Goal: Task Accomplishment & Management: Manage account settings

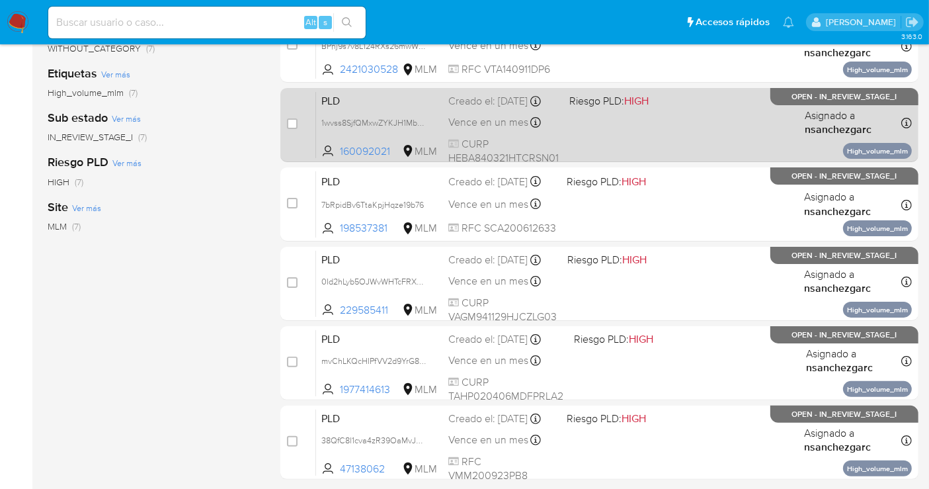
scroll to position [294, 0]
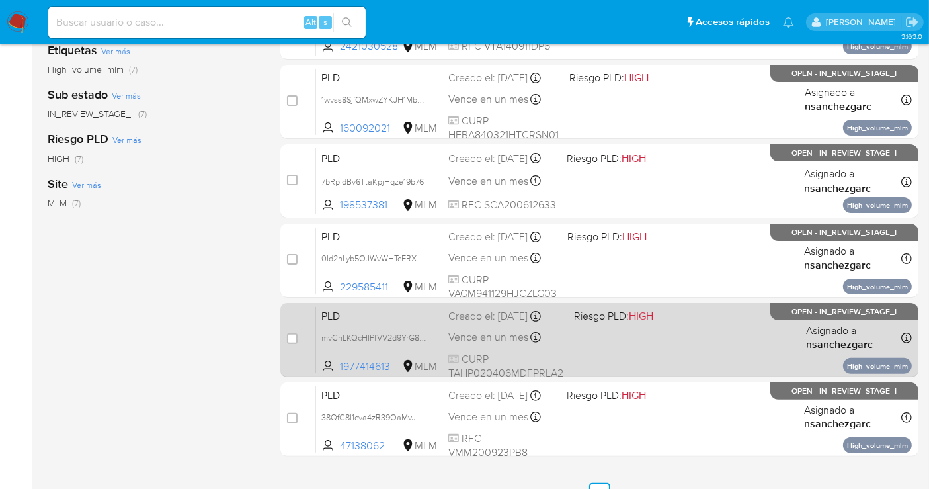
click at [487, 344] on span "Vence en un mes" at bounding box center [488, 337] width 80 height 15
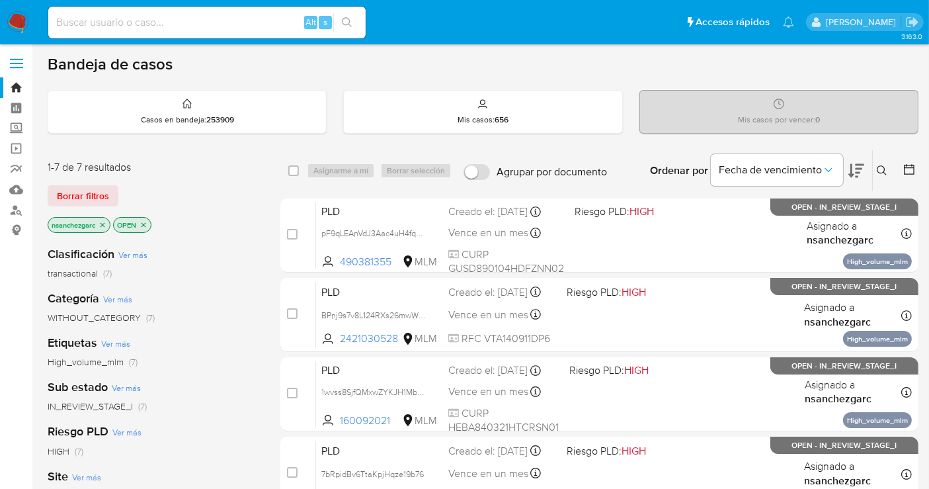
scroll to position [0, 0]
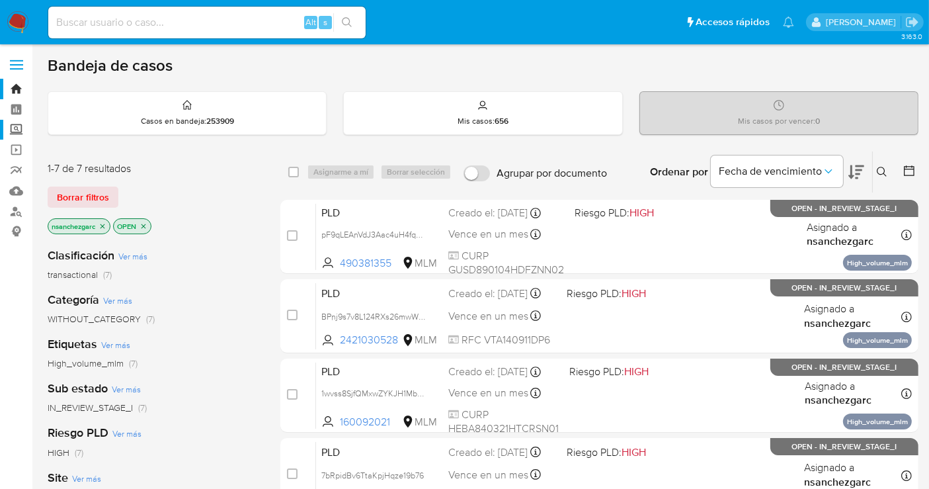
click at [14, 135] on label "Screening" at bounding box center [78, 130] width 157 height 20
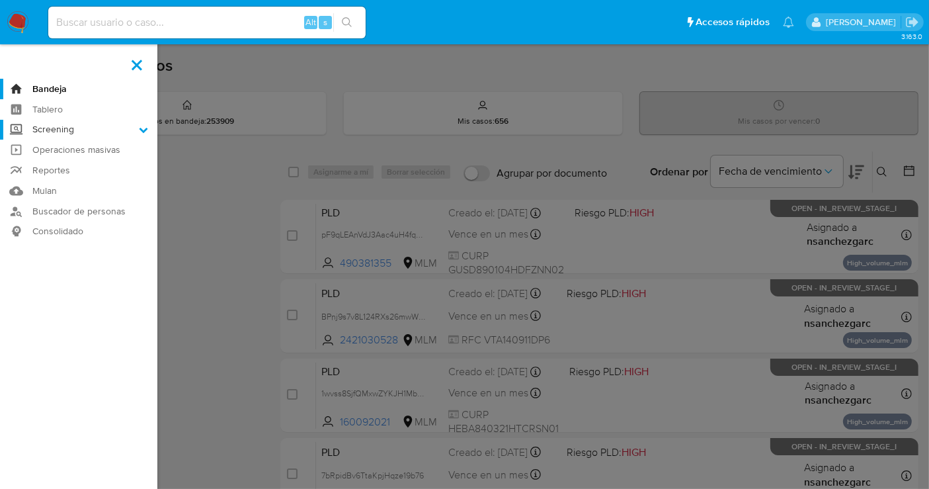
click at [0, 0] on input "Screening" at bounding box center [0, 0] width 0 height 0
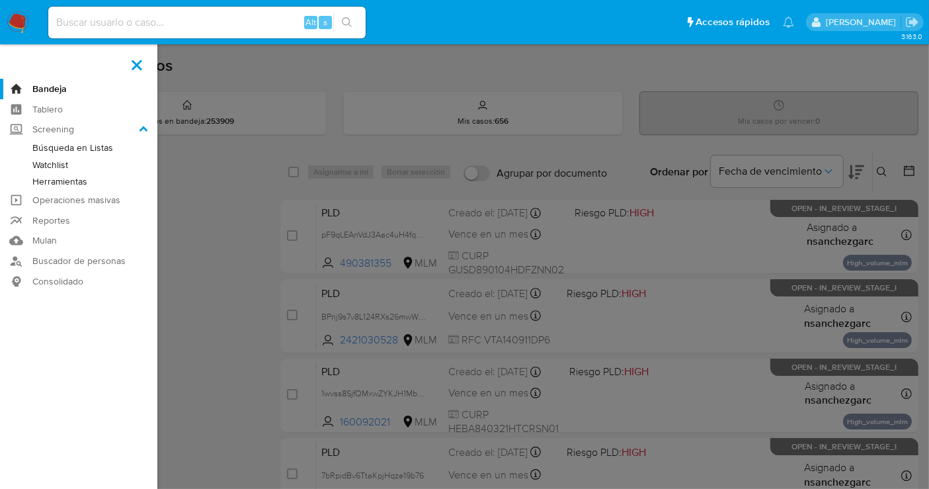
click at [58, 184] on link "Herramientas" at bounding box center [78, 181] width 157 height 17
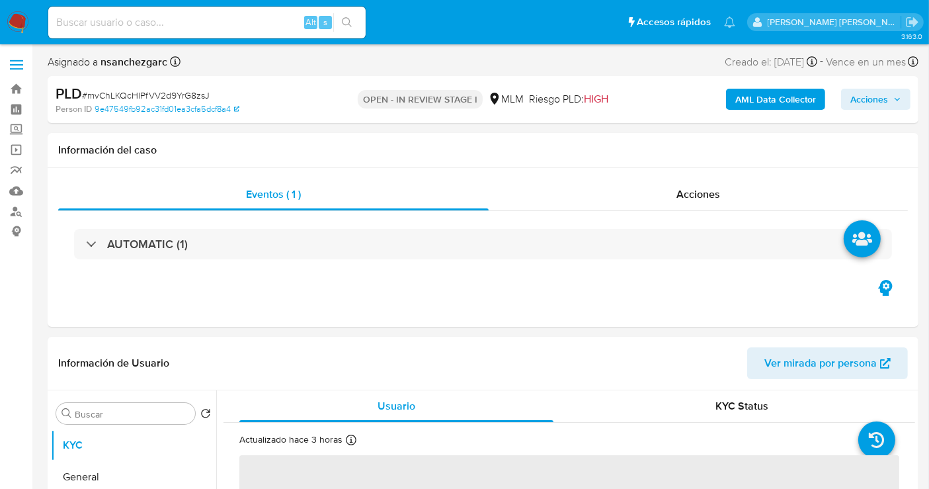
select select "10"
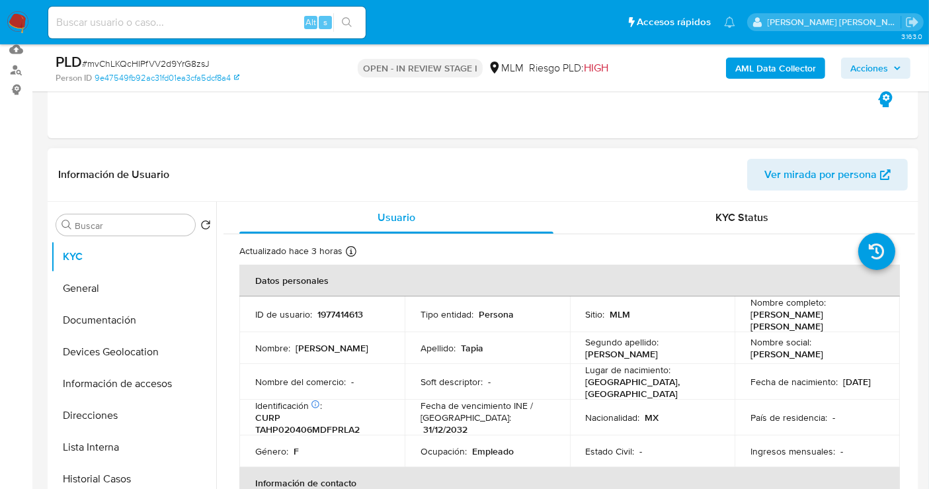
scroll to position [220, 0]
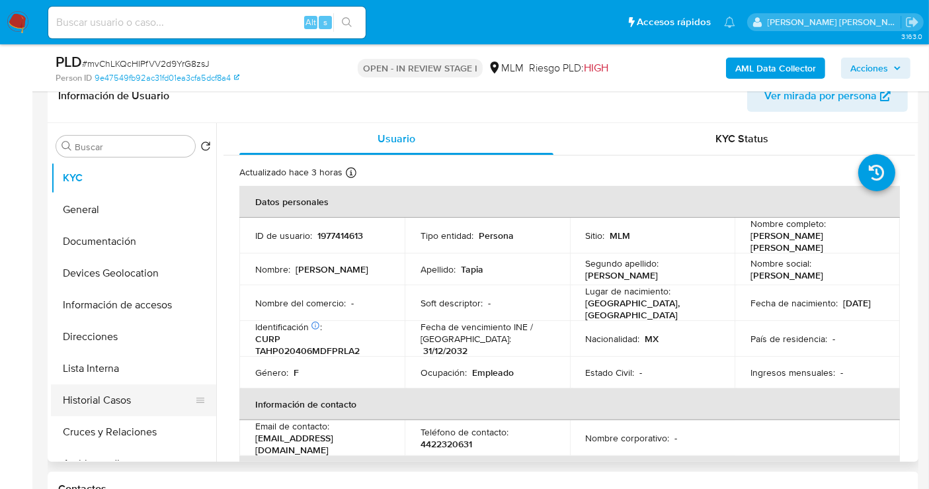
click at [85, 401] on button "Historial Casos" at bounding box center [128, 400] width 155 height 32
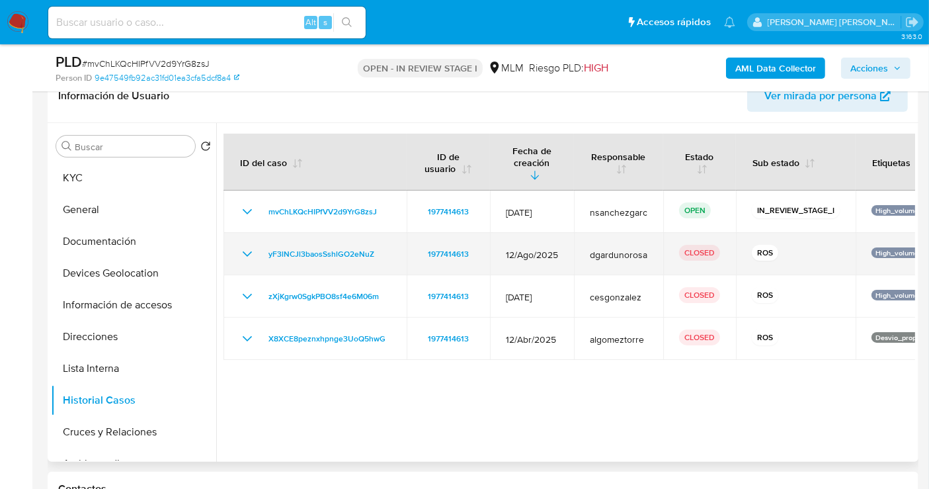
click at [244, 246] on icon "Mostrar/Ocultar" at bounding box center [247, 254] width 16 height 16
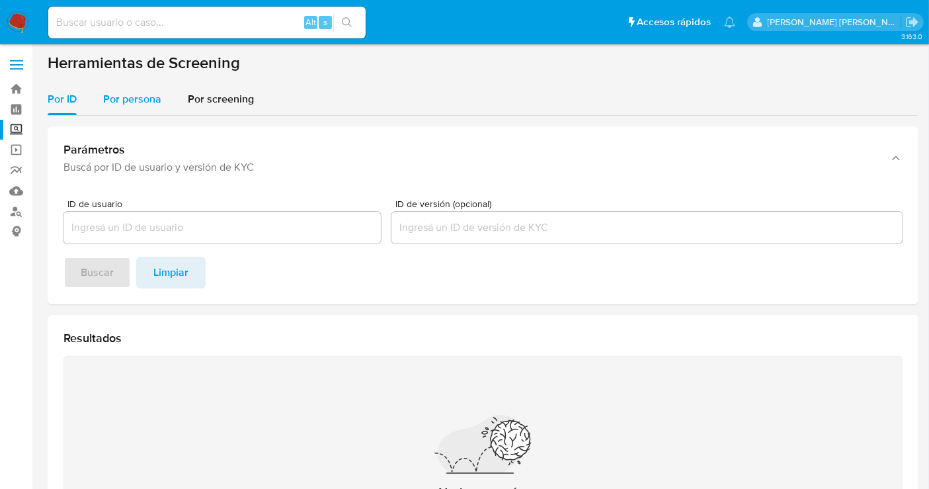
click at [147, 102] on span "Por persona" at bounding box center [132, 98] width 58 height 15
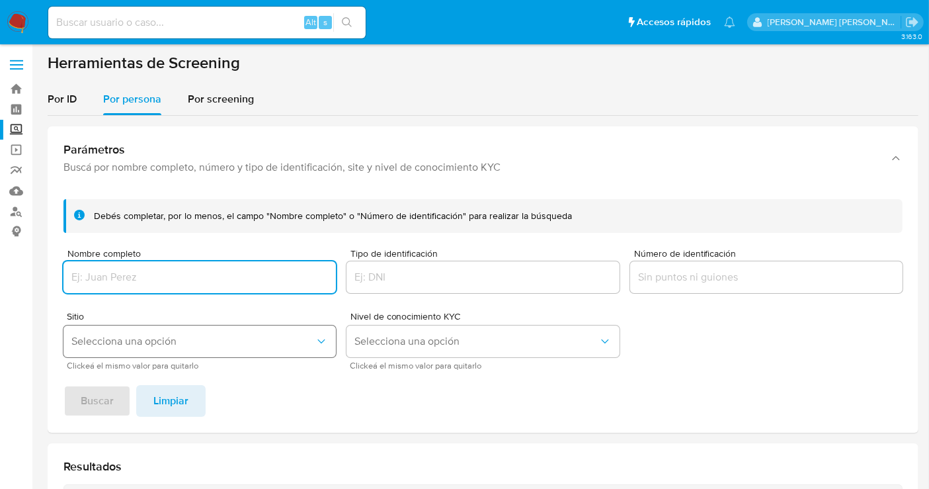
paste input "ULISES ABRAHAM BASURTO RAMIREZ"
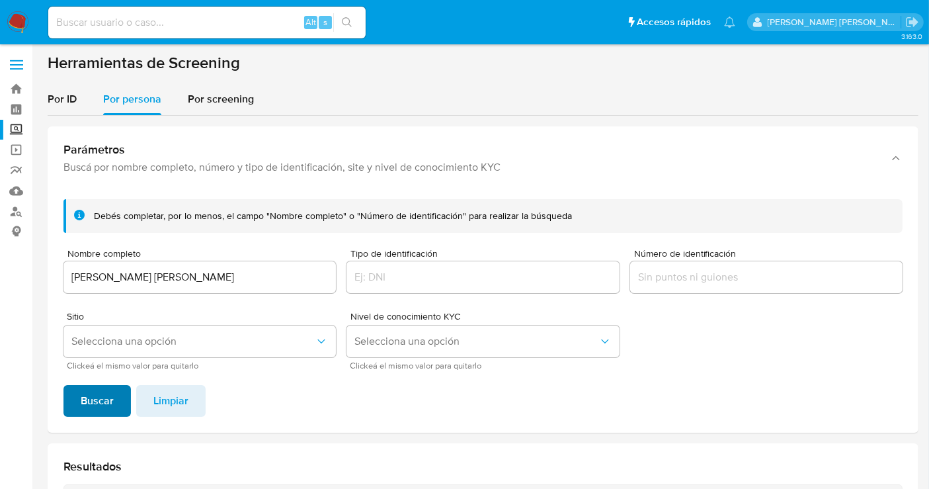
click at [124, 393] on button "Buscar" at bounding box center [96, 401] width 67 height 32
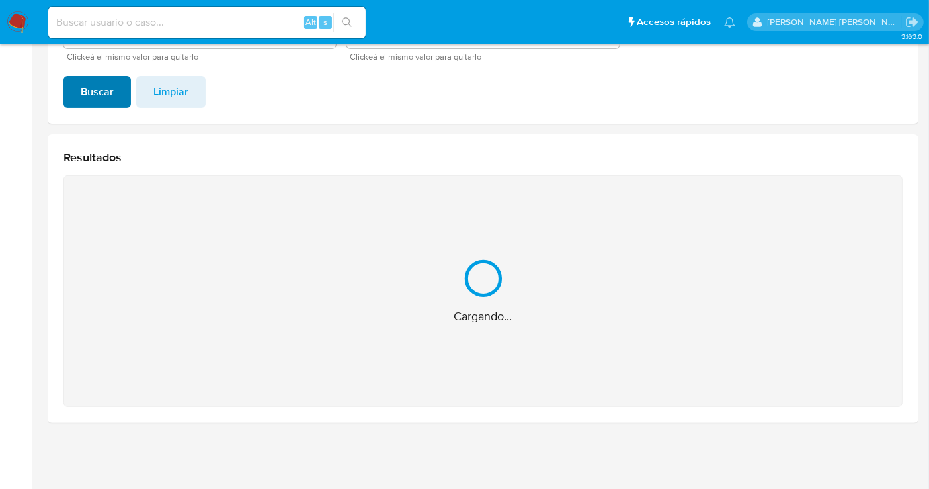
scroll to position [98, 0]
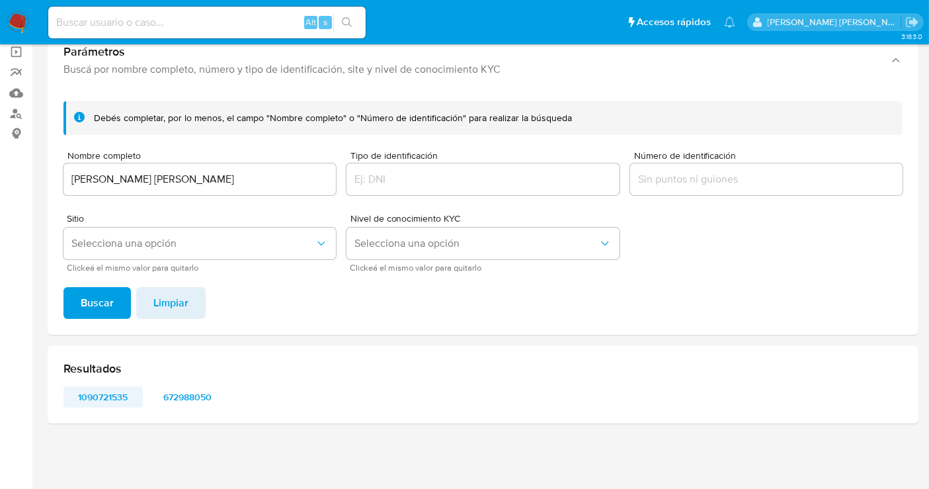
click at [104, 401] on span "1090721535" at bounding box center [103, 396] width 61 height 19
click at [185, 387] on span "672988050" at bounding box center [187, 396] width 61 height 19
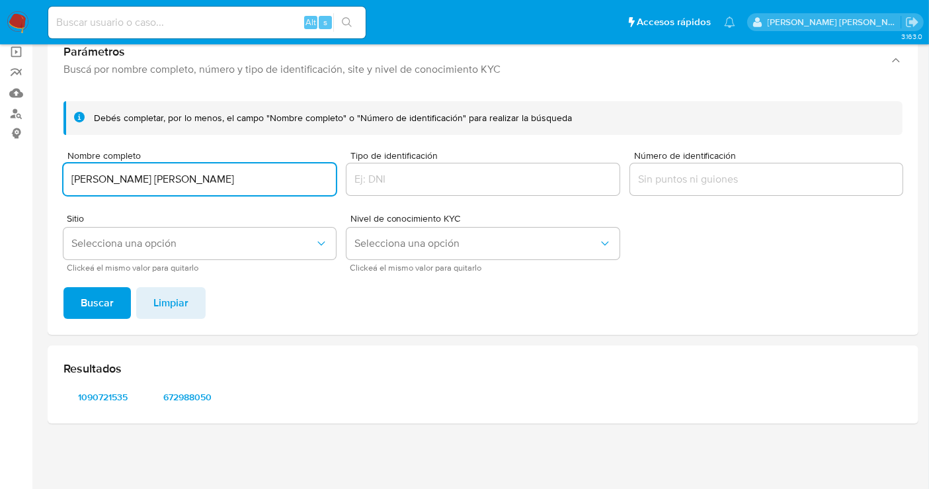
click at [177, 179] on input "ULISES ABRAHAM BASURTO RAMIREZ" at bounding box center [199, 179] width 272 height 17
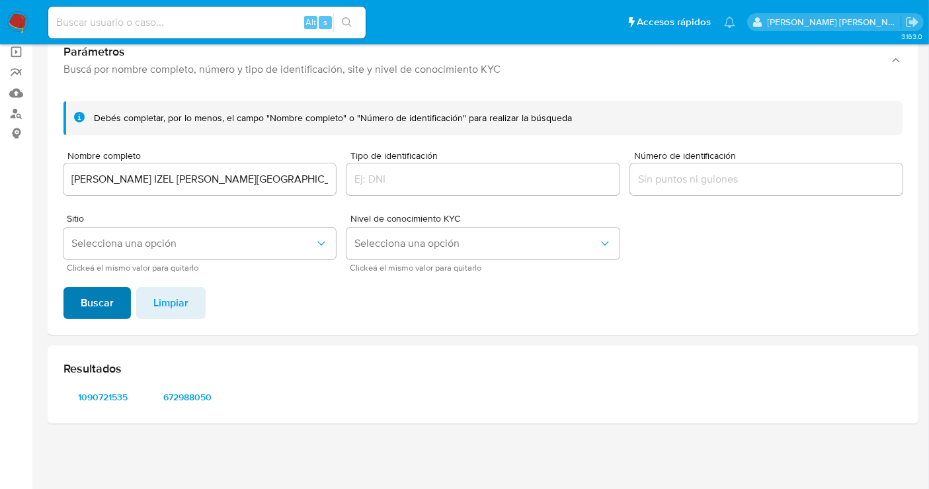
click at [120, 300] on button "Buscar" at bounding box center [96, 303] width 67 height 32
click at [102, 391] on span "442161332" at bounding box center [103, 396] width 61 height 19
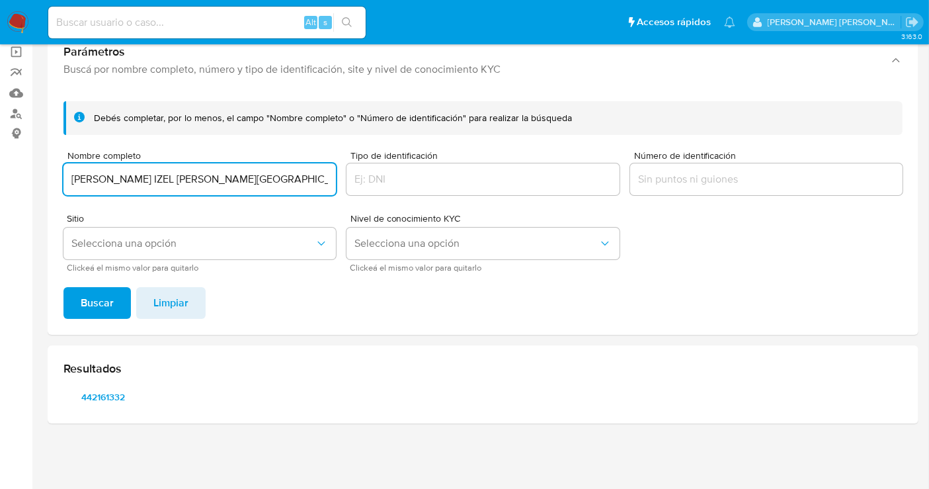
click at [136, 182] on input "VICTOR IZEL BASILIO MADRID" at bounding box center [199, 179] width 272 height 17
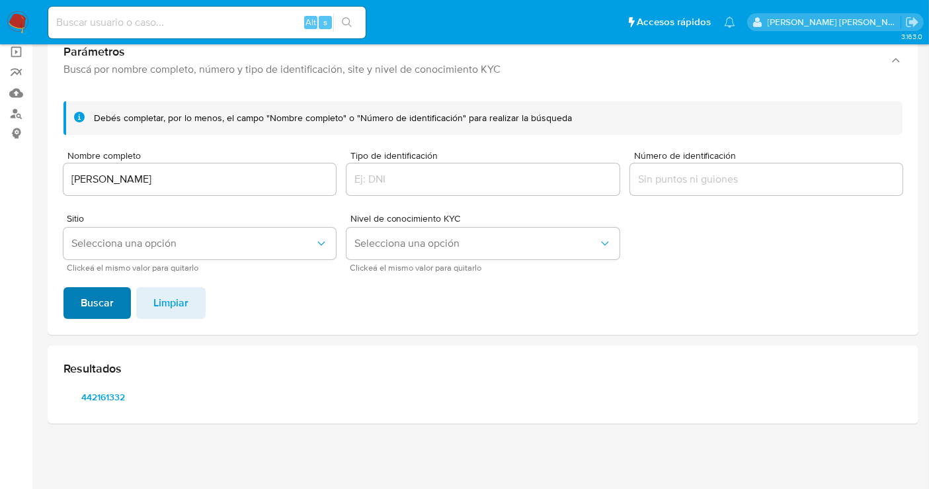
click at [107, 297] on span "Buscar" at bounding box center [97, 302] width 33 height 29
click at [94, 397] on span "509656173" at bounding box center [103, 396] width 61 height 19
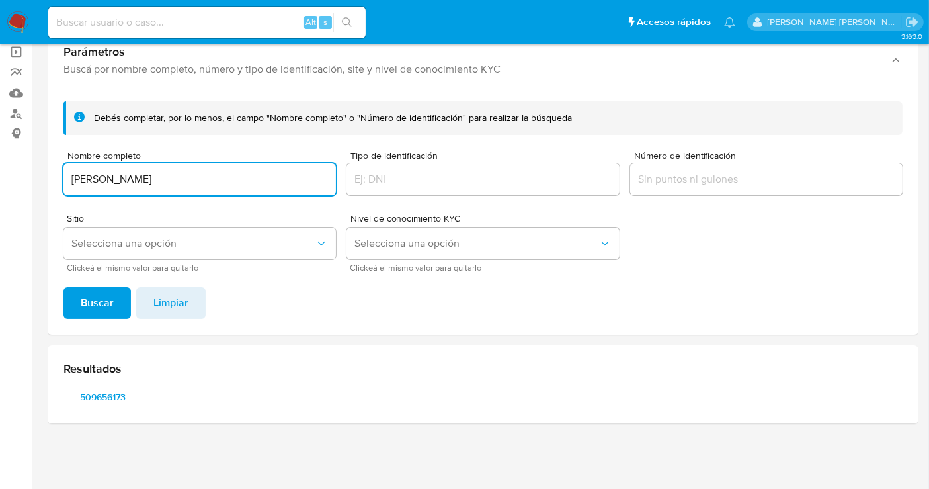
click at [155, 179] on input "ERAANDY AGUILAR SAYNES" at bounding box center [199, 179] width 272 height 17
type input "G2 CAP FOUNDATION"
click at [95, 302] on span "Buscar" at bounding box center [97, 302] width 33 height 29
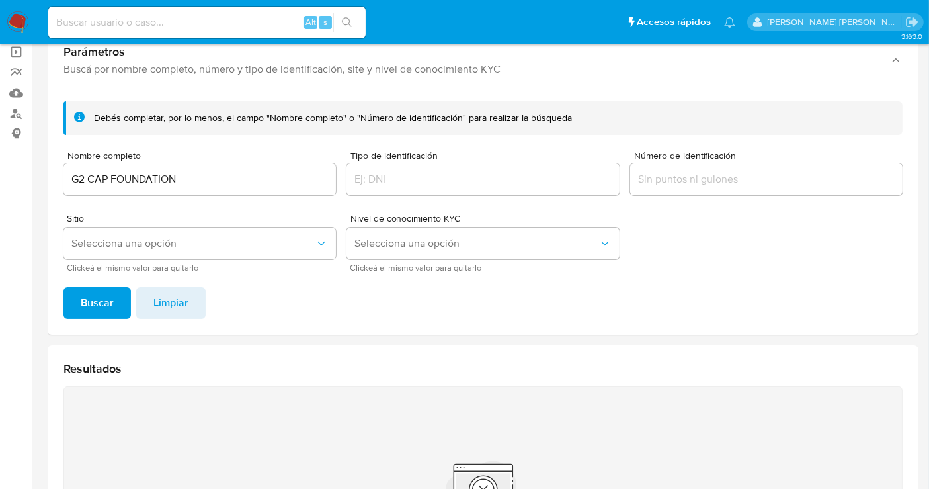
click at [100, 179] on input "G2 CAP FOUNDATION" at bounding box center [199, 179] width 272 height 17
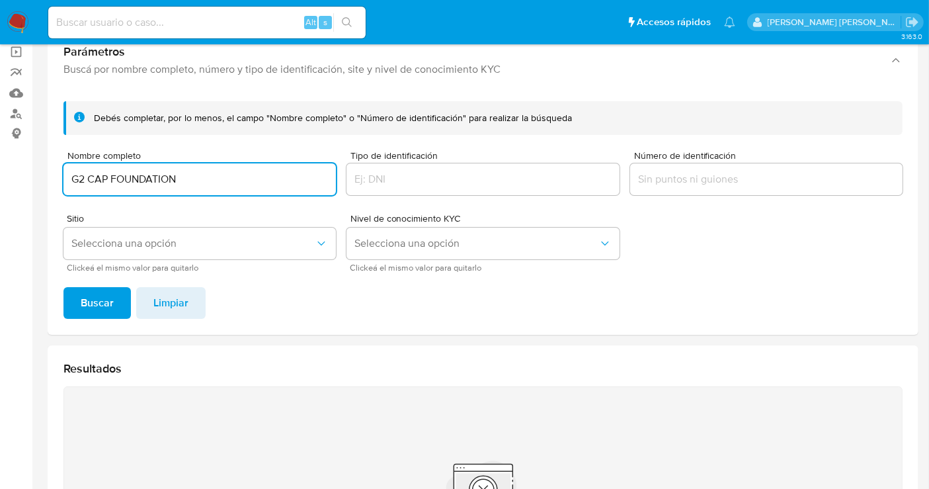
click at [100, 179] on input "G2 CAP FOUNDATION" at bounding box center [199, 179] width 272 height 17
type input "ERIAYO DEBORAH AWOSEMO"
click at [102, 297] on span "Buscar" at bounding box center [97, 302] width 33 height 29
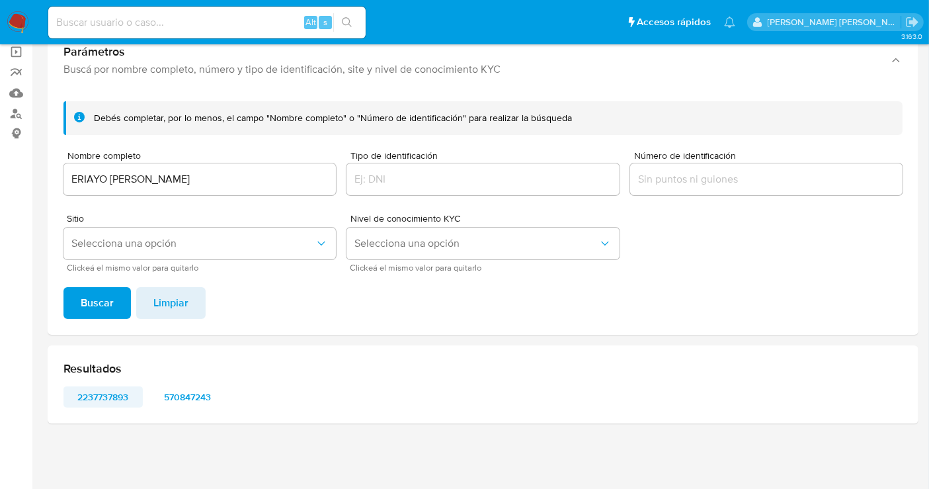
click at [114, 391] on span "2237737893" at bounding box center [103, 396] width 61 height 19
click at [183, 393] on span "570847243" at bounding box center [187, 396] width 61 height 19
click at [20, 21] on img at bounding box center [18, 22] width 22 height 22
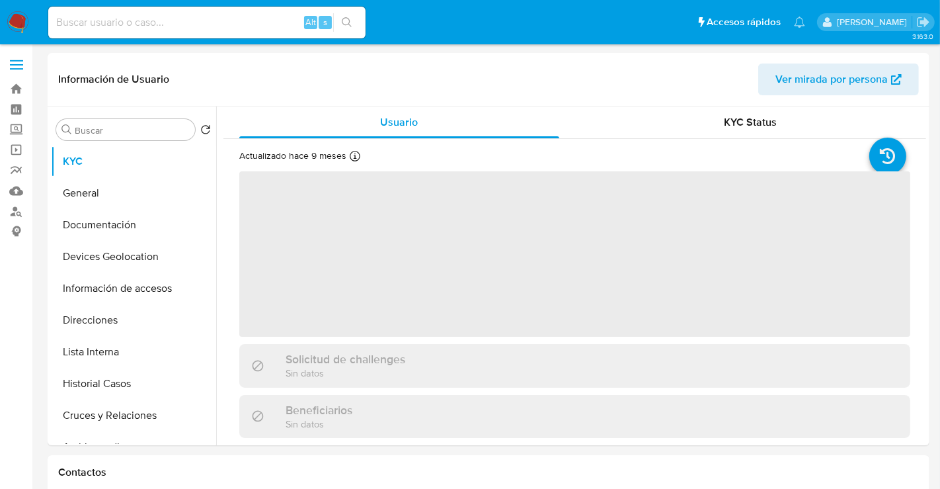
select select "10"
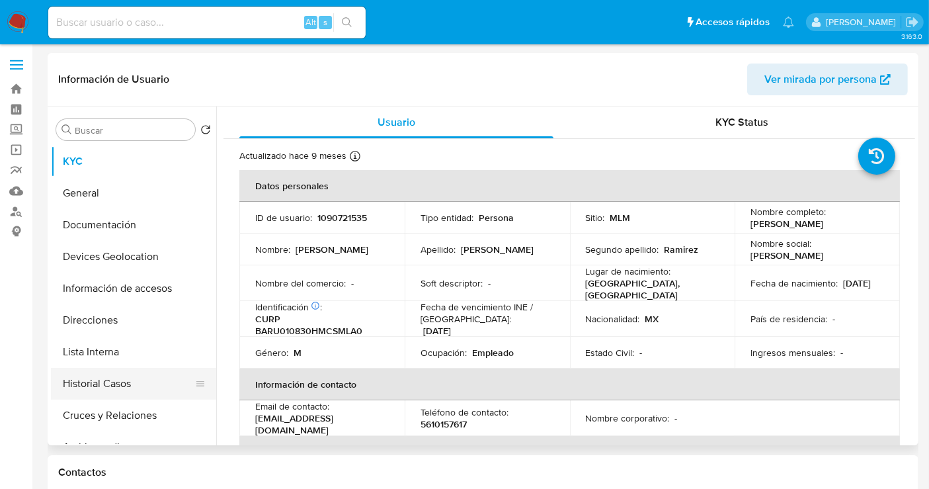
click at [91, 387] on button "Historial Casos" at bounding box center [128, 384] width 155 height 32
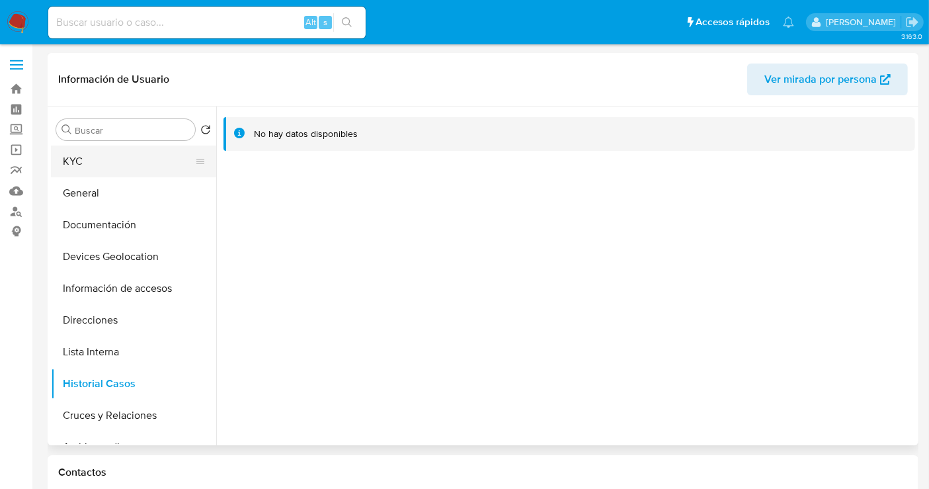
click at [99, 161] on button "KYC" at bounding box center [128, 161] width 155 height 32
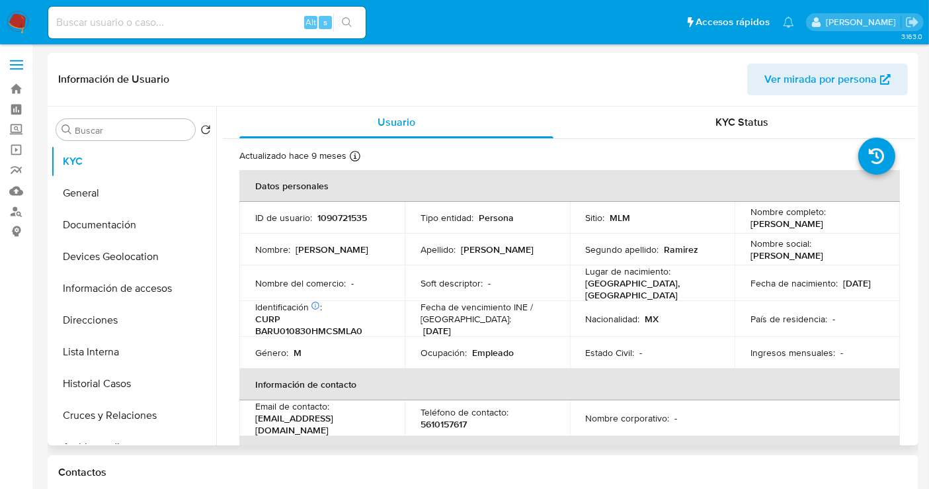
click at [333, 223] on p "1090721535" at bounding box center [342, 218] width 50 height 12
copy p "1090721535"
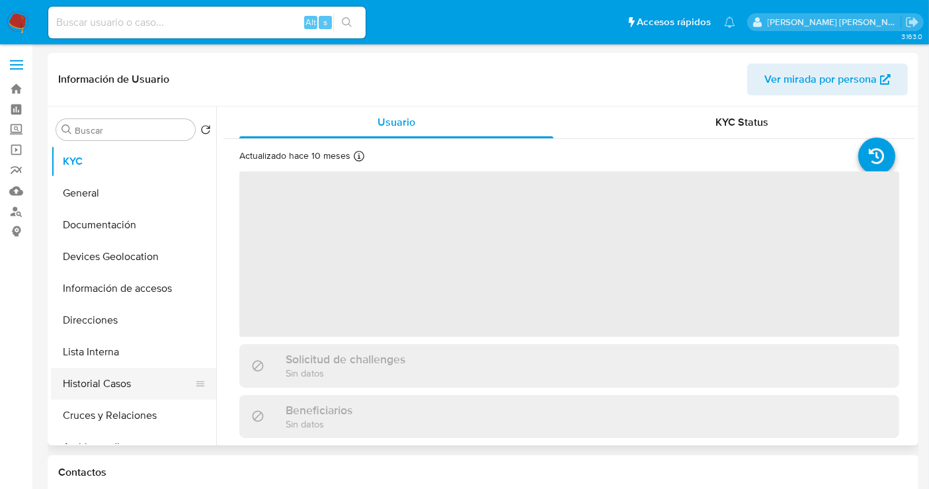
select select "10"
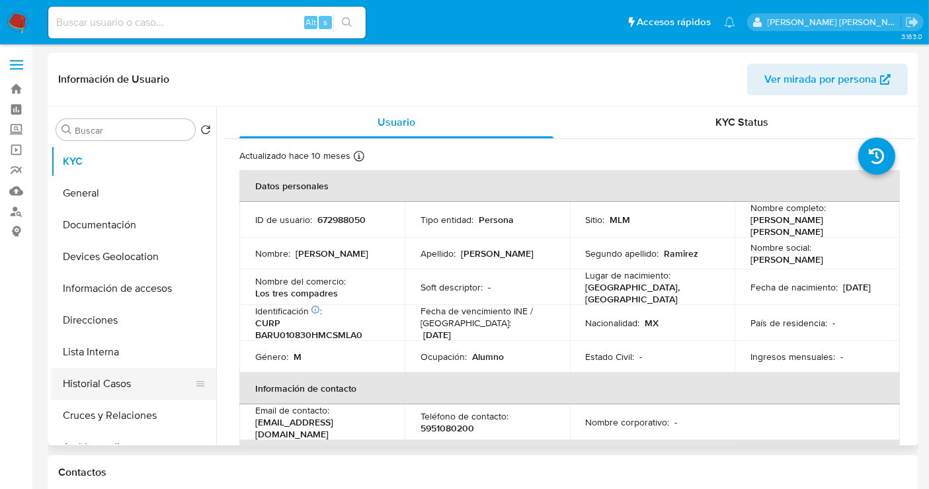
click at [100, 378] on button "Historial Casos" at bounding box center [128, 384] width 155 height 32
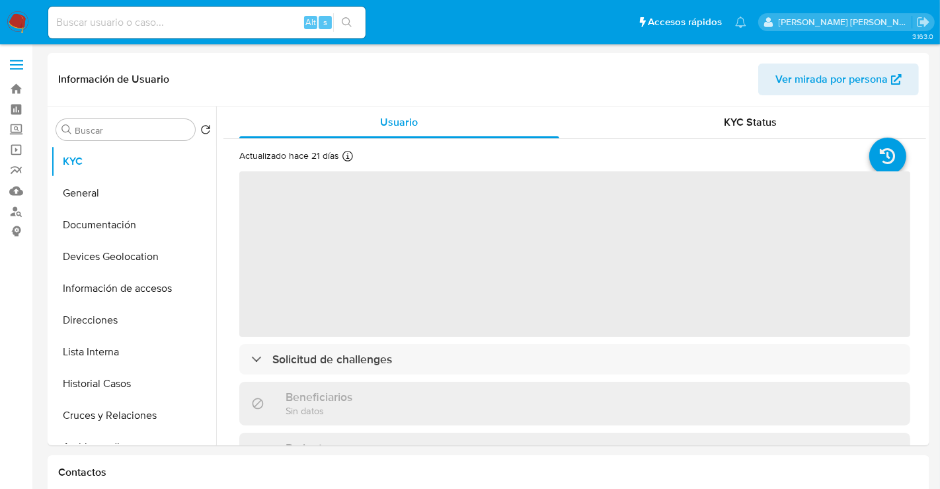
select select "10"
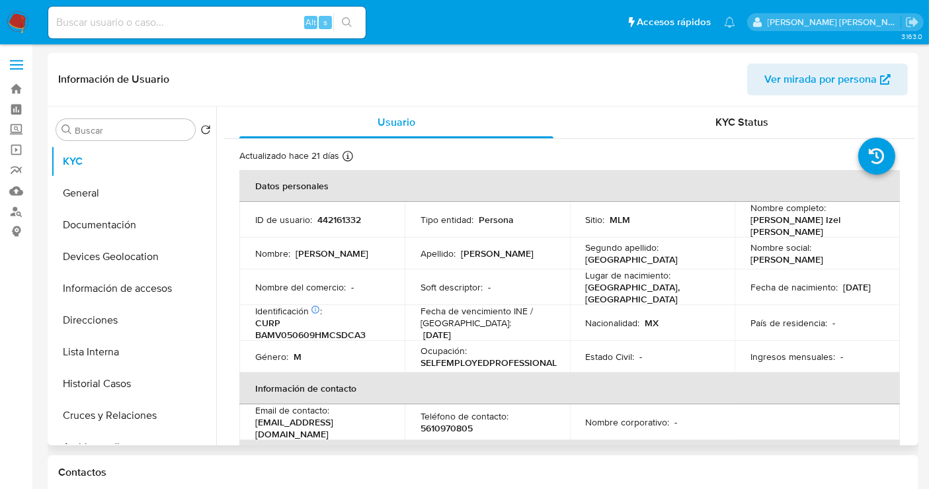
click at [340, 219] on p "442161332" at bounding box center [339, 220] width 44 height 12
copy p "442161332"
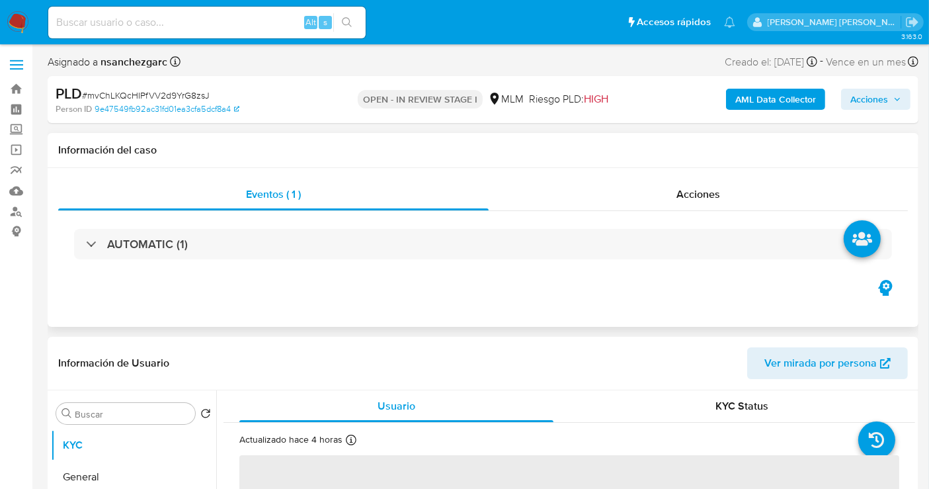
select select "10"
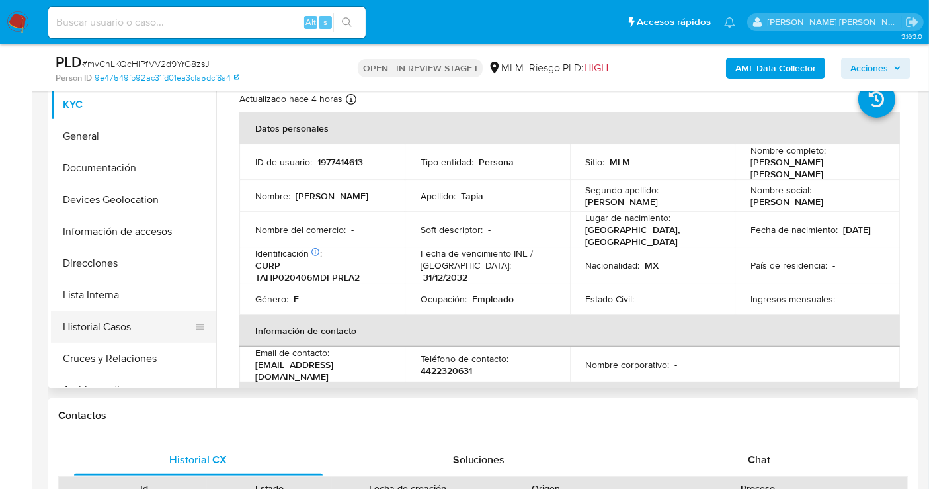
click at [98, 318] on button "Historial Casos" at bounding box center [128, 327] width 155 height 32
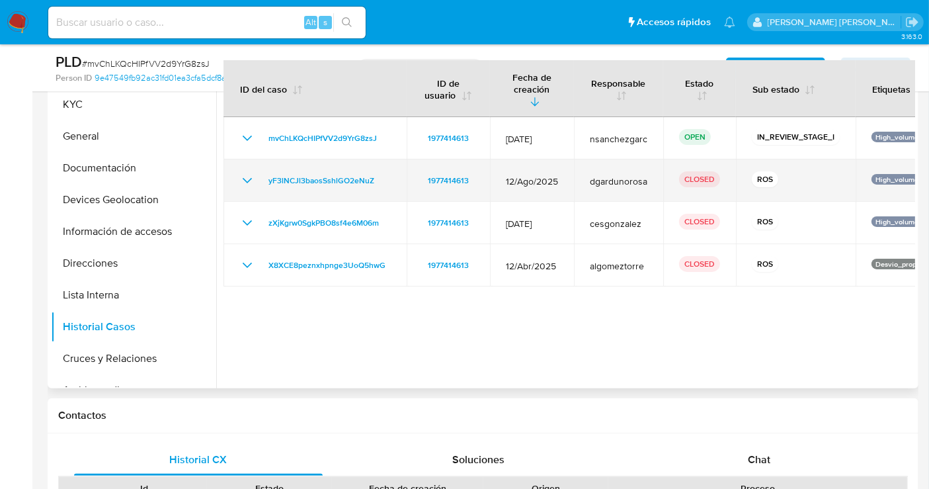
click at [247, 173] on icon "Mostrar/Ocultar" at bounding box center [247, 181] width 16 height 16
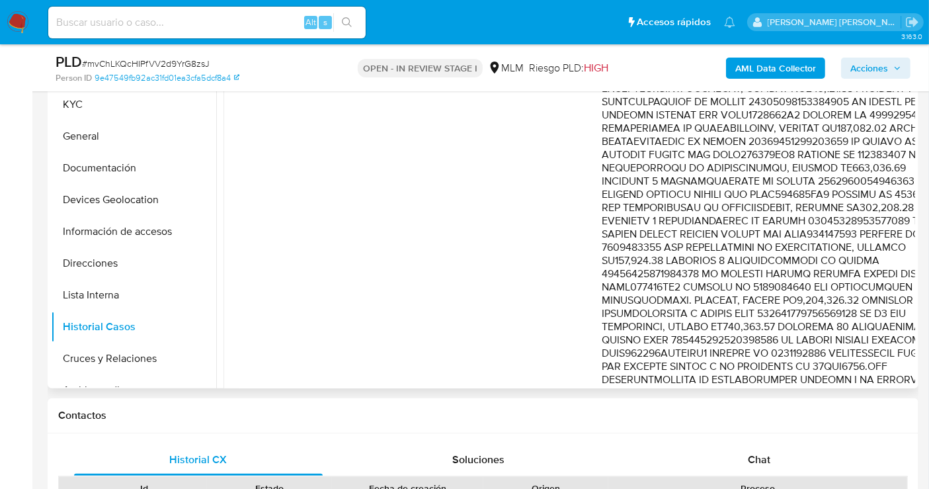
scroll to position [220, 0]
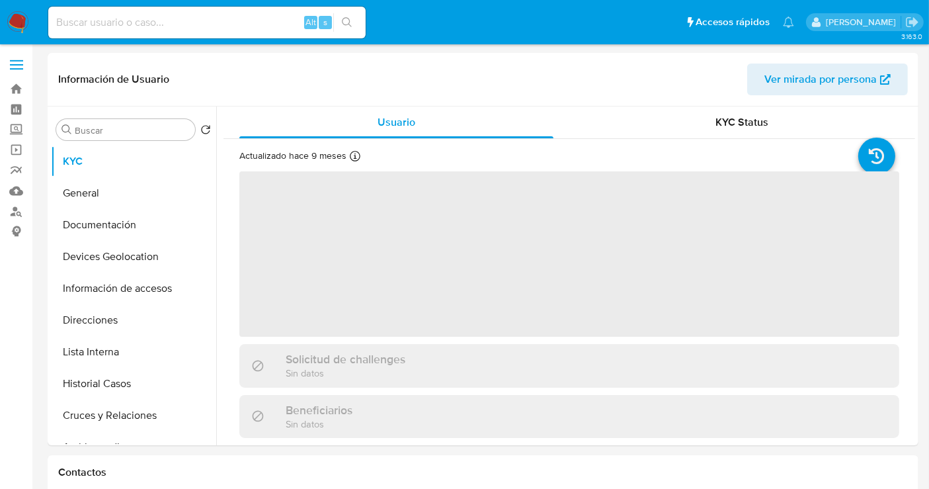
select select "10"
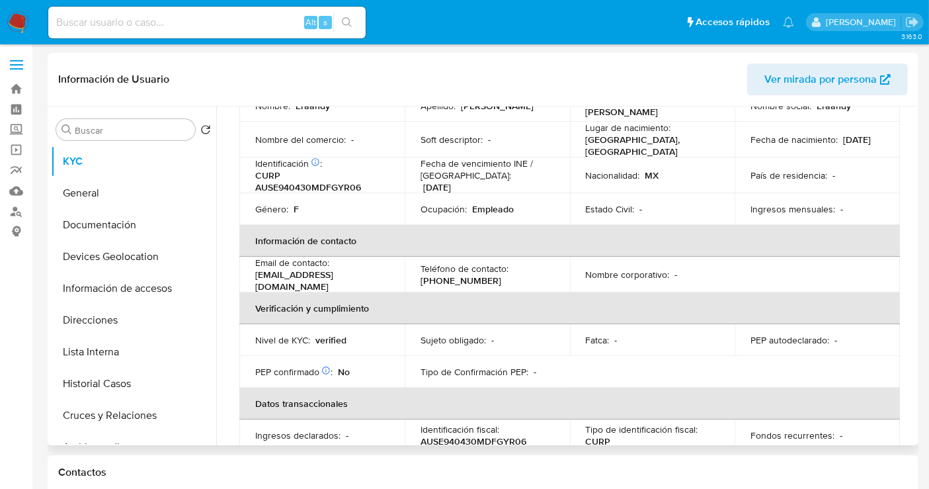
scroll to position [73, 0]
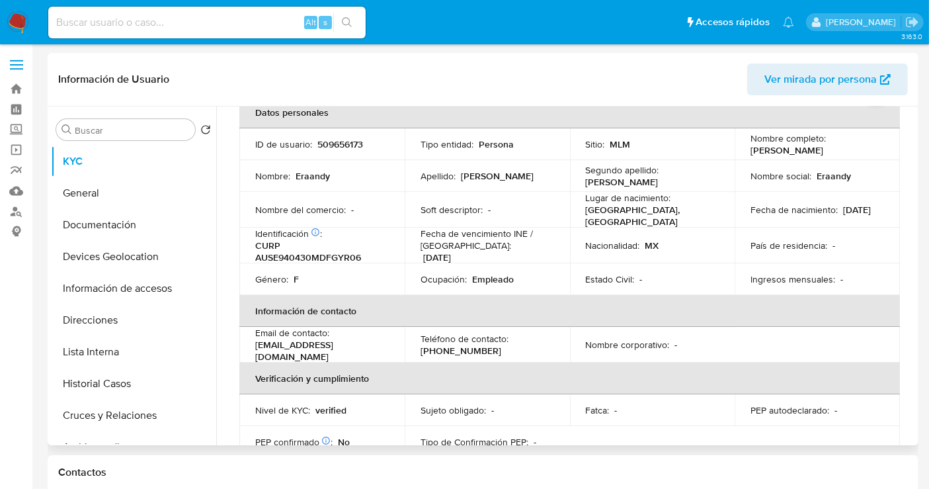
click at [333, 148] on p "509656173" at bounding box center [340, 144] width 46 height 12
copy p "509656173"
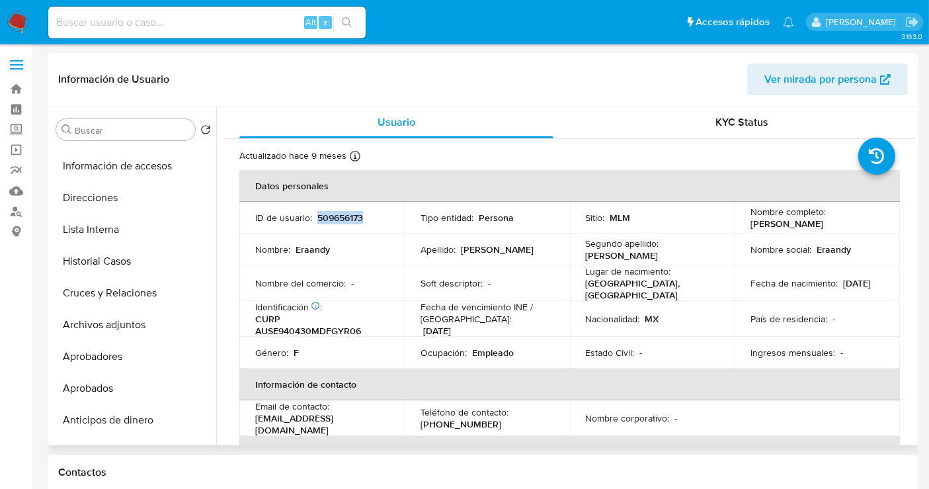
scroll to position [220, 0]
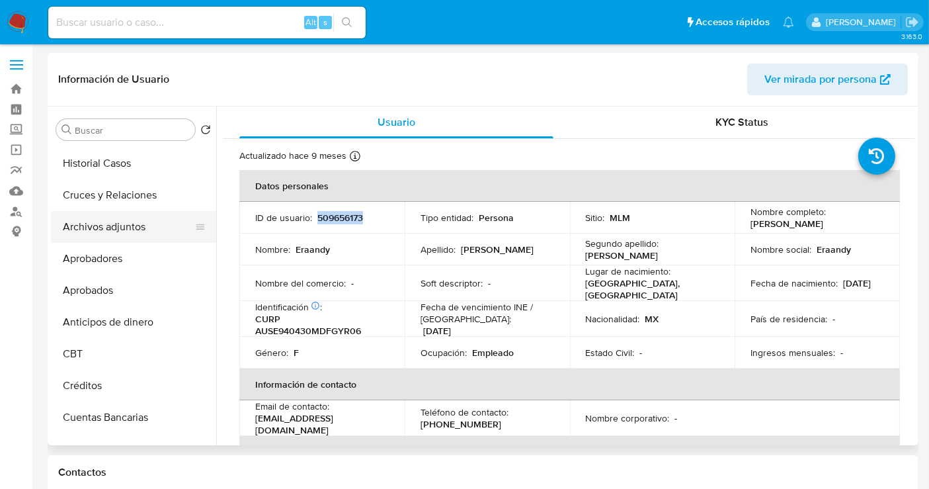
click at [102, 225] on button "Archivos adjuntos" at bounding box center [128, 227] width 155 height 32
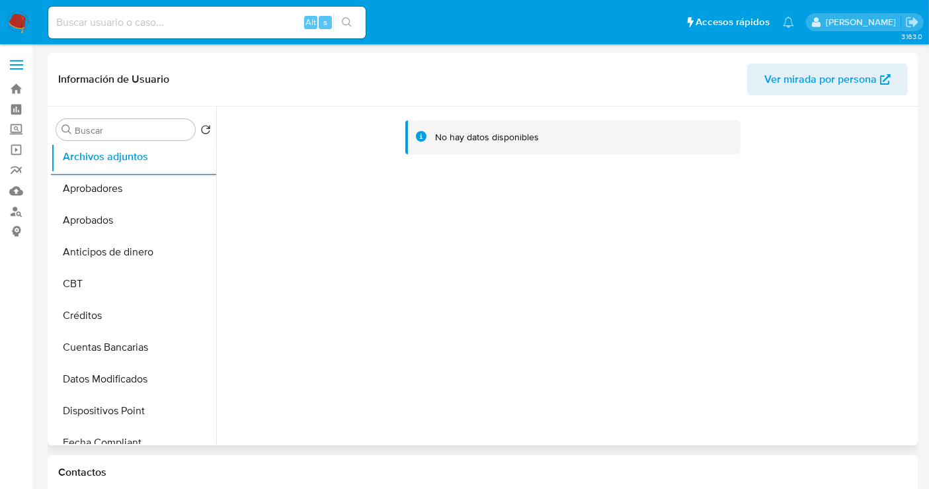
scroll to position [287, 0]
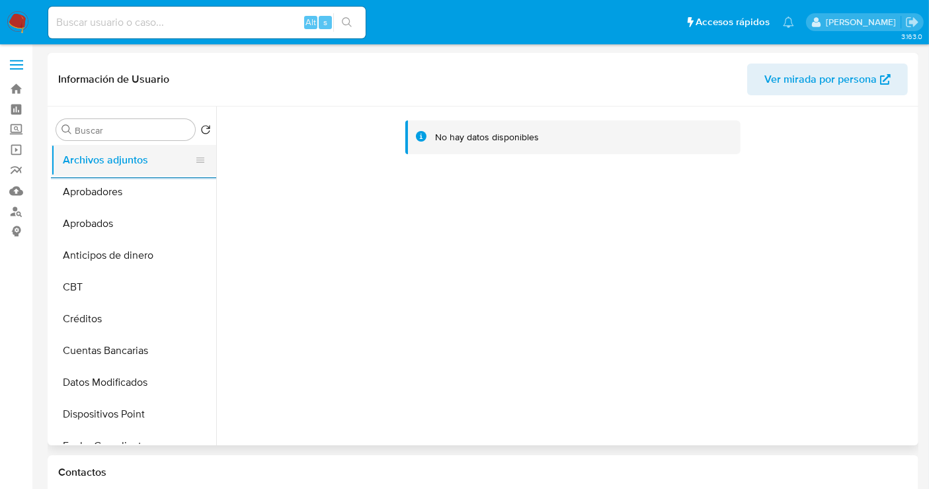
click at [104, 156] on button "Archivos adjuntos" at bounding box center [128, 160] width 155 height 32
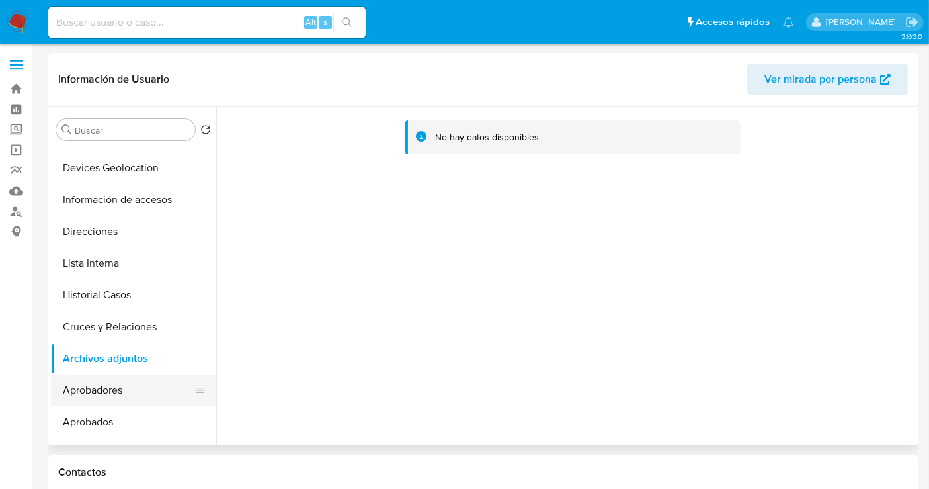
scroll to position [66, 0]
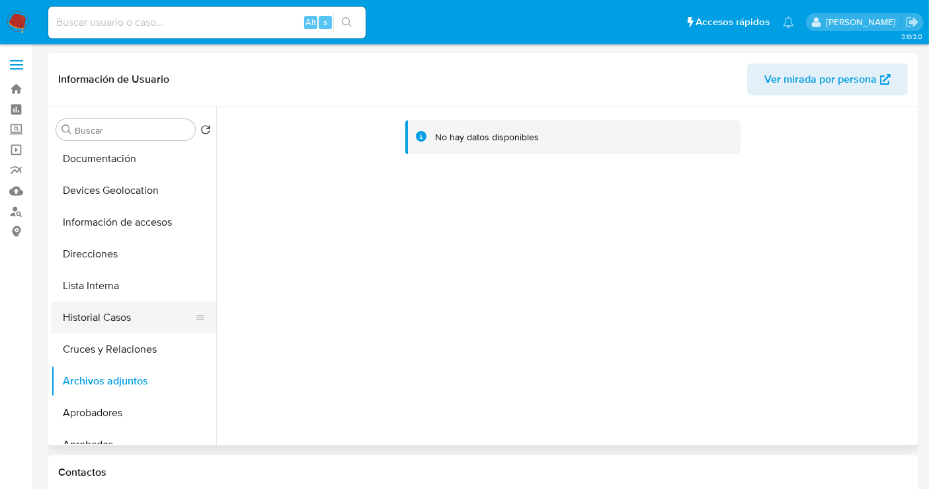
click at [108, 312] on button "Historial Casos" at bounding box center [128, 317] width 155 height 32
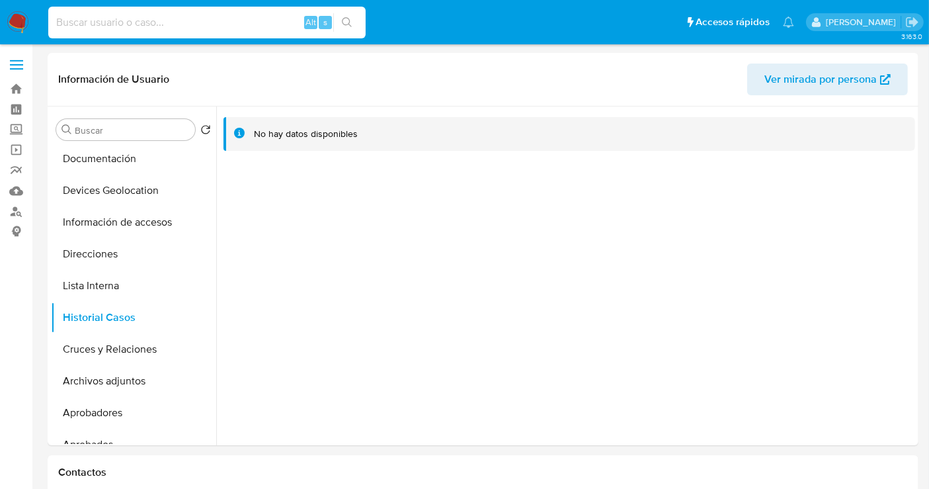
click at [108, 27] on input at bounding box center [206, 22] width 317 height 17
paste input "442161332"
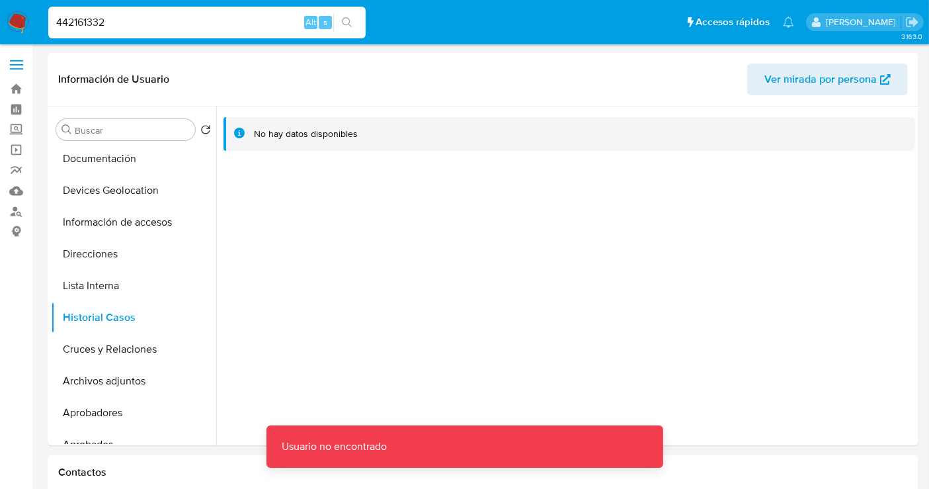
click at [138, 20] on input "442161332" at bounding box center [206, 22] width 317 height 17
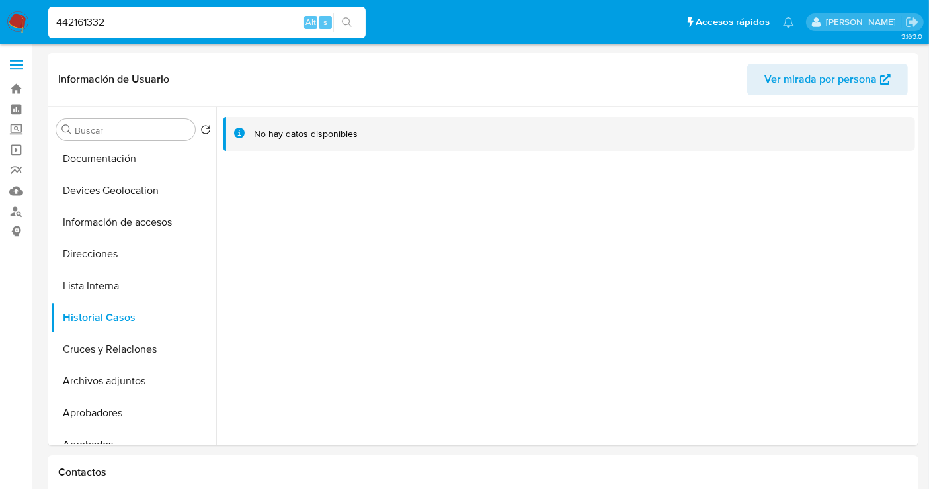
type input "442161332"
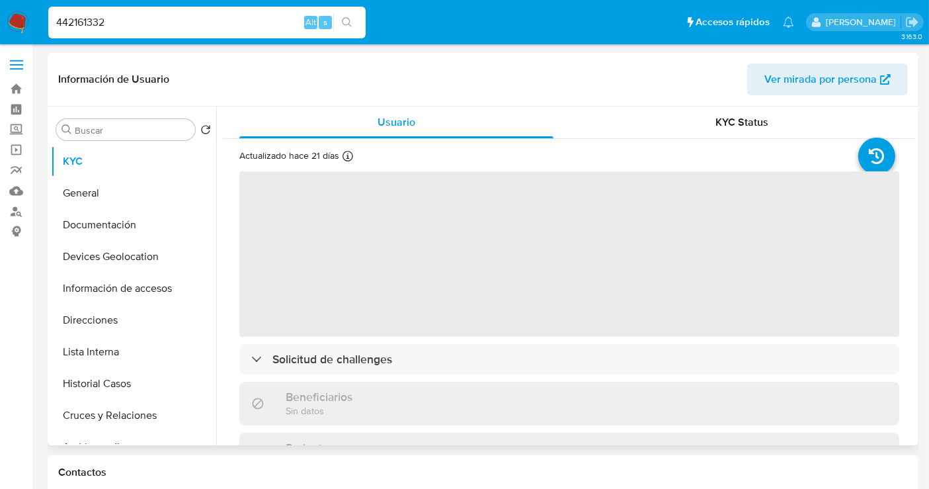
select select "10"
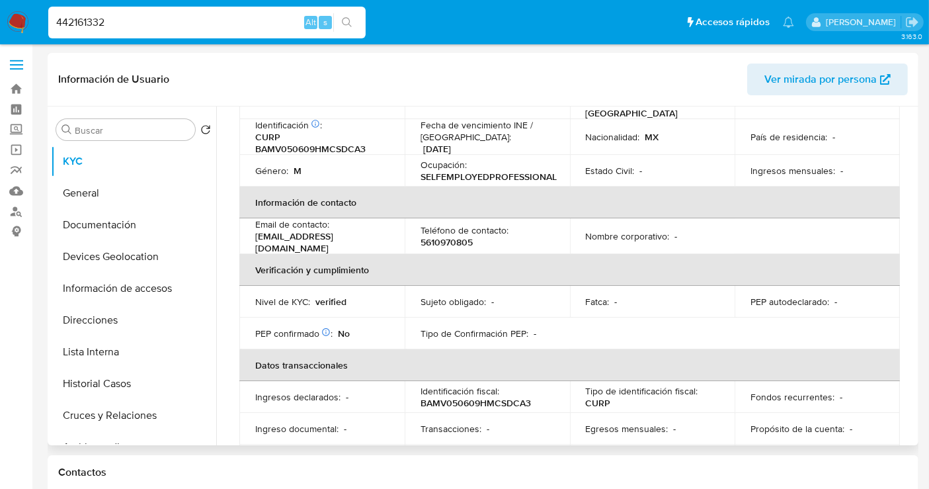
scroll to position [220, 0]
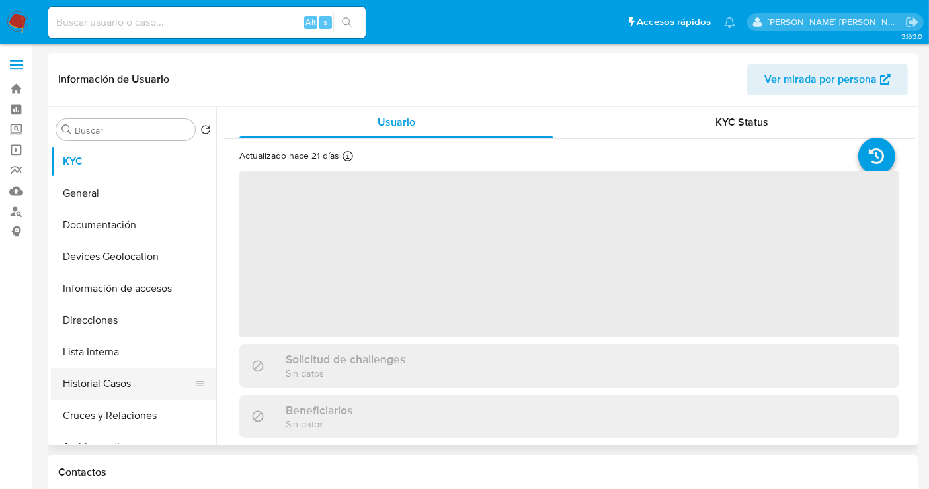
click at [120, 382] on button "Historial Casos" at bounding box center [128, 384] width 155 height 32
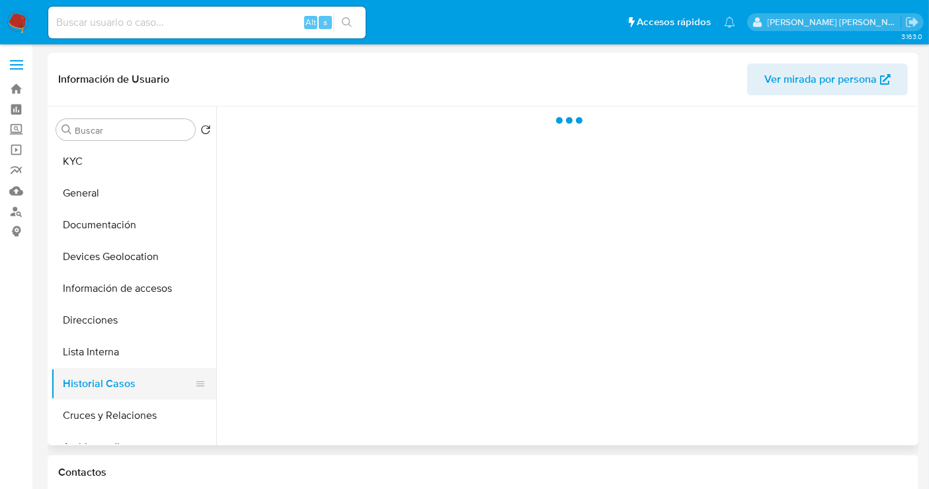
select select "10"
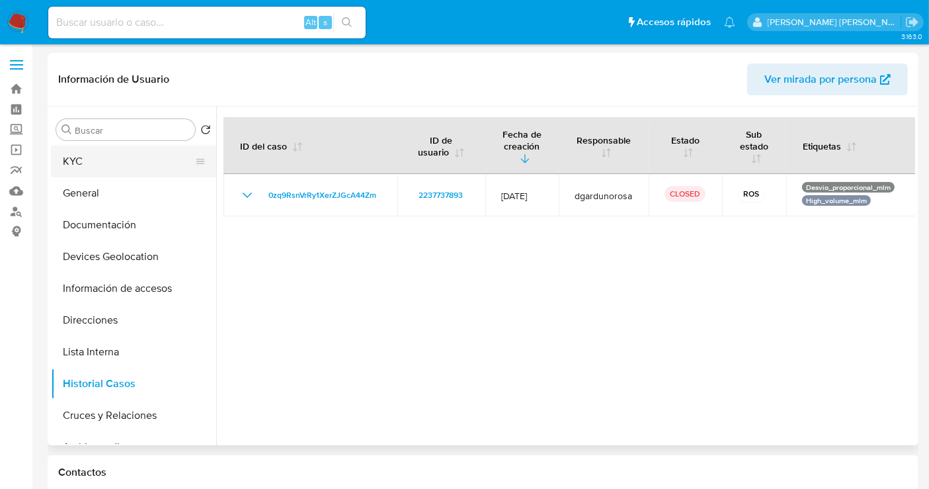
click at [85, 165] on button "KYC" at bounding box center [128, 161] width 155 height 32
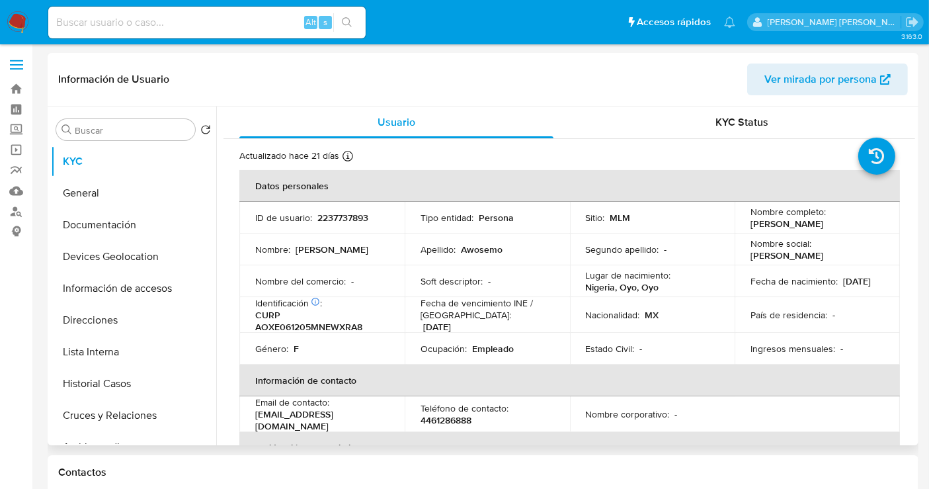
click at [347, 218] on p "2237737893" at bounding box center [342, 218] width 51 height 12
copy p "2237737893"
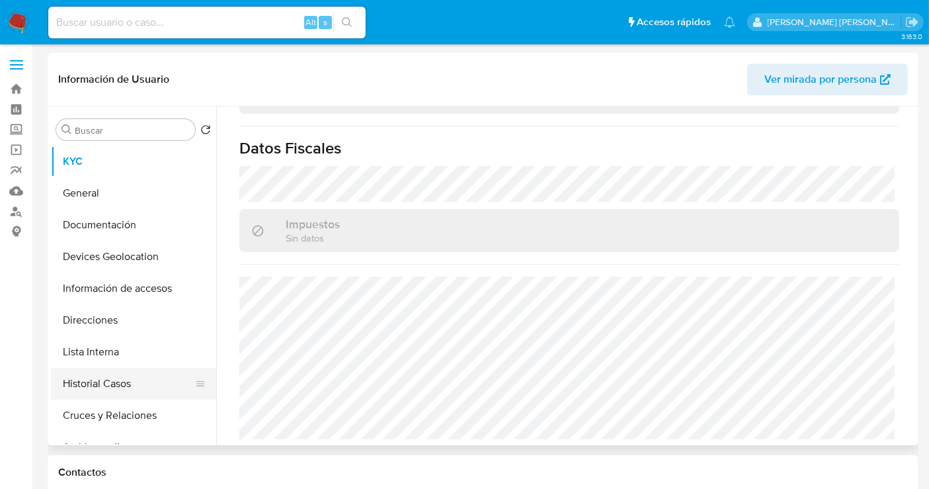
click at [96, 383] on button "Historial Casos" at bounding box center [128, 384] width 155 height 32
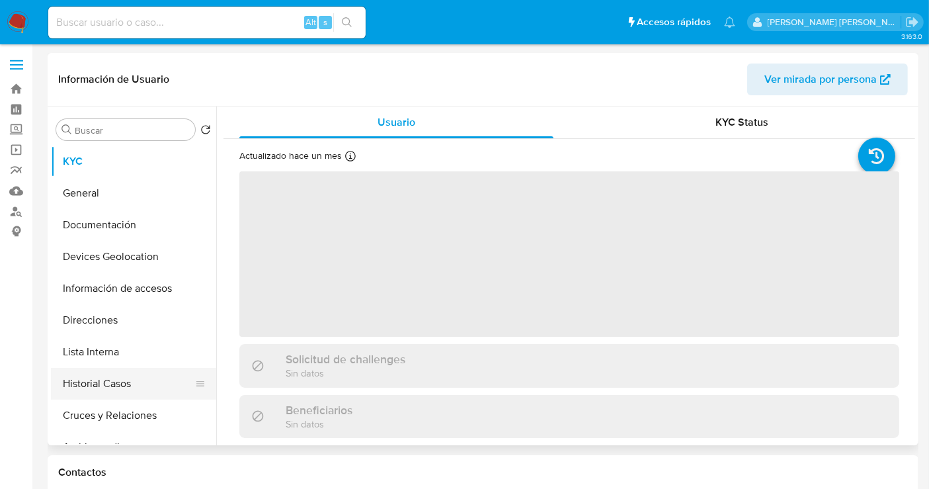
select select "10"
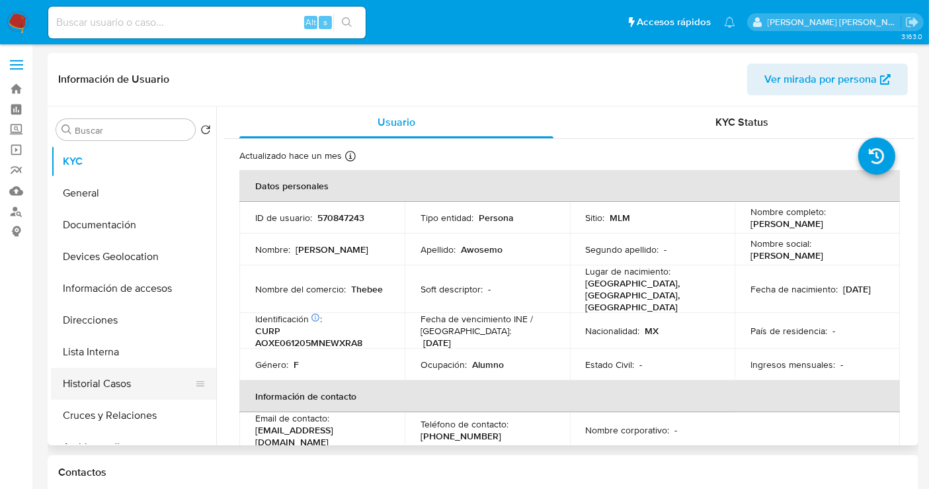
click at [99, 379] on button "Historial Casos" at bounding box center [128, 384] width 155 height 32
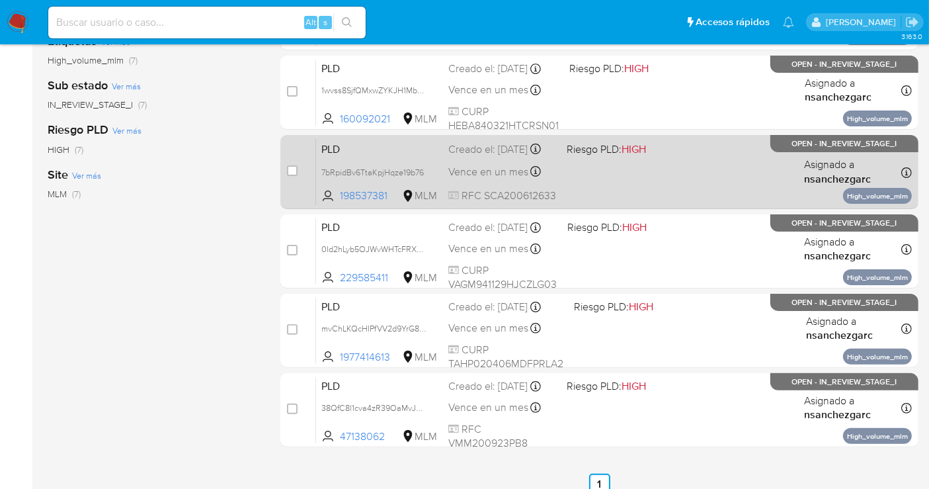
scroll to position [216, 0]
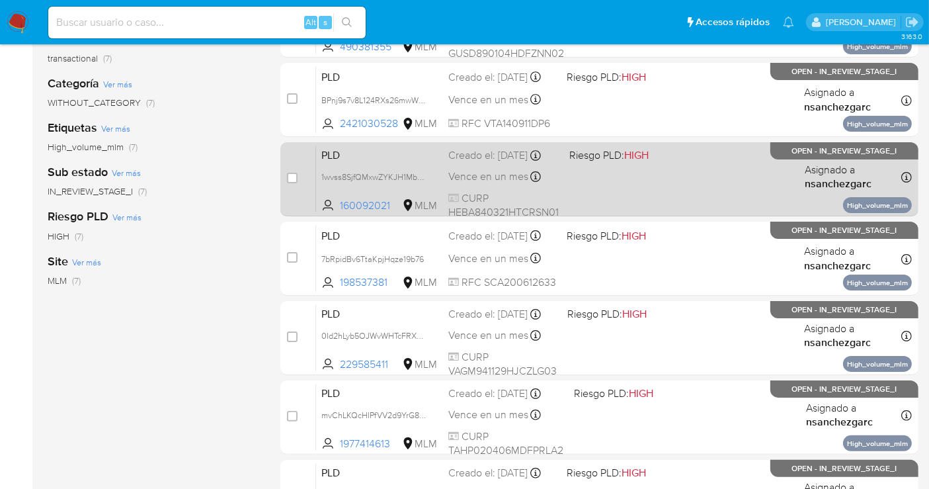
click at [459, 181] on span "Vence en un mes" at bounding box center [488, 176] width 80 height 15
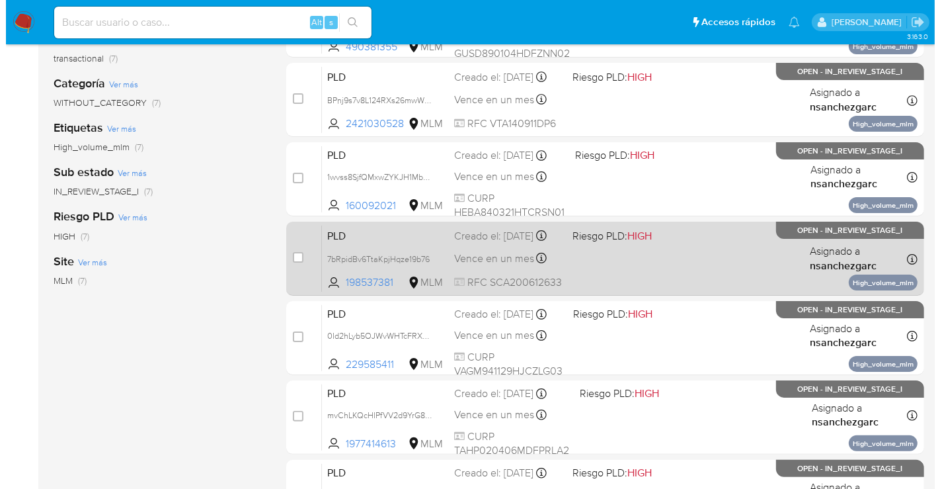
scroll to position [0, 0]
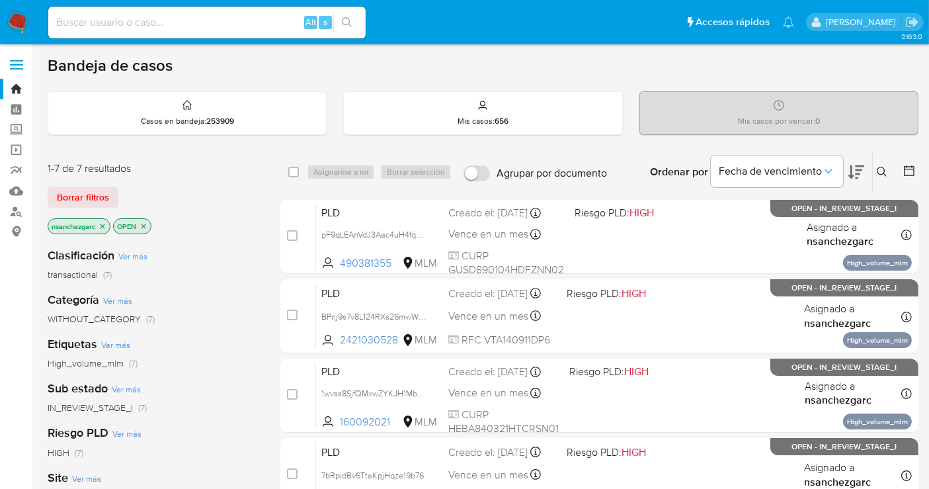
click at [884, 169] on icon at bounding box center [882, 172] width 10 height 10
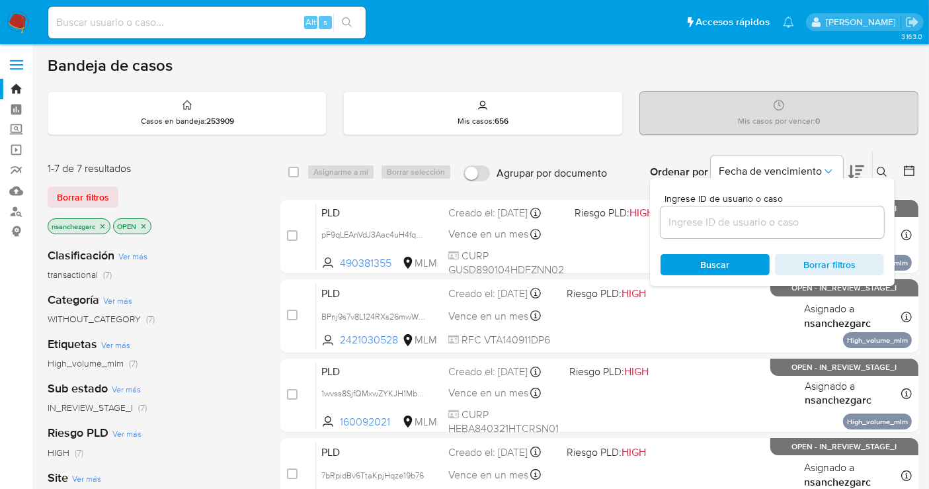
click at [727, 223] on input at bounding box center [771, 222] width 223 height 17
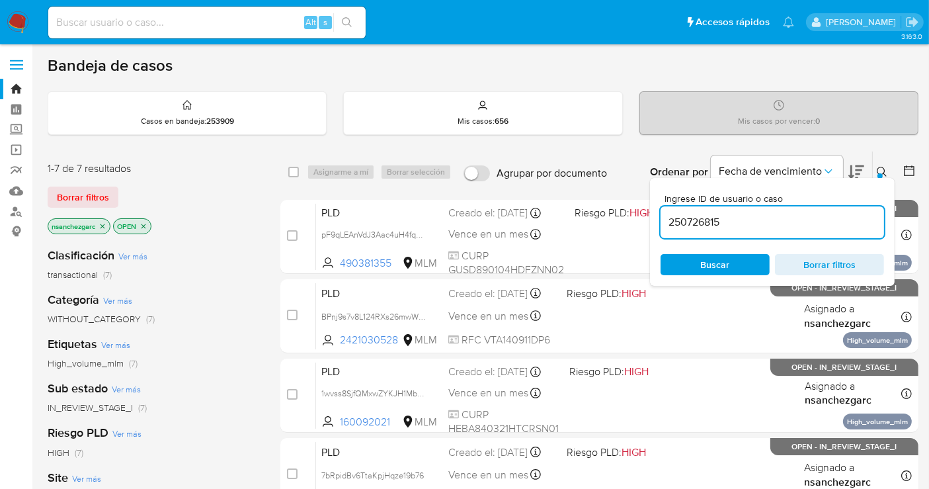
type input "250726815"
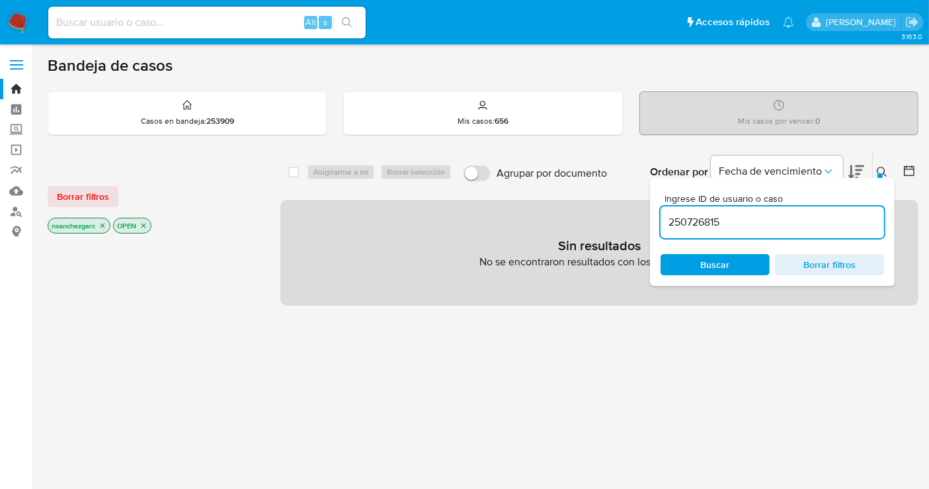
click at [105, 225] on icon "close-filter" at bounding box center [103, 225] width 8 height 8
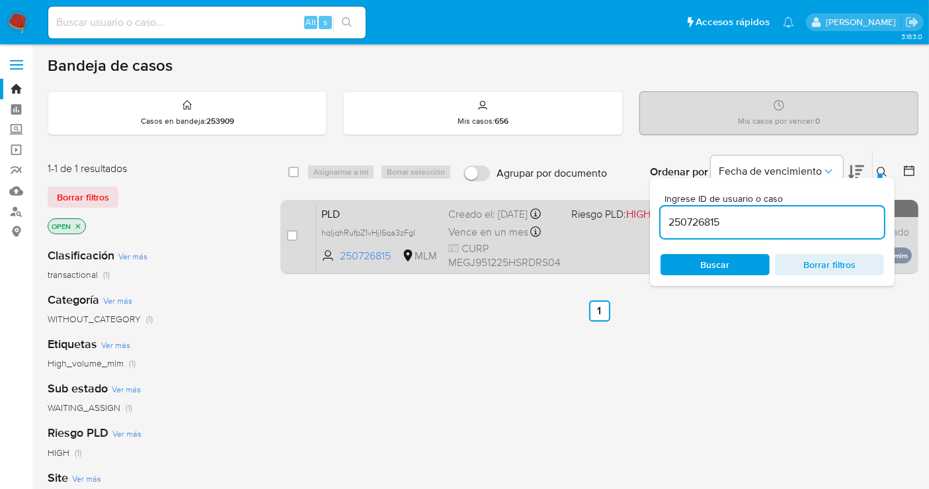
drag, startPoint x: 420, startPoint y: 245, endPoint x: 429, endPoint y: 250, distance: 10.1
click at [429, 250] on div "PLD hqIjqhRufpZ1vHjl6qa3zFgl 250726815 MLM Riesgo PLD: HIGH Creado el: 12/09/20…" at bounding box center [614, 236] width 596 height 67
click at [417, 237] on icon at bounding box center [422, 232] width 11 height 11
click at [294, 231] on input "checkbox" at bounding box center [292, 235] width 11 height 11
checkbox input "true"
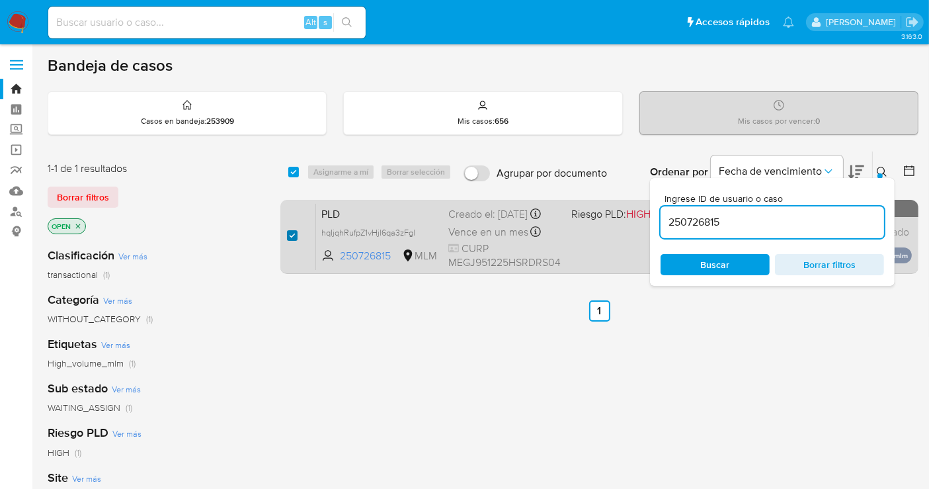
checkbox input "true"
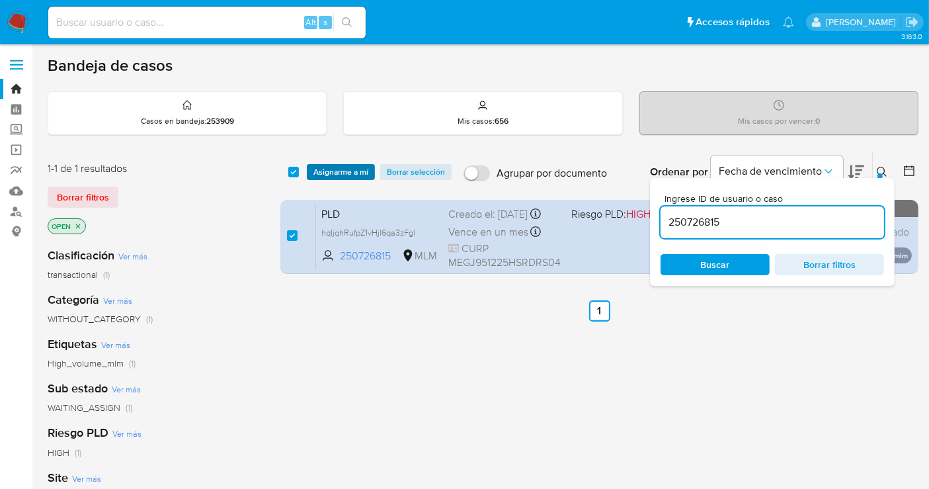
click at [342, 173] on span "Asignarme a mí" at bounding box center [340, 171] width 55 height 13
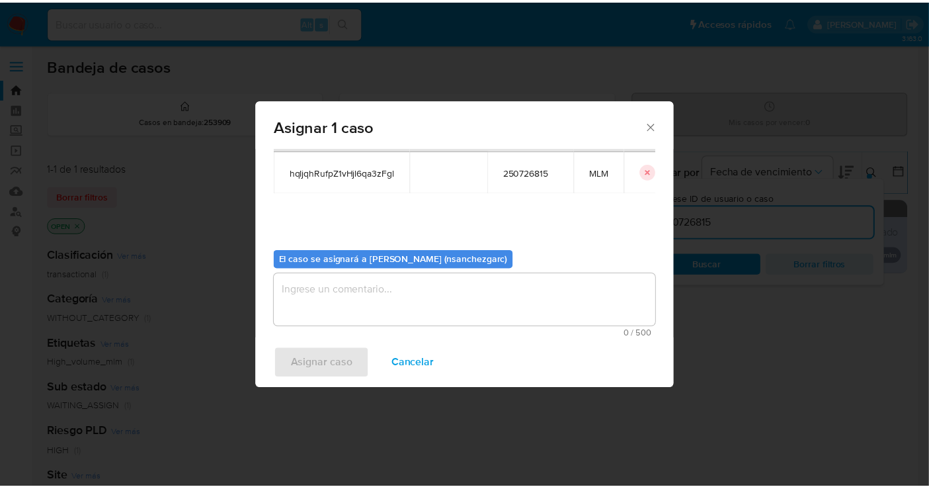
scroll to position [67, 0]
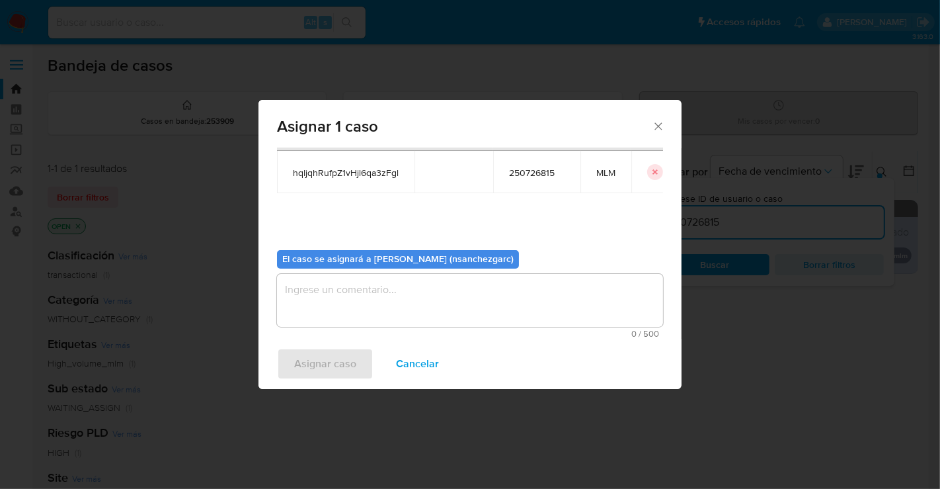
click at [350, 294] on textarea "assign-modal" at bounding box center [470, 300] width 386 height 53
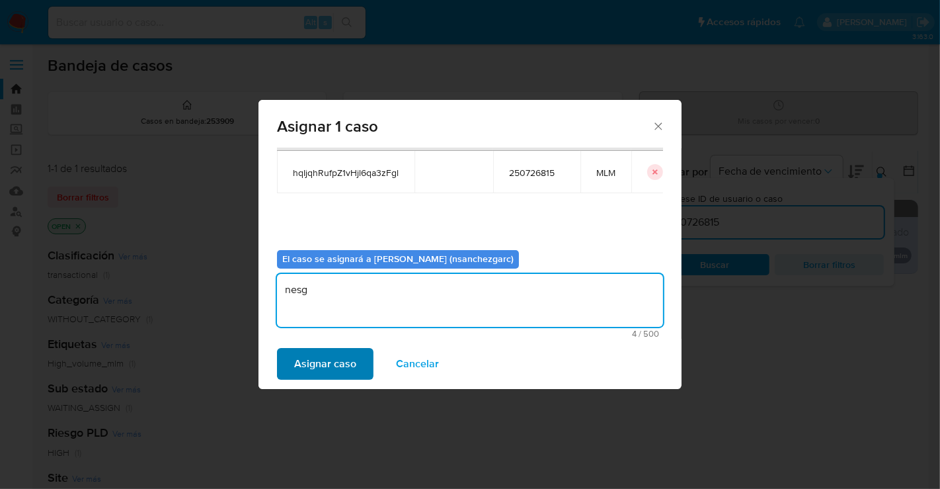
type textarea "nesg"
click at [331, 358] on span "Asignar caso" at bounding box center [325, 363] width 62 height 29
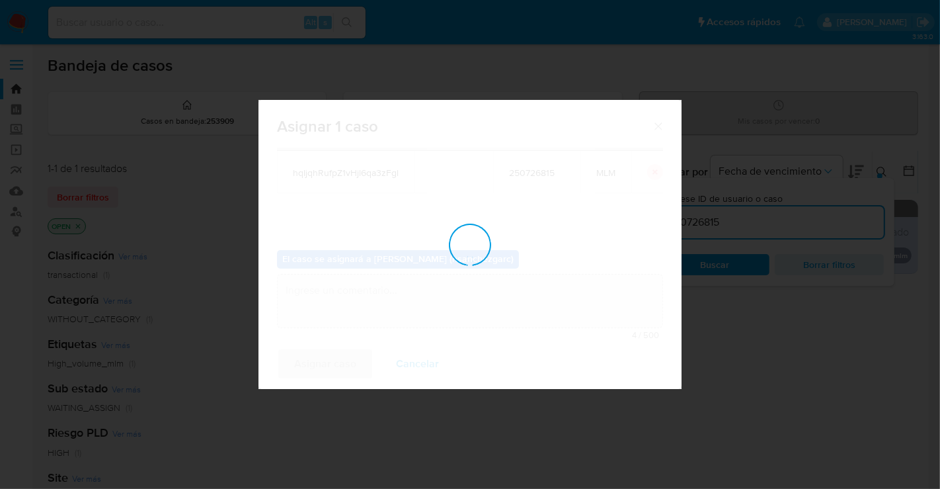
checkbox input "false"
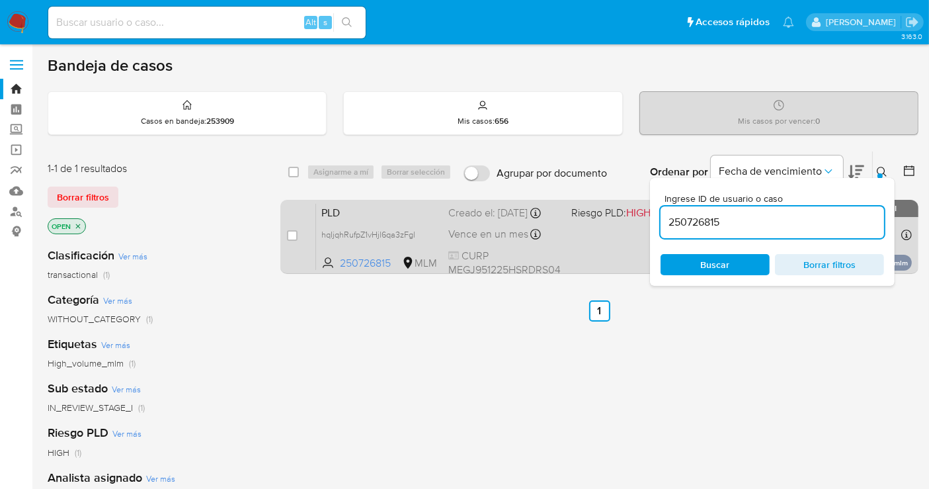
click at [499, 220] on div "Creado el: 12/09/2025 Creado el: 12/09/2025 02:05:58" at bounding box center [504, 213] width 112 height 15
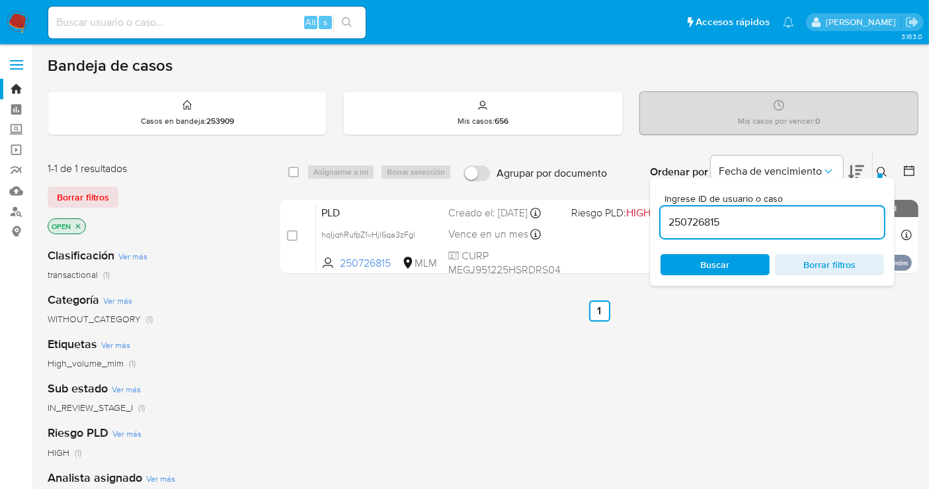
click at [22, 28] on img at bounding box center [18, 22] width 22 height 22
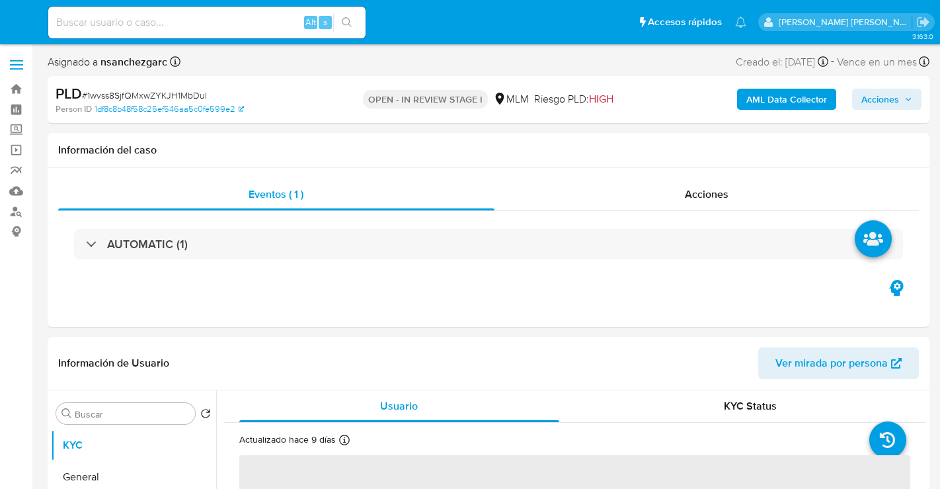
select select "10"
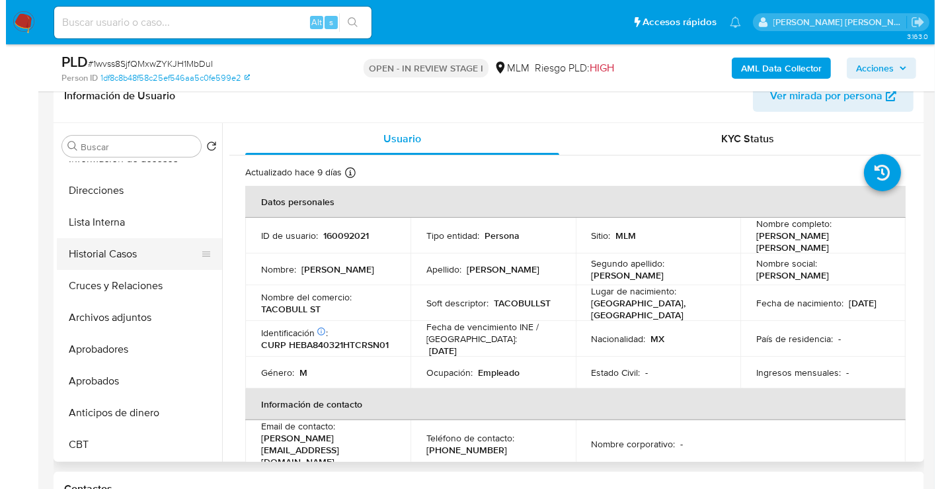
scroll to position [147, 0]
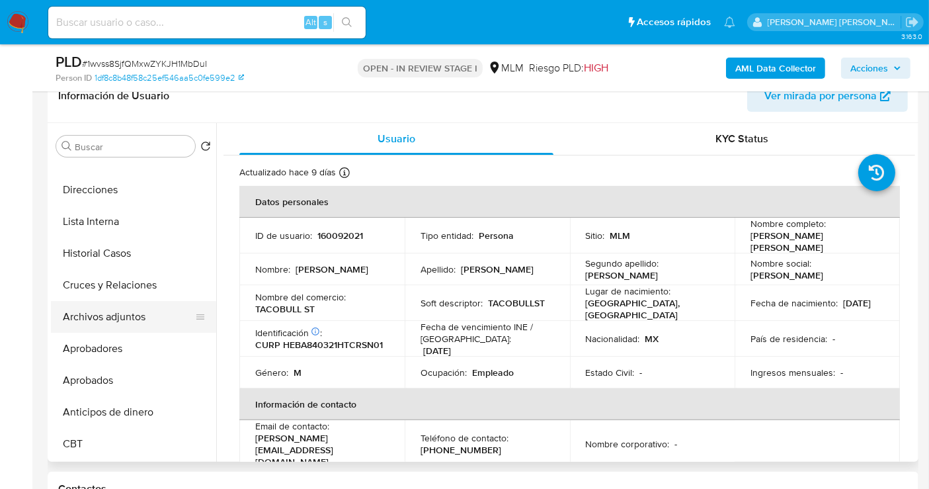
click at [109, 319] on button "Archivos adjuntos" at bounding box center [128, 317] width 155 height 32
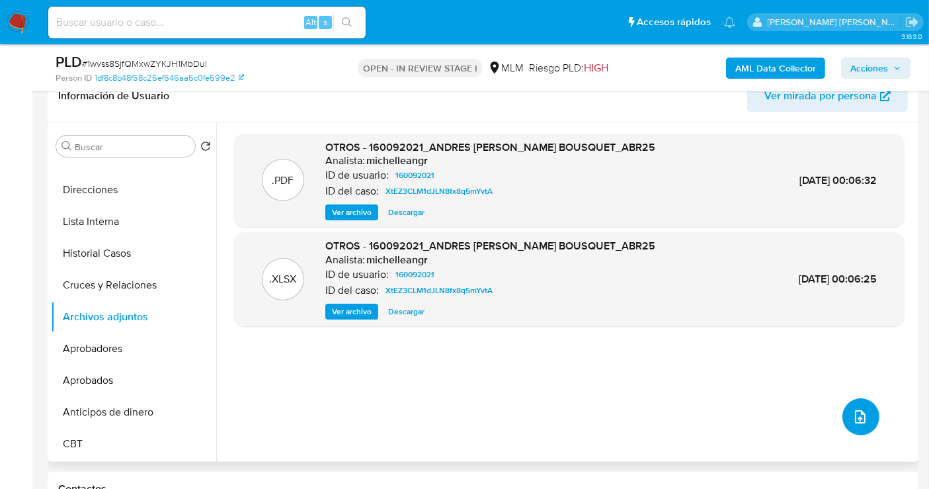
click at [856, 419] on icon "upload-file" at bounding box center [860, 416] width 11 height 13
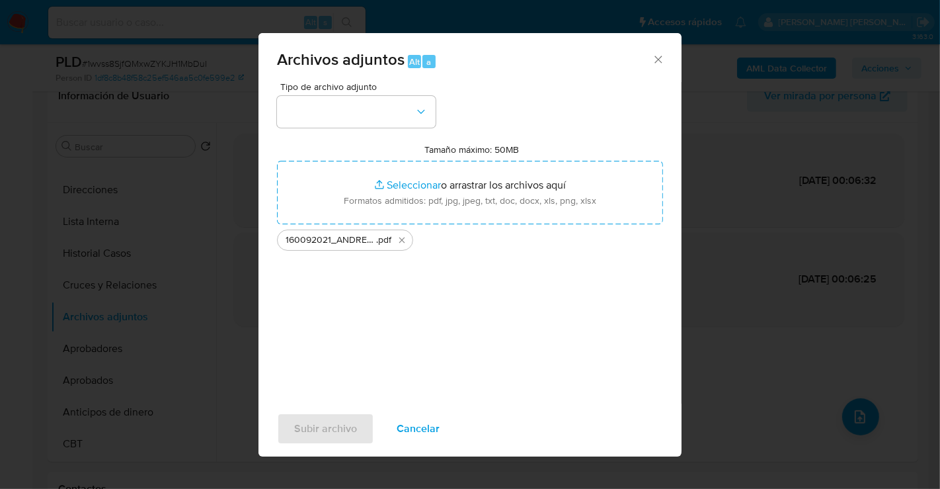
click at [823, 315] on div "Archivos adjuntos Alt a Tipo de archivo adjunto Tamaño máximo: 50MB Seleccionar…" at bounding box center [470, 244] width 940 height 489
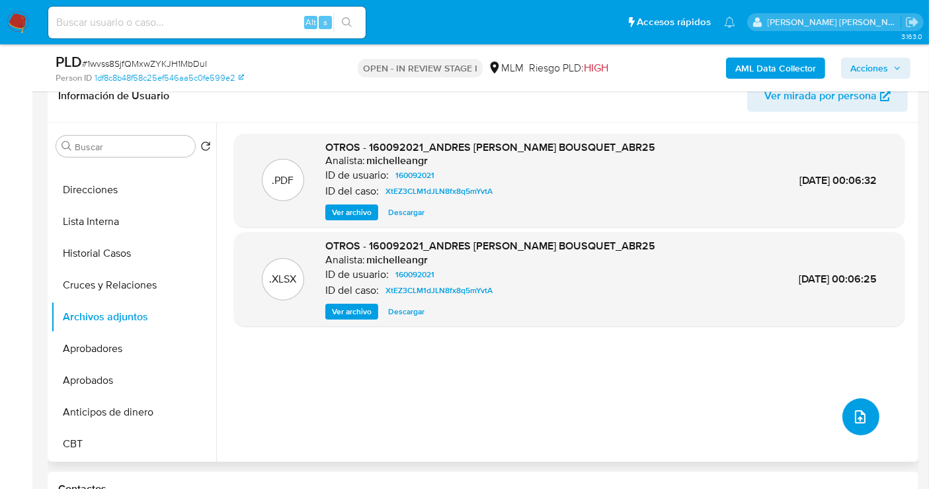
click at [852, 409] on span "upload-file" at bounding box center [860, 417] width 16 height 16
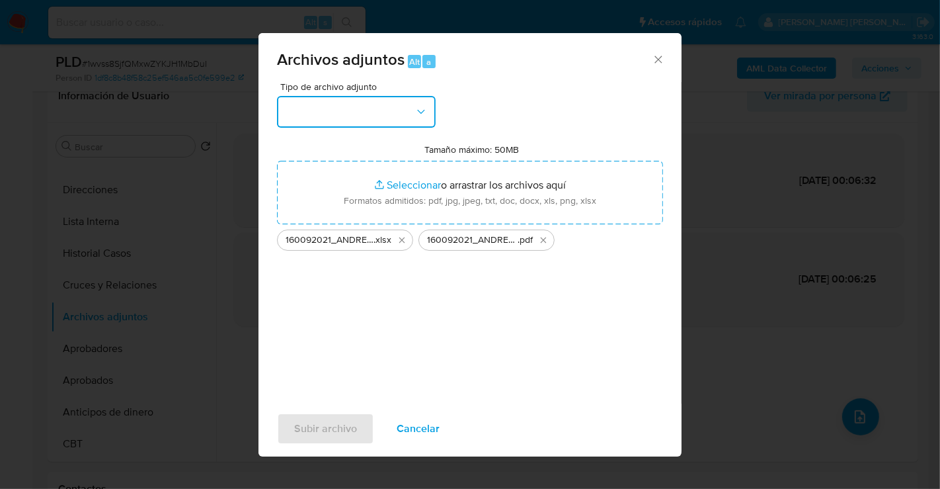
click at [378, 107] on button "button" at bounding box center [356, 112] width 159 height 32
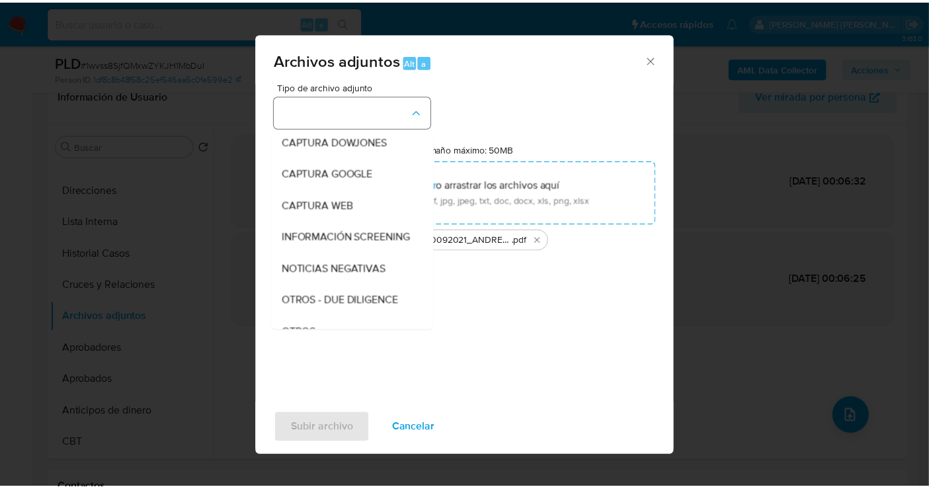
scroll to position [68, 0]
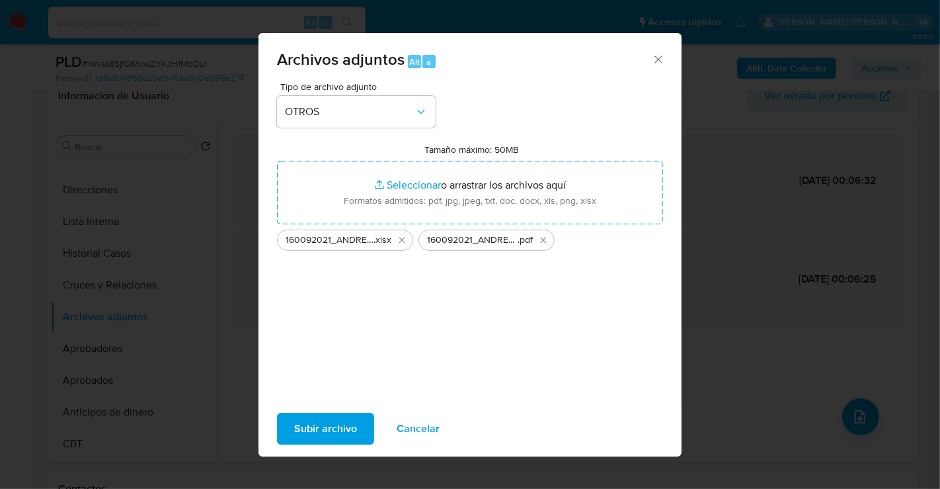
click at [331, 433] on span "Subir archivo" at bounding box center [325, 428] width 63 height 29
click at [345, 428] on span "Subir archivo" at bounding box center [325, 428] width 63 height 29
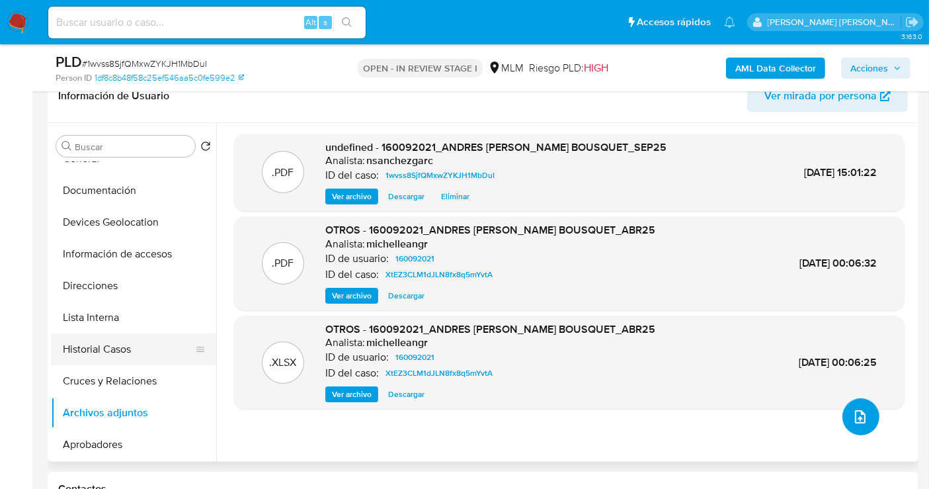
scroll to position [0, 0]
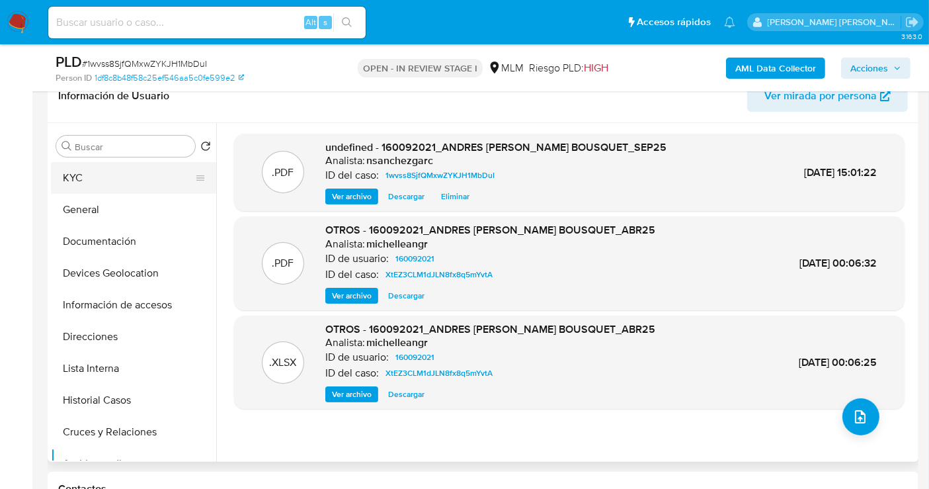
click at [77, 175] on button "KYC" at bounding box center [128, 178] width 155 height 32
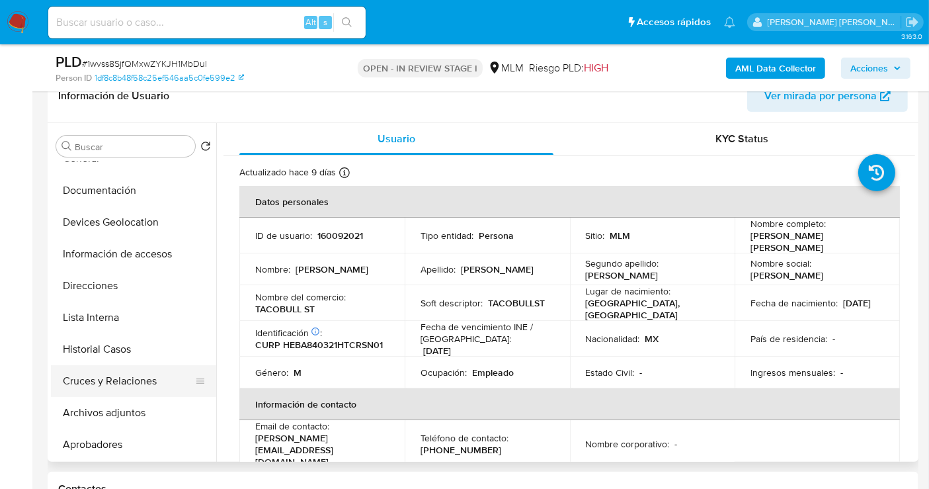
scroll to position [73, 0]
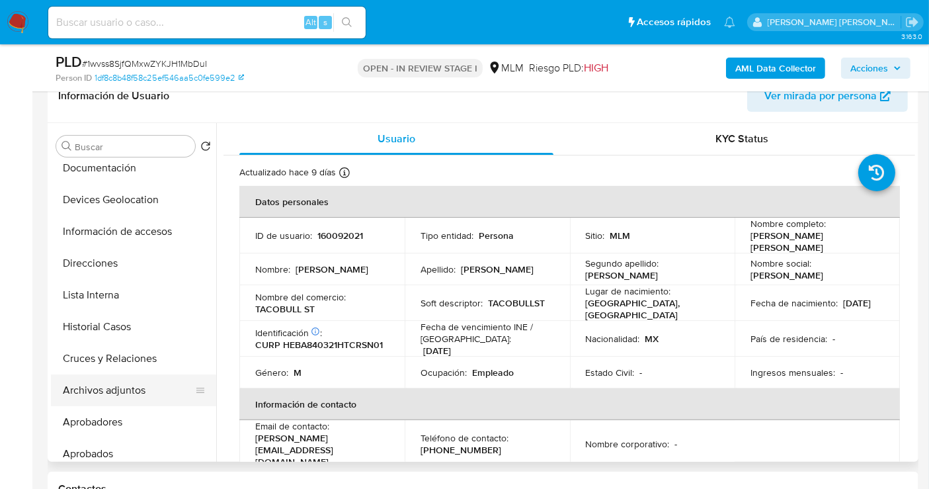
click at [114, 386] on button "Archivos adjuntos" at bounding box center [128, 390] width 155 height 32
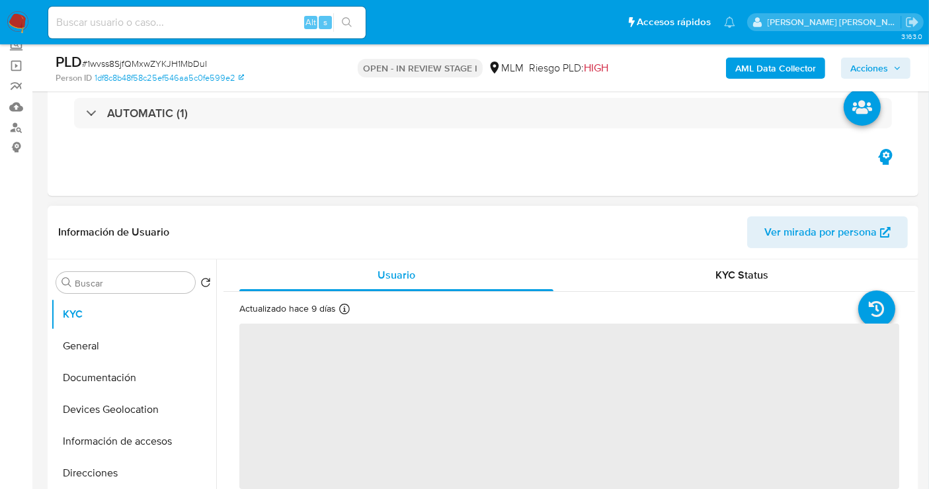
scroll to position [294, 0]
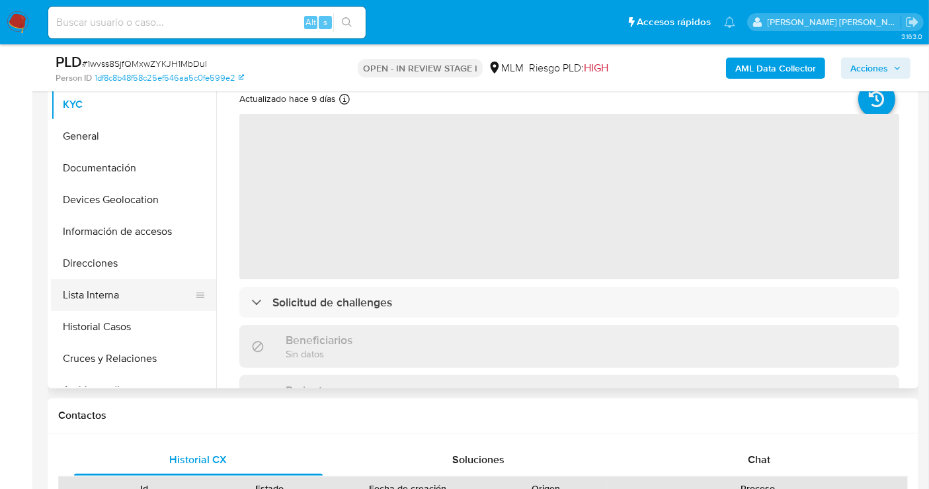
select select "10"
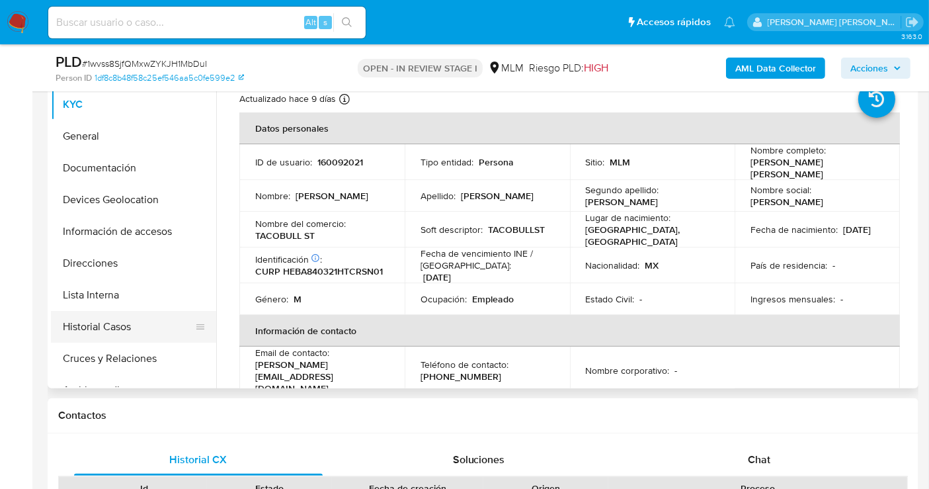
scroll to position [147, 0]
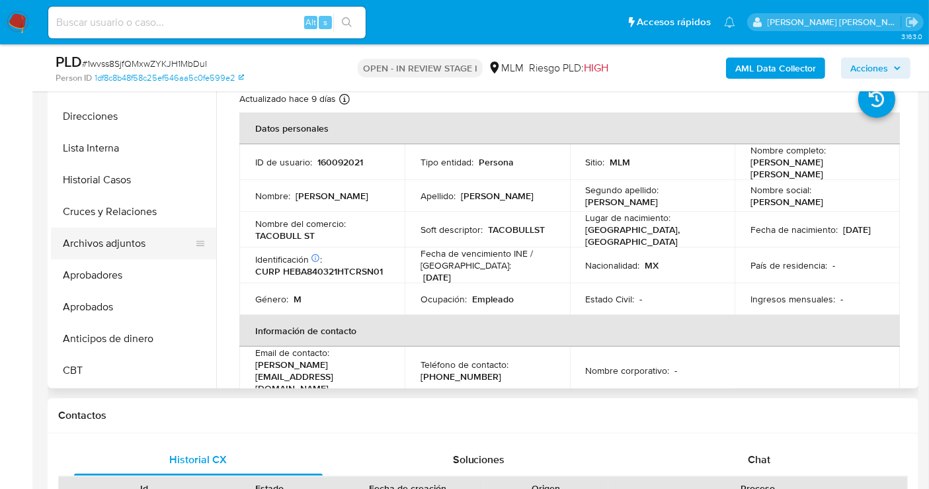
click at [117, 238] on button "Archivos adjuntos" at bounding box center [128, 243] width 155 height 32
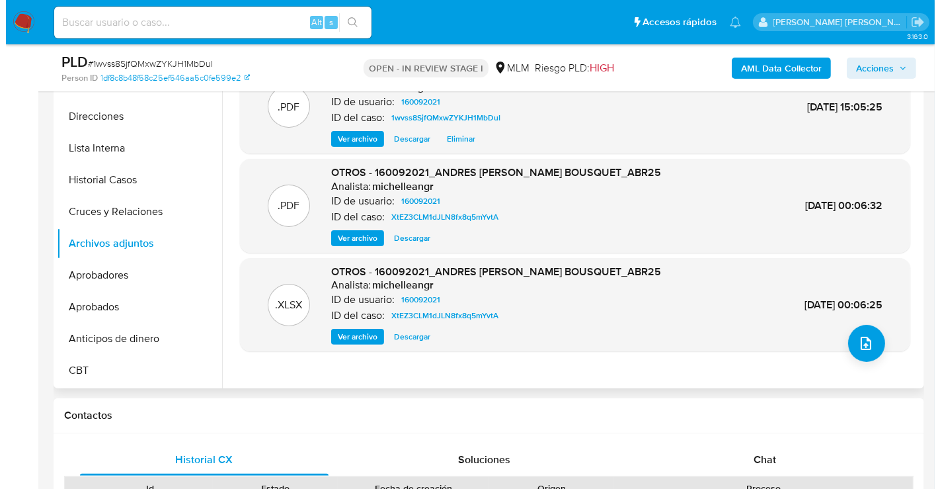
scroll to position [220, 0]
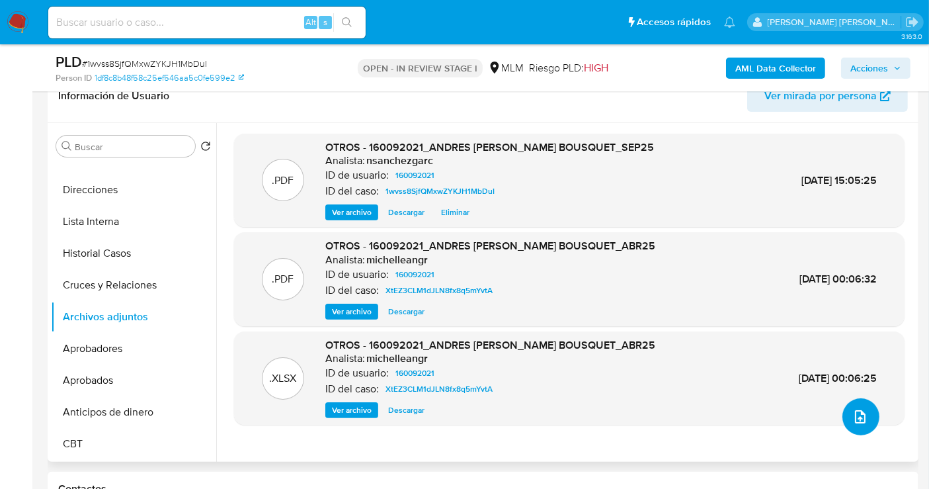
click at [855, 421] on icon "upload-file" at bounding box center [860, 417] width 16 height 16
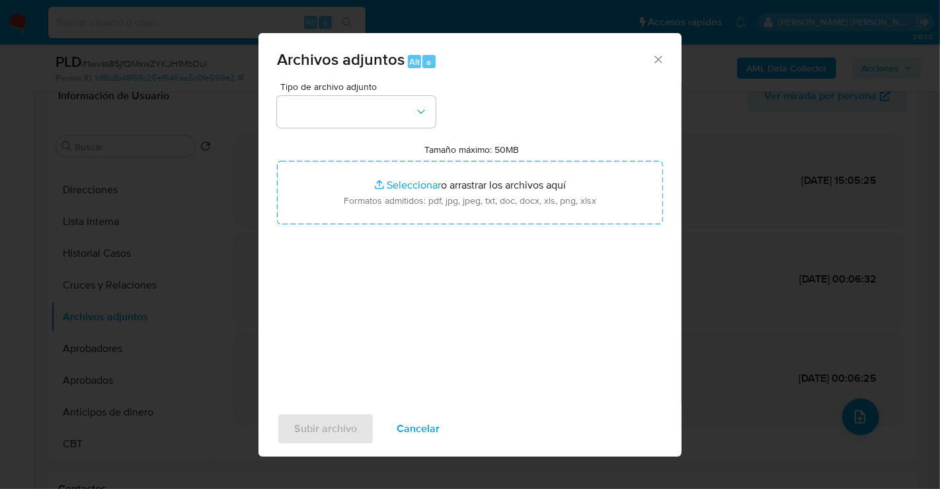
click at [859, 263] on div "Archivos adjuntos Alt a Tipo de archivo adjunto Tamaño máximo: 50MB Seleccionar…" at bounding box center [470, 244] width 940 height 489
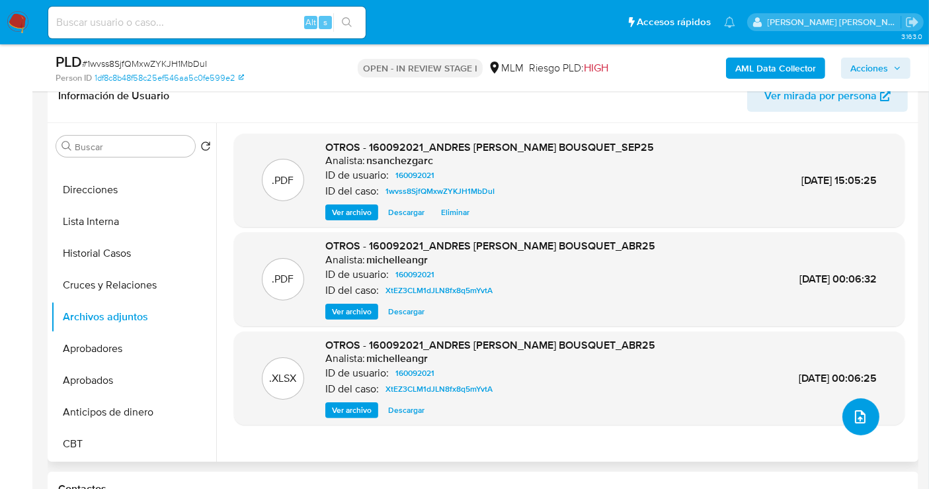
click at [855, 418] on icon "upload-file" at bounding box center [860, 417] width 16 height 16
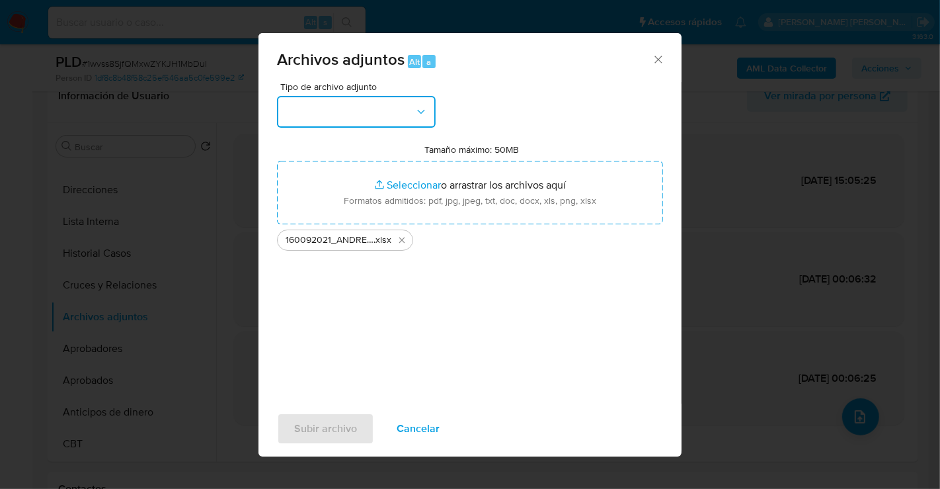
click at [355, 114] on button "button" at bounding box center [356, 112] width 159 height 32
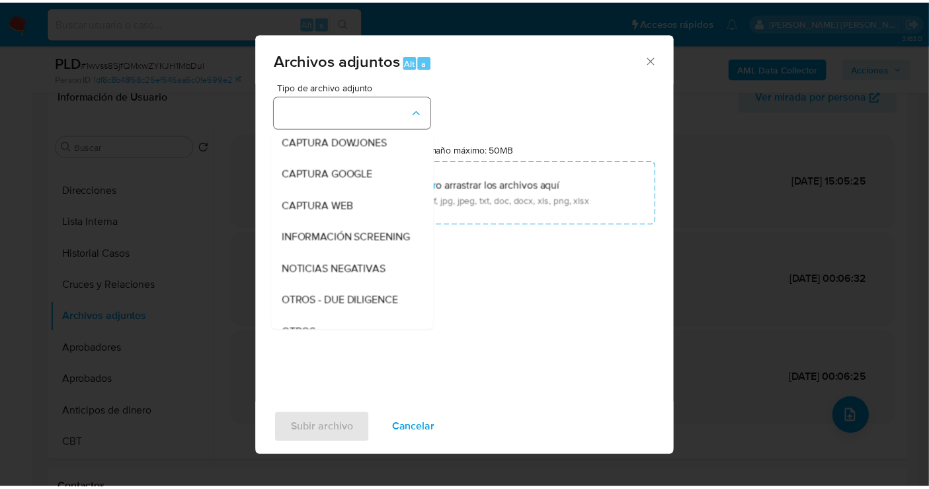
scroll to position [68, 0]
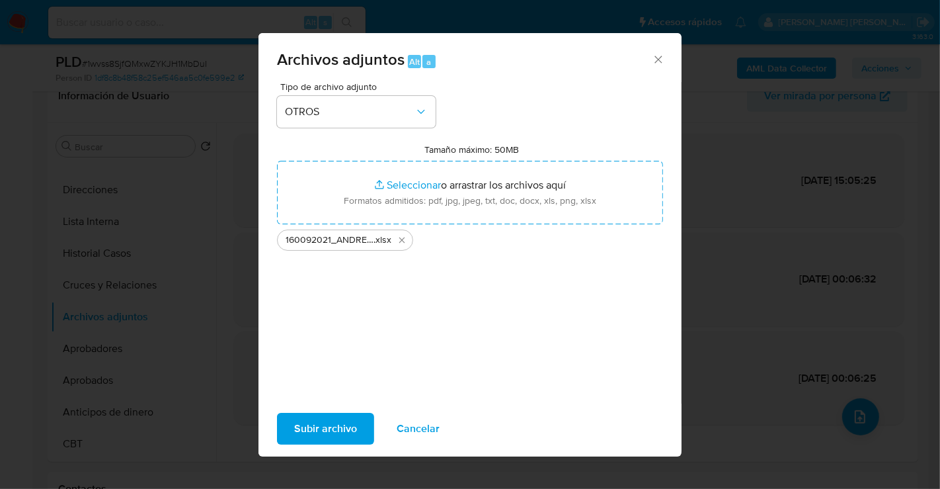
click at [328, 415] on span "Subir archivo" at bounding box center [325, 428] width 63 height 29
click at [353, 429] on span "Subir archivo" at bounding box center [325, 428] width 63 height 29
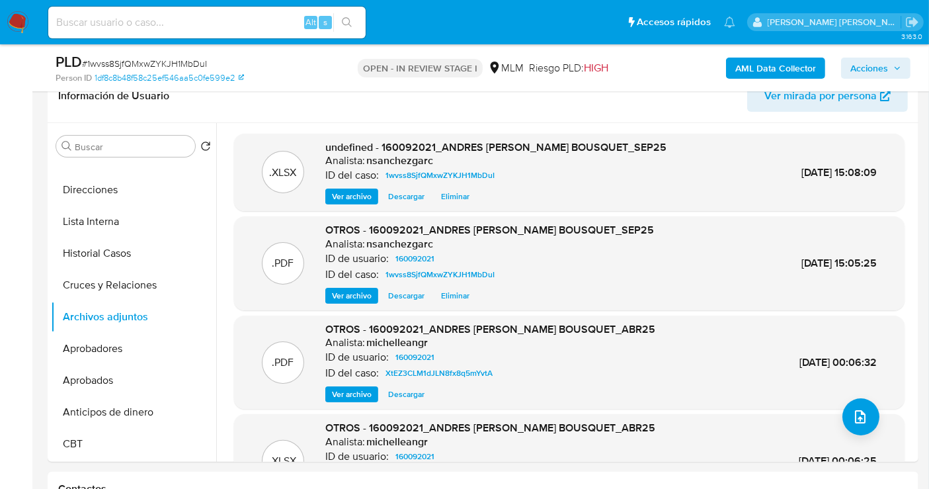
drag, startPoint x: 883, startPoint y: 65, endPoint x: 859, endPoint y: 78, distance: 27.8
click at [882, 65] on span "Acciones" at bounding box center [869, 68] width 38 height 21
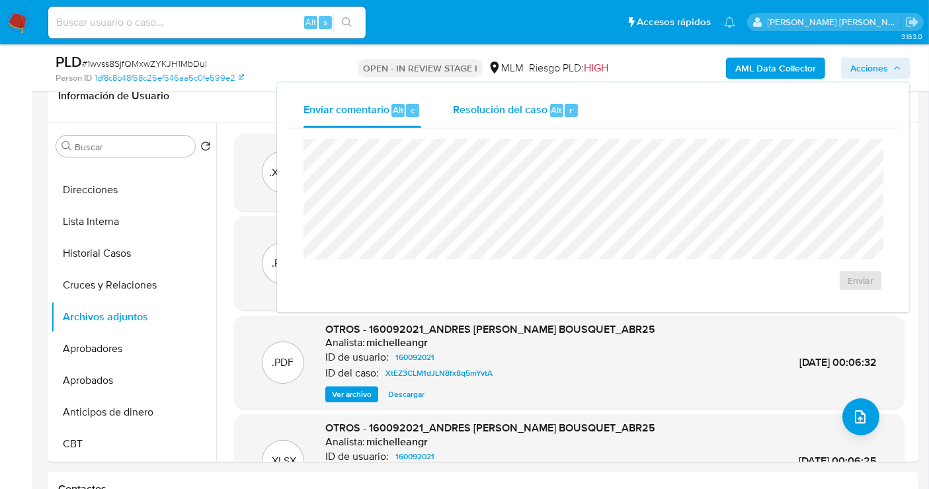
click at [530, 110] on span "Resolución del caso" at bounding box center [500, 109] width 95 height 15
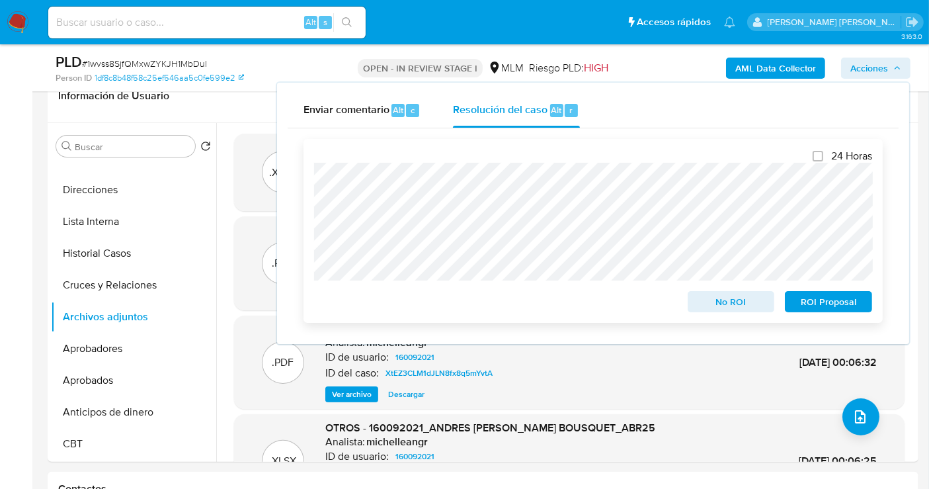
click at [737, 303] on span "No ROI" at bounding box center [731, 301] width 69 height 19
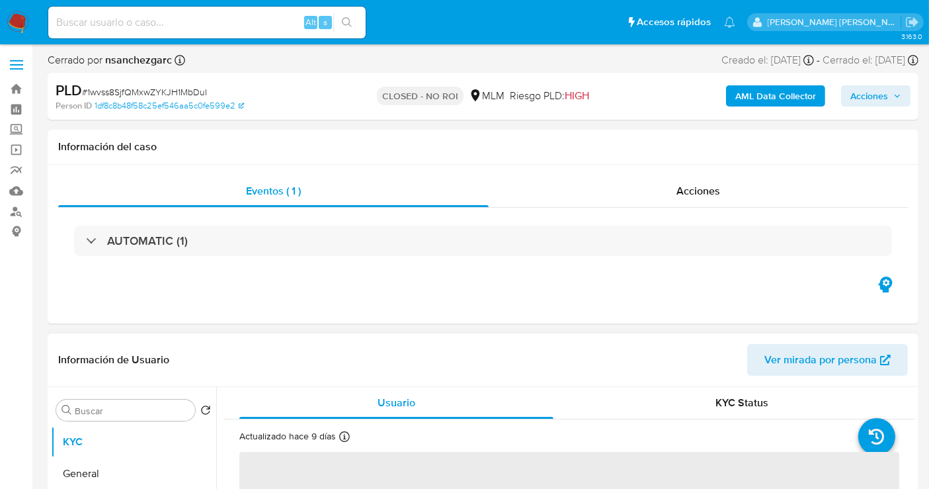
select select "10"
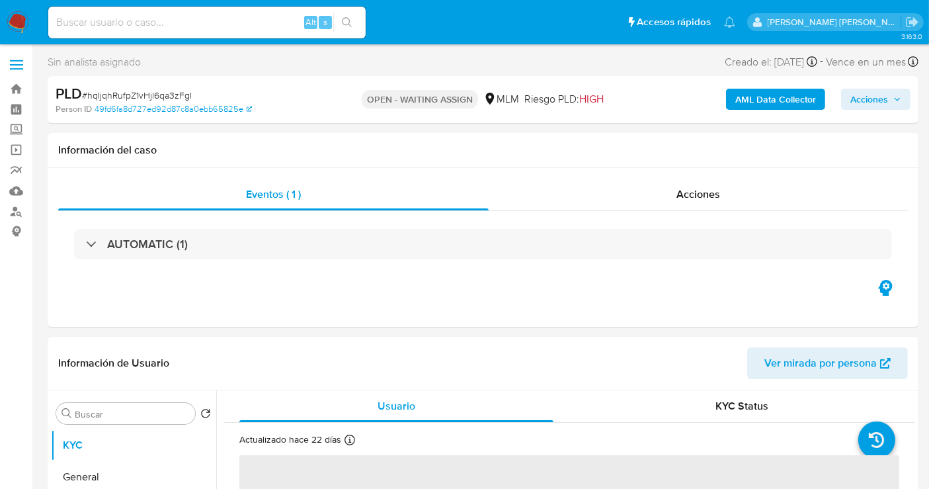
select select "10"
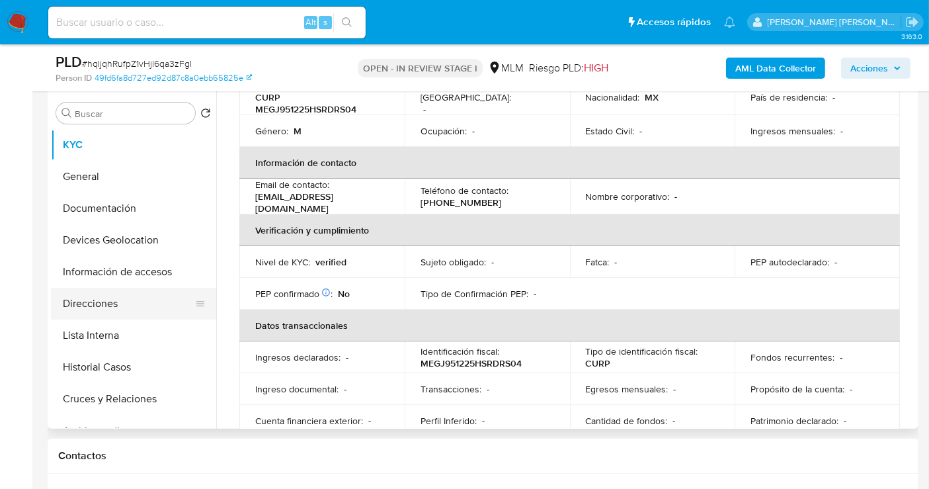
scroll to position [220, 0]
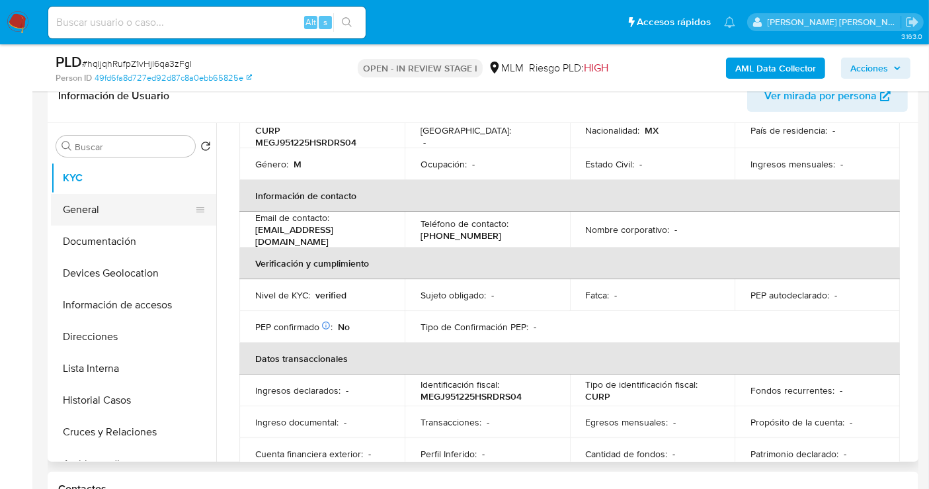
click at [91, 206] on button "General" at bounding box center [128, 210] width 155 height 32
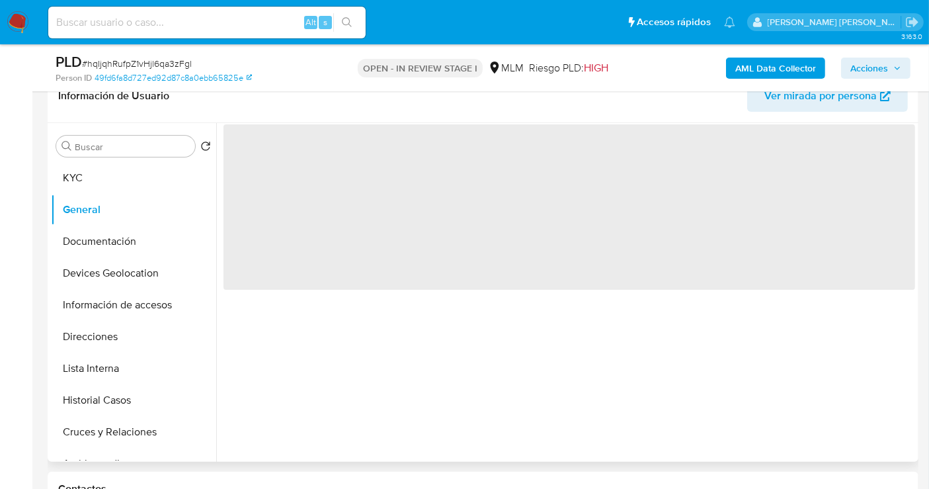
scroll to position [0, 0]
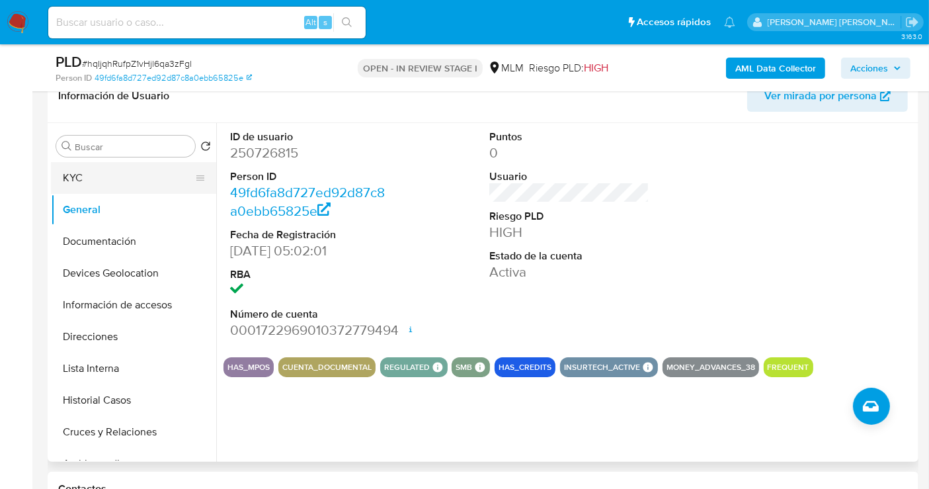
click at [89, 176] on button "KYC" at bounding box center [128, 178] width 155 height 32
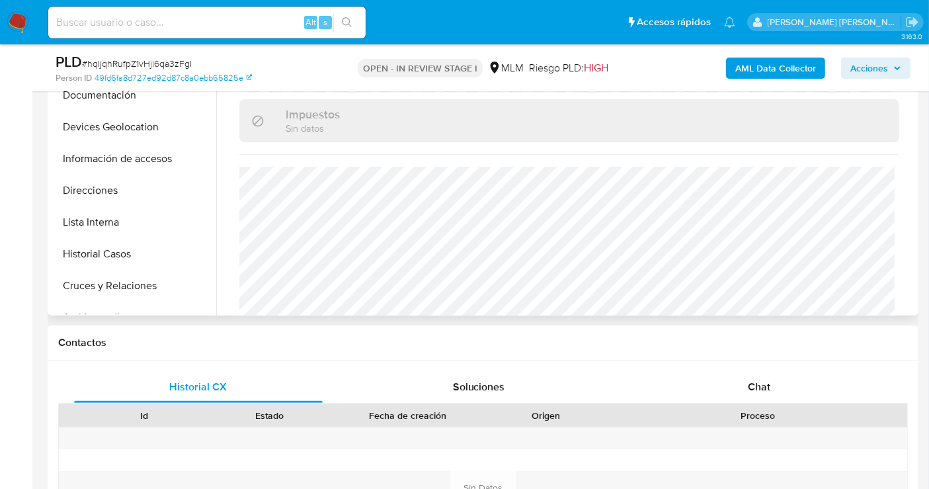
scroll to position [294, 0]
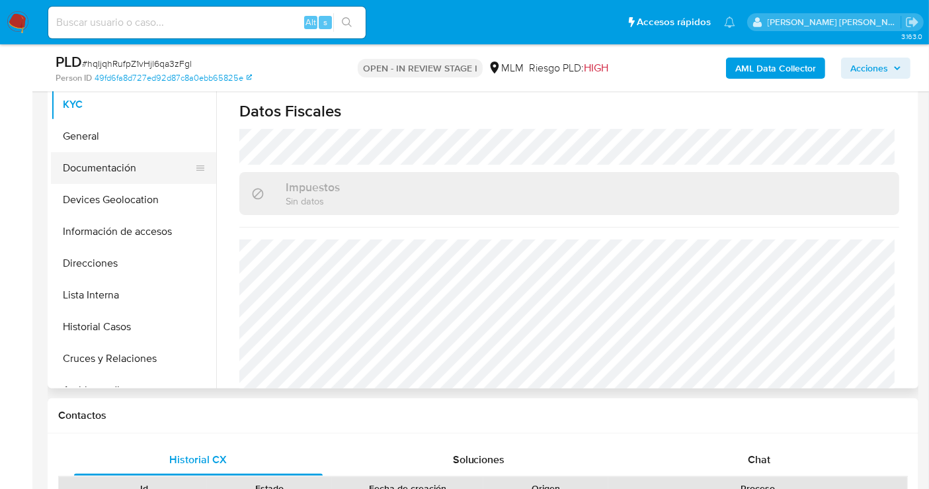
click at [94, 160] on button "Documentación" at bounding box center [128, 168] width 155 height 32
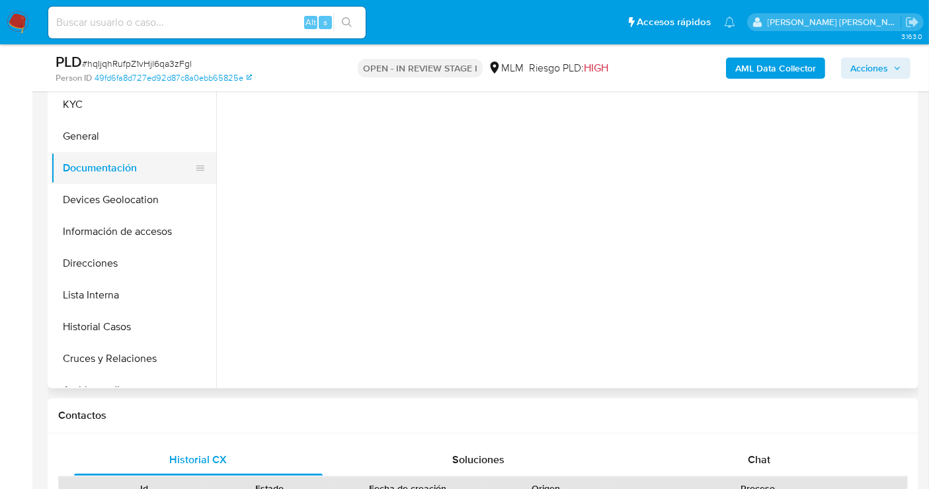
scroll to position [0, 0]
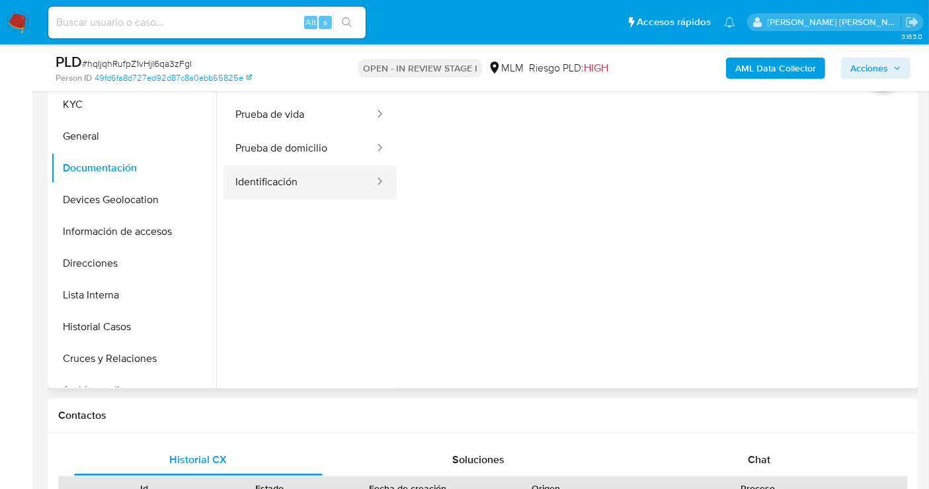
click at [270, 193] on button "Identificación" at bounding box center [299, 182] width 152 height 34
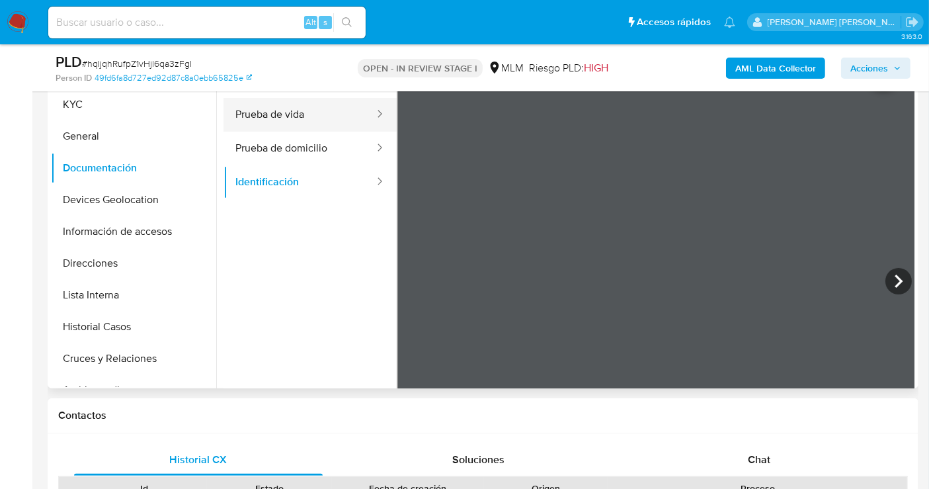
click at [301, 120] on button "Prueba de vida" at bounding box center [299, 115] width 152 height 34
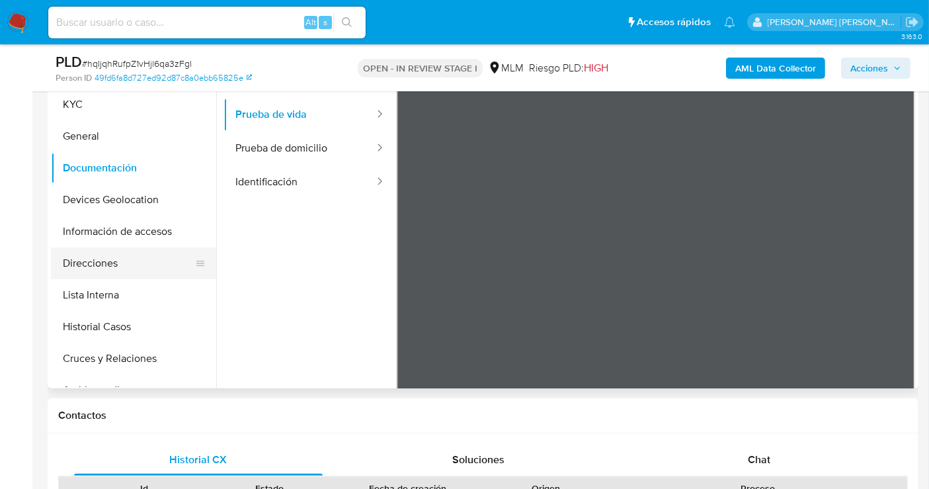
click at [75, 260] on button "Direcciones" at bounding box center [128, 263] width 155 height 32
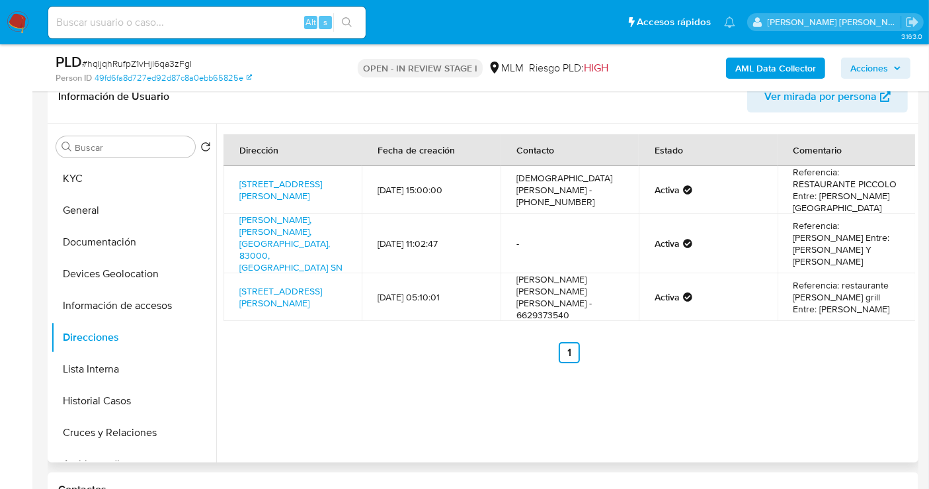
scroll to position [220, 0]
click at [79, 186] on button "KYC" at bounding box center [128, 178] width 155 height 32
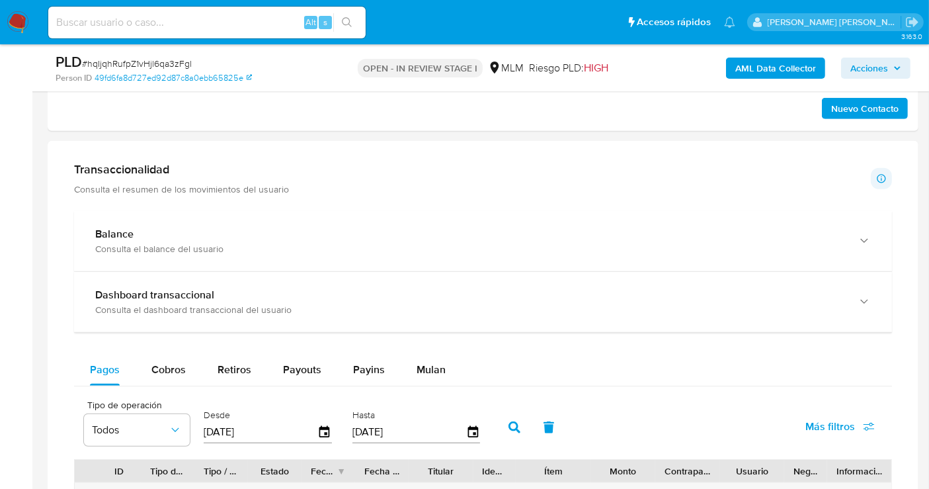
scroll to position [881, 0]
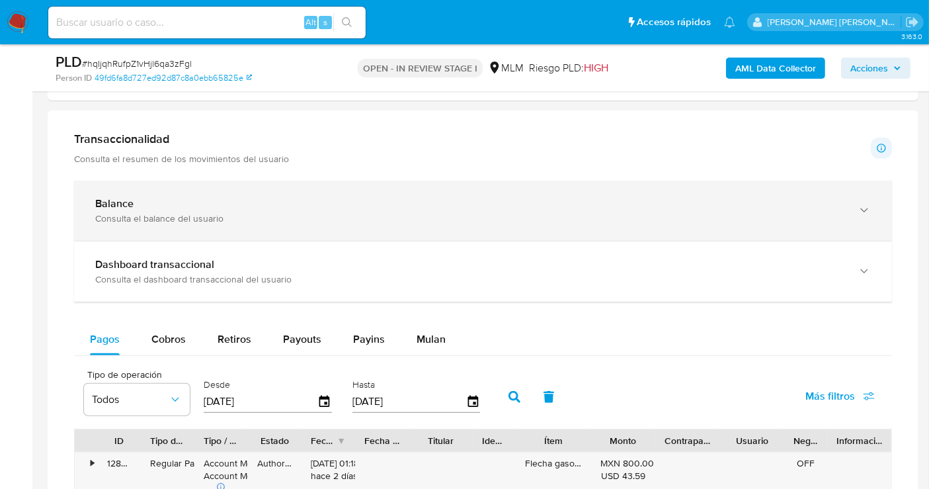
click at [393, 226] on div "Balance Consulta el balance del usuario" at bounding box center [483, 210] width 818 height 60
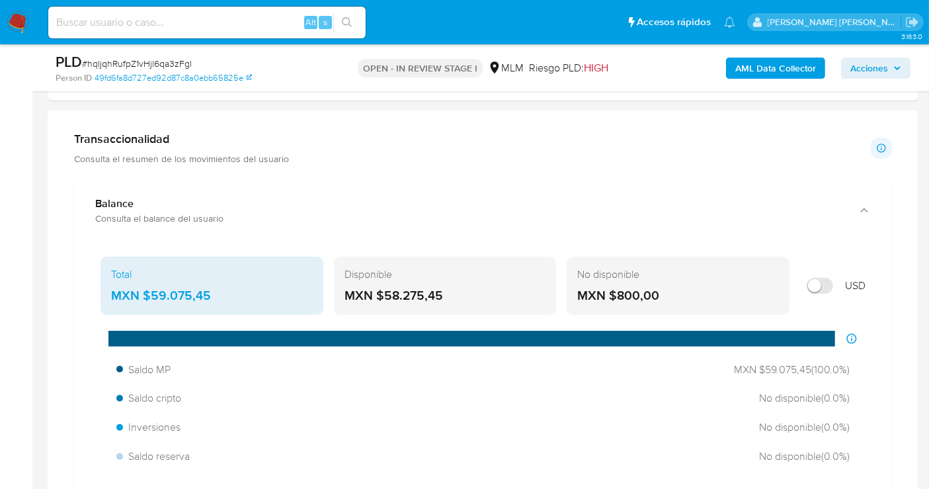
click at [169, 289] on div "MXN $59.075,45" at bounding box center [212, 295] width 202 height 17
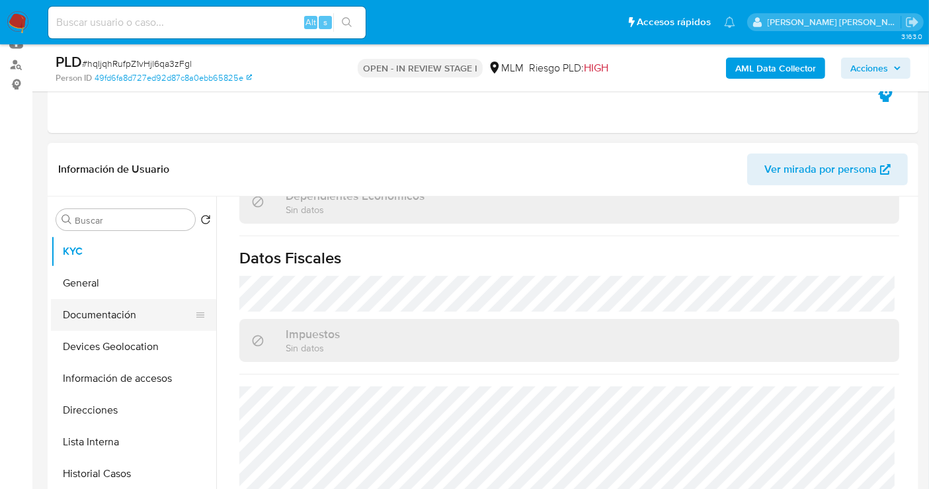
scroll to position [147, 0]
click at [126, 346] on button "Devices Geolocation" at bounding box center [128, 347] width 155 height 32
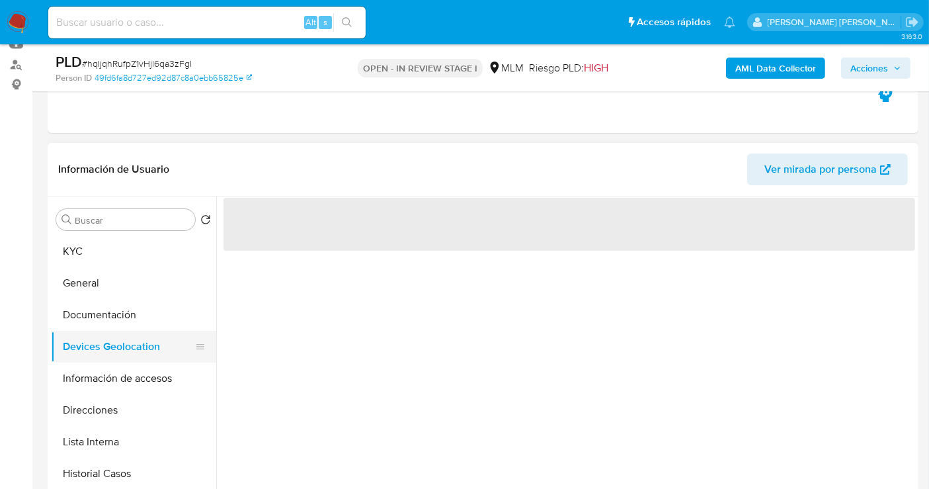
scroll to position [0, 0]
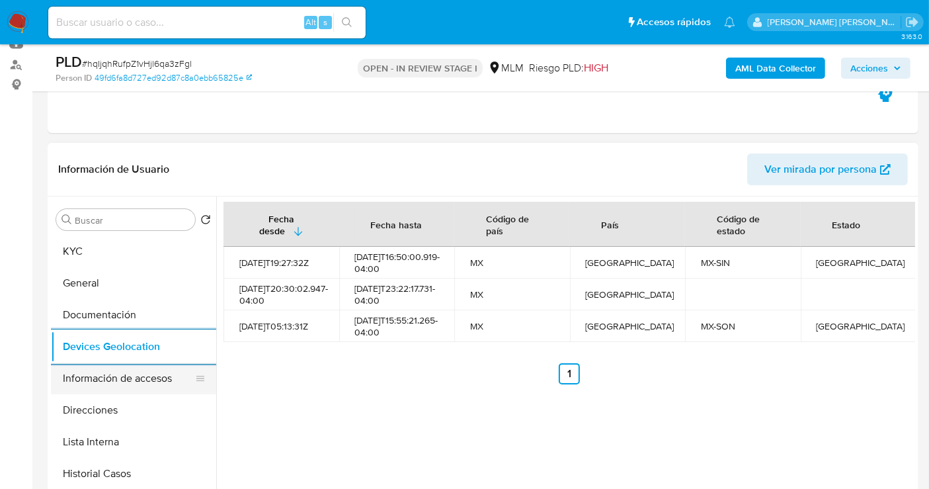
click at [96, 381] on button "Información de accesos" at bounding box center [128, 378] width 155 height 32
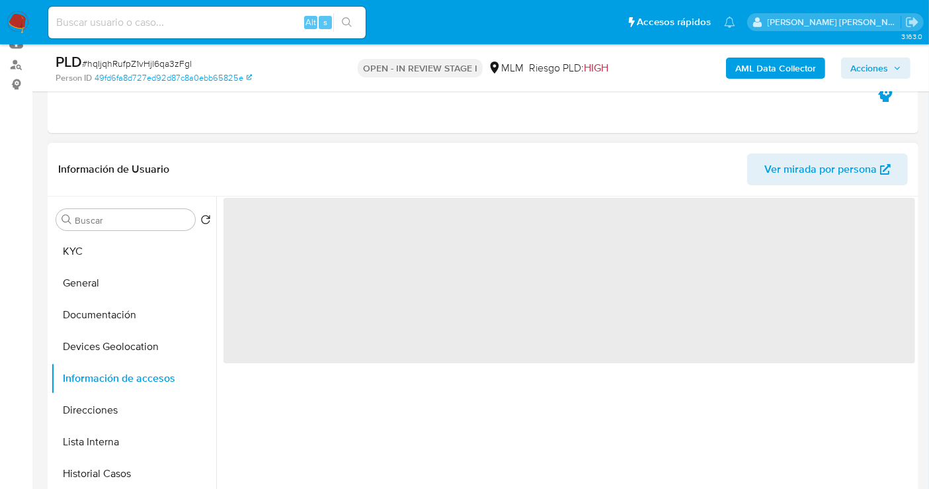
scroll to position [220, 0]
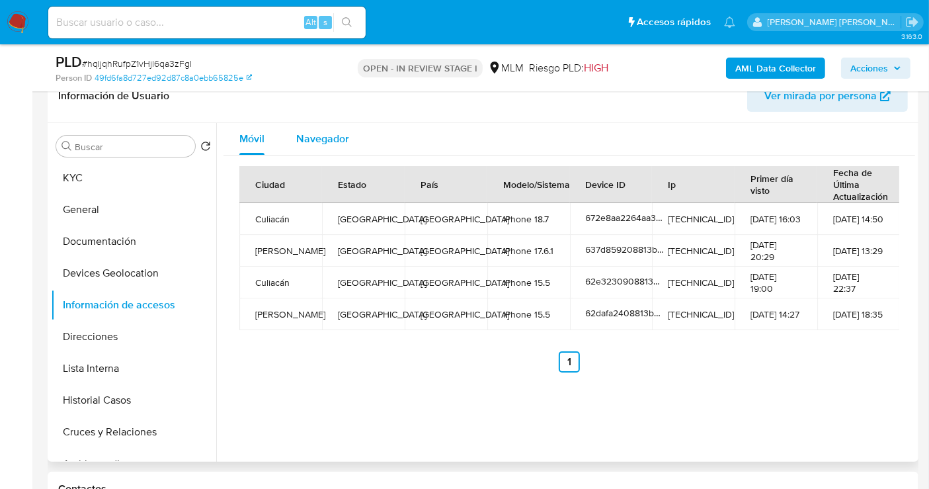
click at [317, 138] on span "Navegador" at bounding box center [322, 138] width 53 height 15
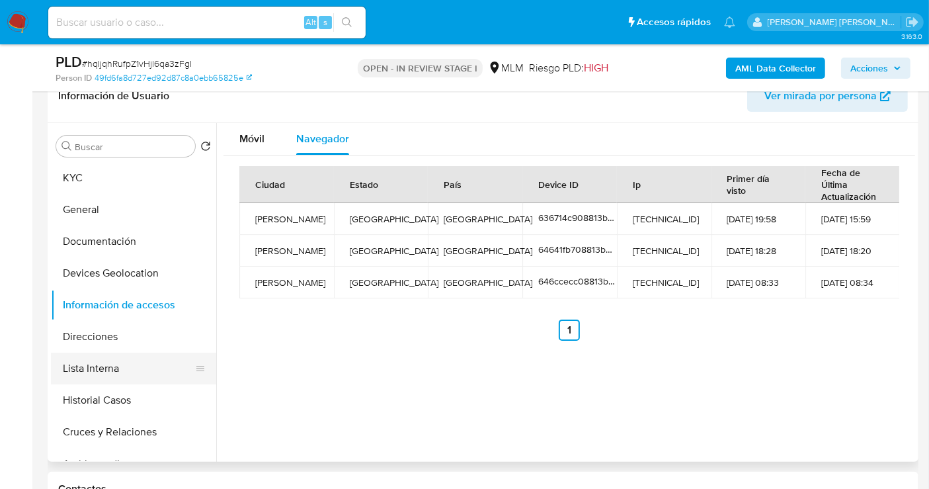
click at [100, 369] on button "Lista Interna" at bounding box center [128, 368] width 155 height 32
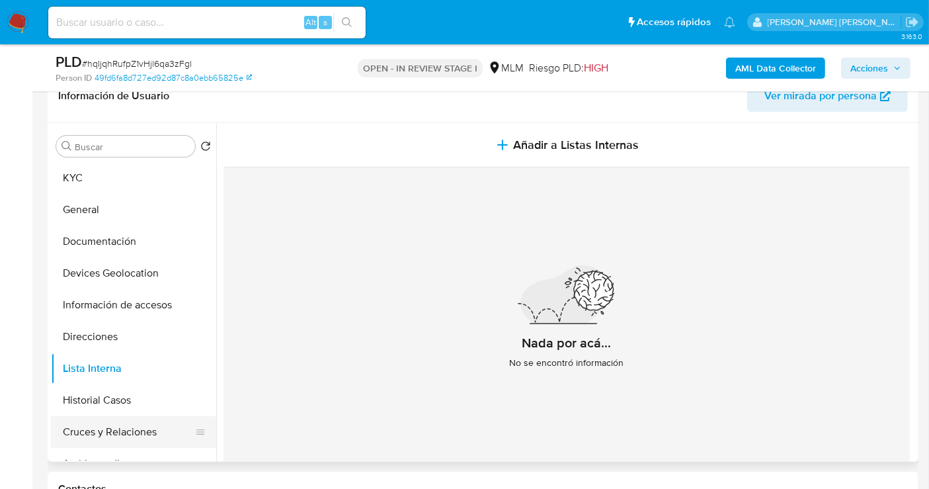
click at [100, 426] on button "Cruces y Relaciones" at bounding box center [128, 432] width 155 height 32
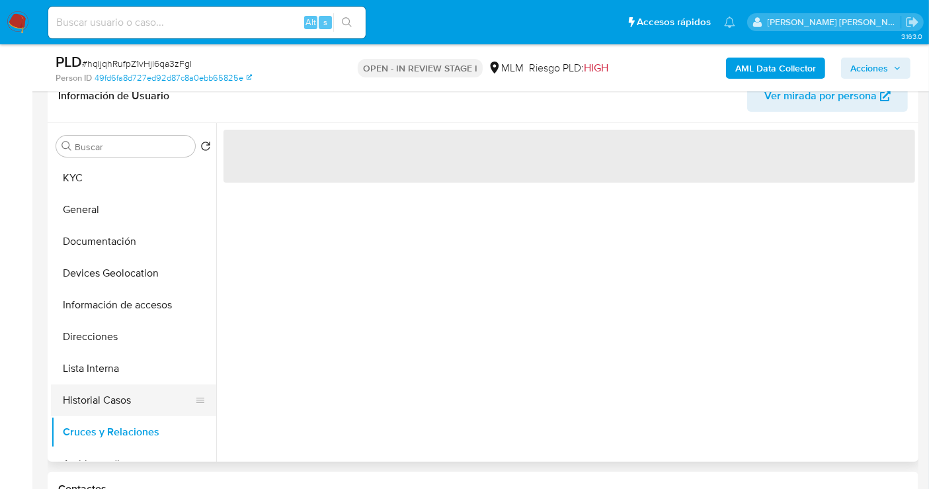
click at [90, 387] on button "Historial Casos" at bounding box center [128, 400] width 155 height 32
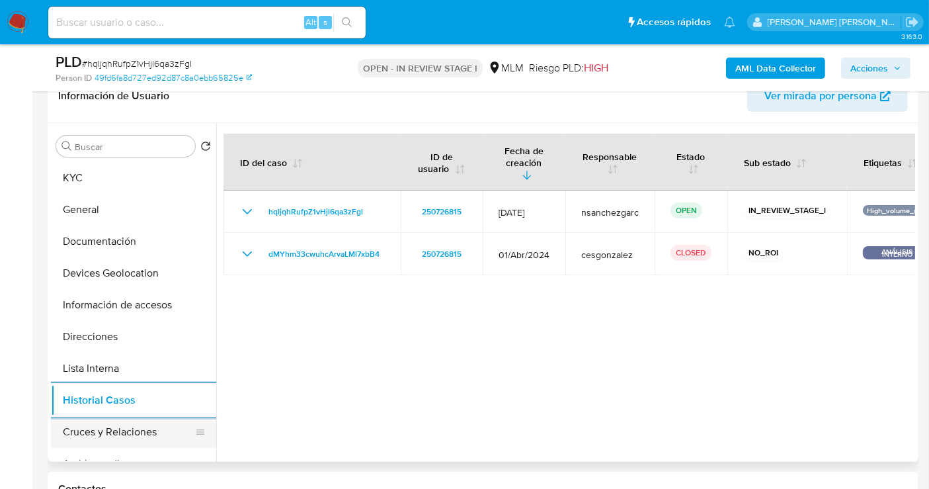
click at [101, 428] on button "Cruces y Relaciones" at bounding box center [128, 432] width 155 height 32
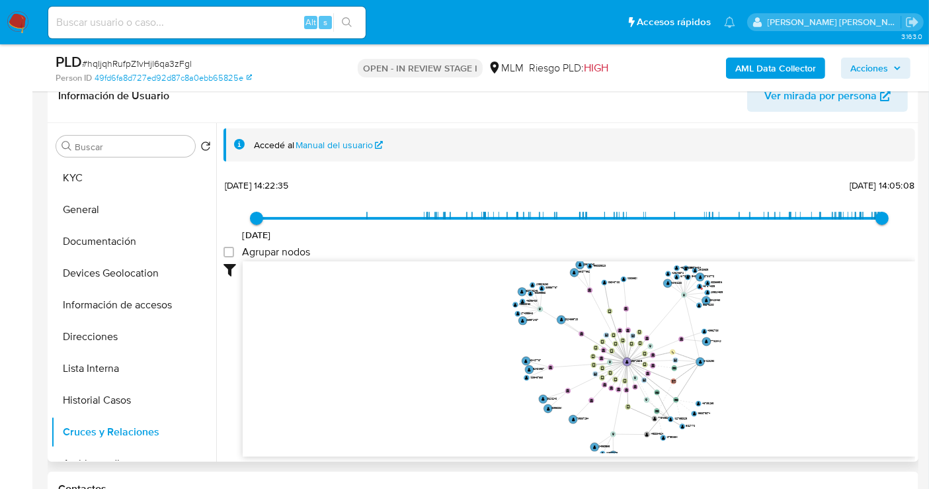
drag, startPoint x: 798, startPoint y: 342, endPoint x: 544, endPoint y: 353, distance: 254.1
click at [760, 303] on icon "device-6364160a08813b0018794a1d  device-62e3230908813b00186f4fba  device-672e…" at bounding box center [579, 357] width 672 height 192
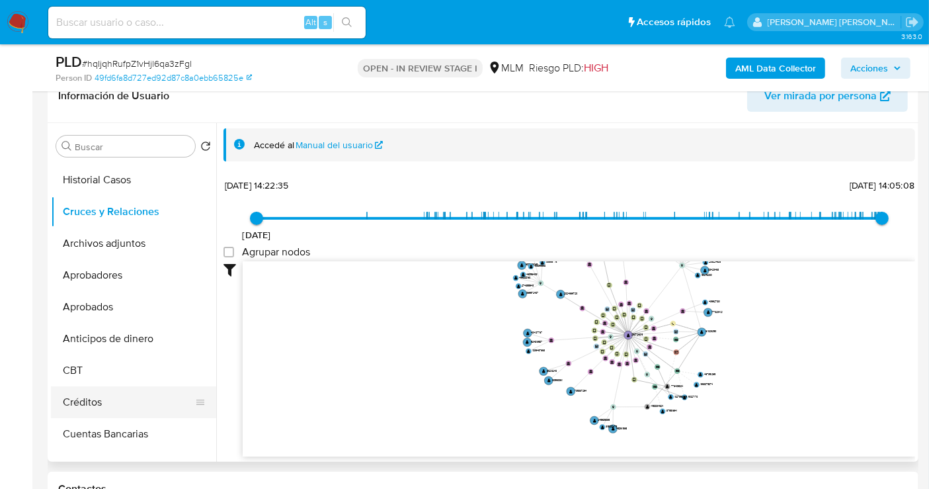
scroll to position [514, 0]
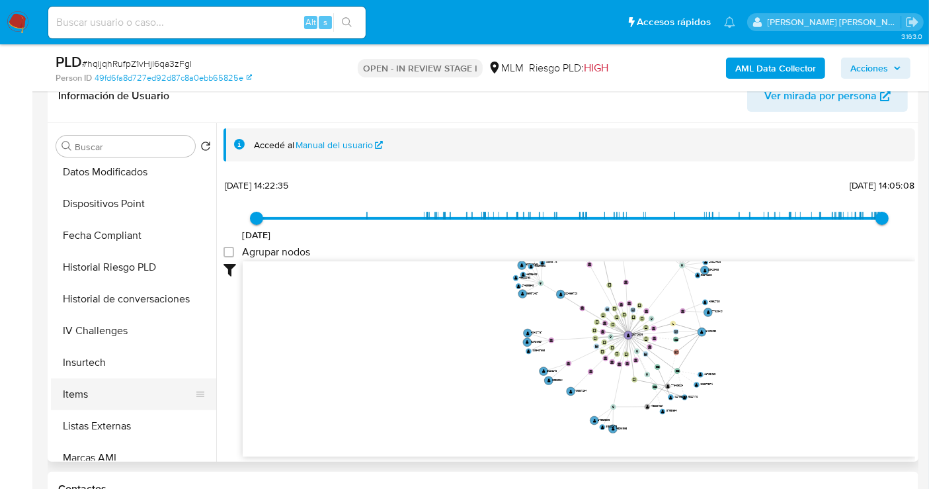
click at [97, 397] on button "Items" at bounding box center [128, 394] width 155 height 32
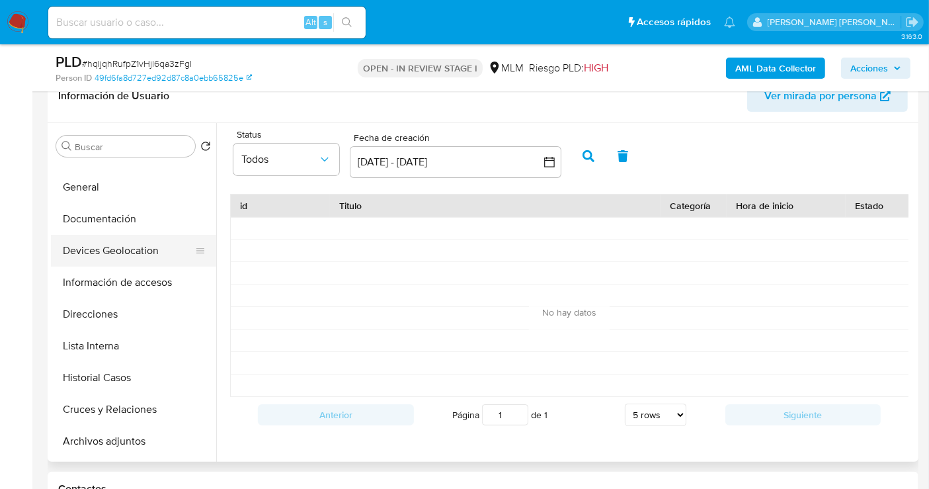
scroll to position [0, 0]
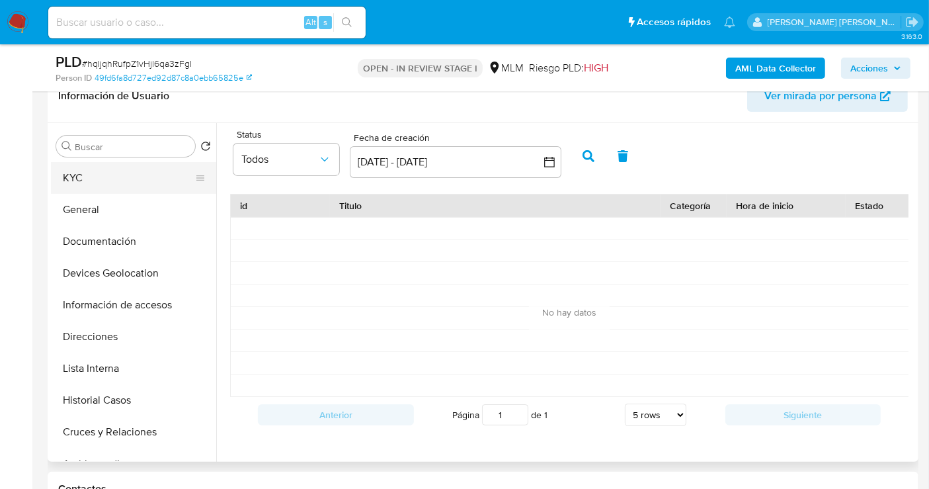
click at [79, 173] on button "KYC" at bounding box center [128, 178] width 155 height 32
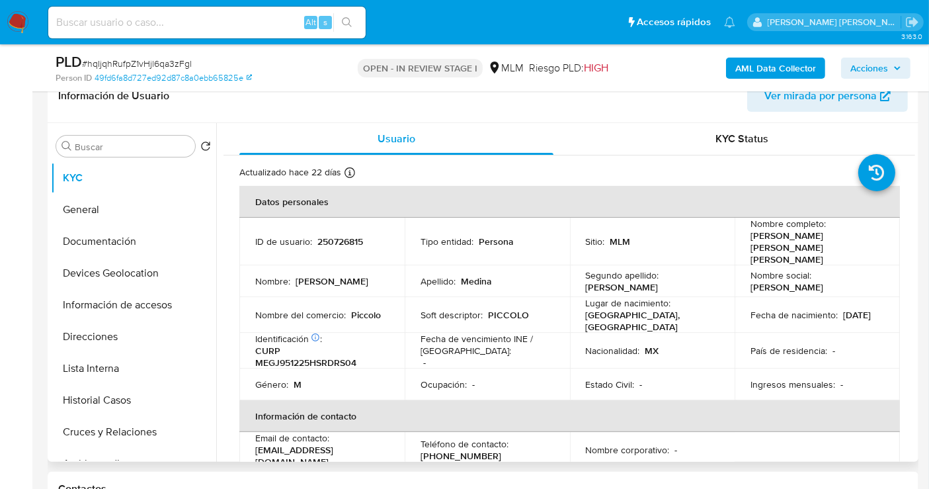
click at [356, 309] on p "Piccolo" at bounding box center [366, 315] width 30 height 12
copy p "Piccolo"
click at [79, 329] on button "Direcciones" at bounding box center [128, 337] width 155 height 32
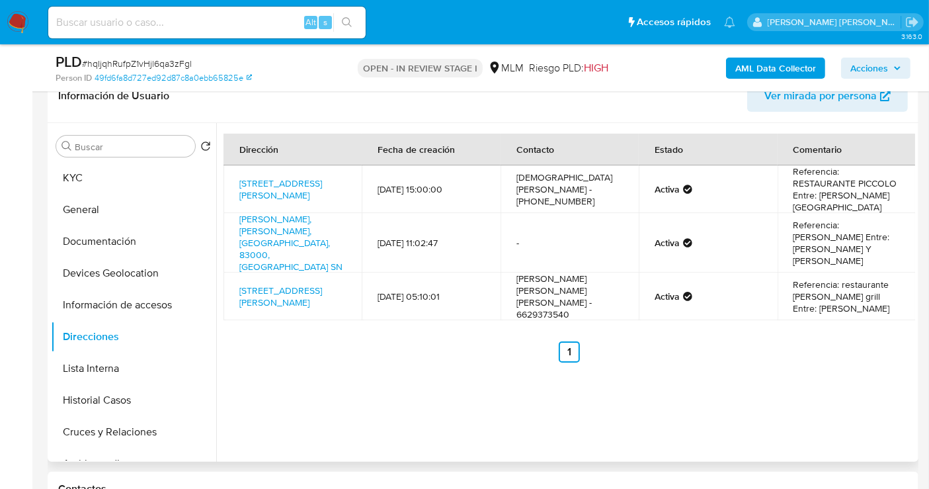
drag, startPoint x: 278, startPoint y: 206, endPoint x: 219, endPoint y: 177, distance: 65.9
click at [219, 177] on div "Dirección Fecha de creación Contacto Estado Comentario Bulevar Manlio Fablio Be…" at bounding box center [565, 292] width 699 height 339
drag, startPoint x: 268, startPoint y: 174, endPoint x: 275, endPoint y: 183, distance: 11.4
click at [269, 177] on link "Bulevar Manlio Fablio Beltrones 305, Guaymas, Sonora, 85506, Mexico 305" at bounding box center [280, 189] width 83 height 25
click at [89, 175] on button "KYC" at bounding box center [128, 178] width 155 height 32
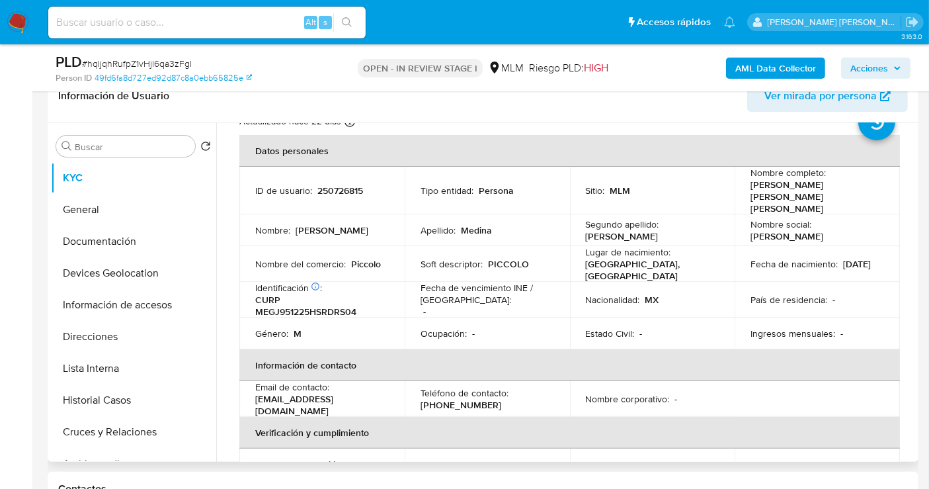
scroll to position [73, 0]
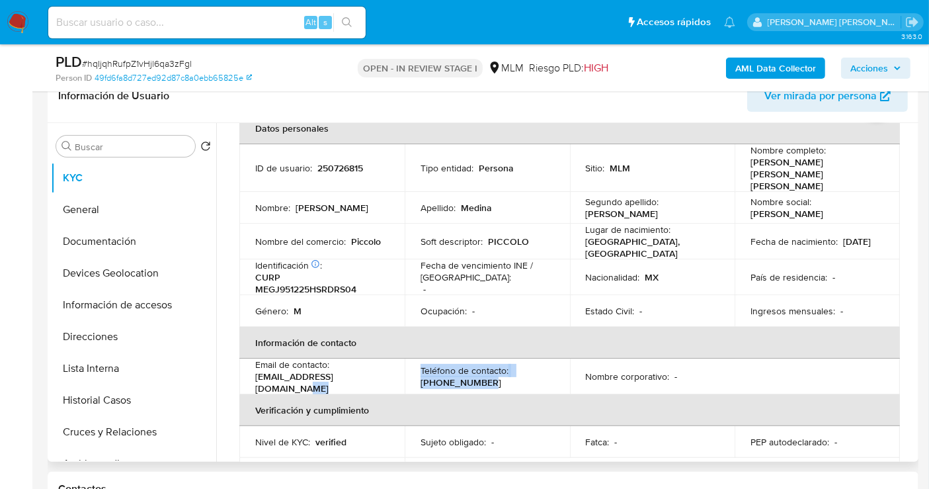
drag, startPoint x: 493, startPoint y: 360, endPoint x: 399, endPoint y: 360, distance: 93.9
click at [399, 360] on tr "Email de contacto : jesusmedina95@hotmail.com Teléfono de contacto : (662) 9373…" at bounding box center [569, 376] width 660 height 36
click at [461, 376] on p "(662) 9373540" at bounding box center [460, 382] width 81 height 12
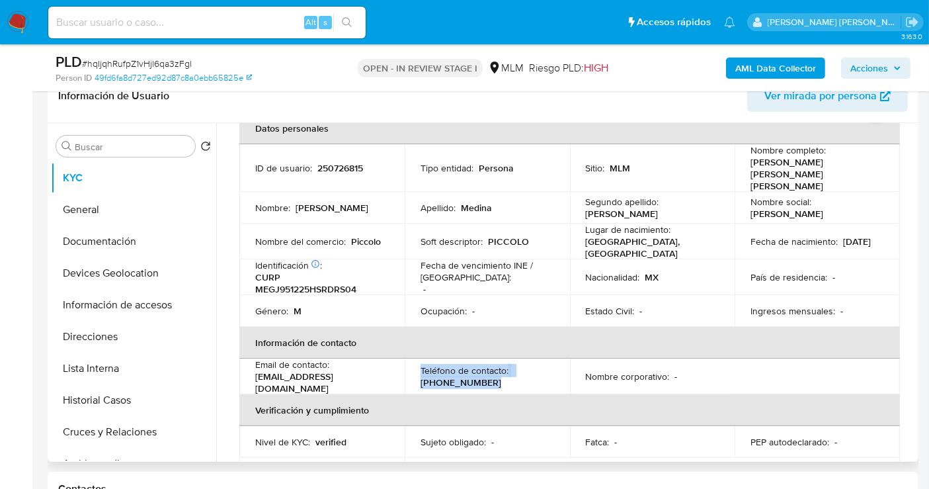
click at [496, 364] on div "Teléfono de contacto : (662) 9373540" at bounding box center [487, 376] width 134 height 24
drag, startPoint x: 489, startPoint y: 362, endPoint x: 416, endPoint y: 363, distance: 72.7
click at [416, 363] on td "Teléfono de contacto : (662) 9373540" at bounding box center [487, 376] width 165 height 36
copy p "(662) 9373540"
drag, startPoint x: 378, startPoint y: 360, endPoint x: 245, endPoint y: 358, distance: 132.2
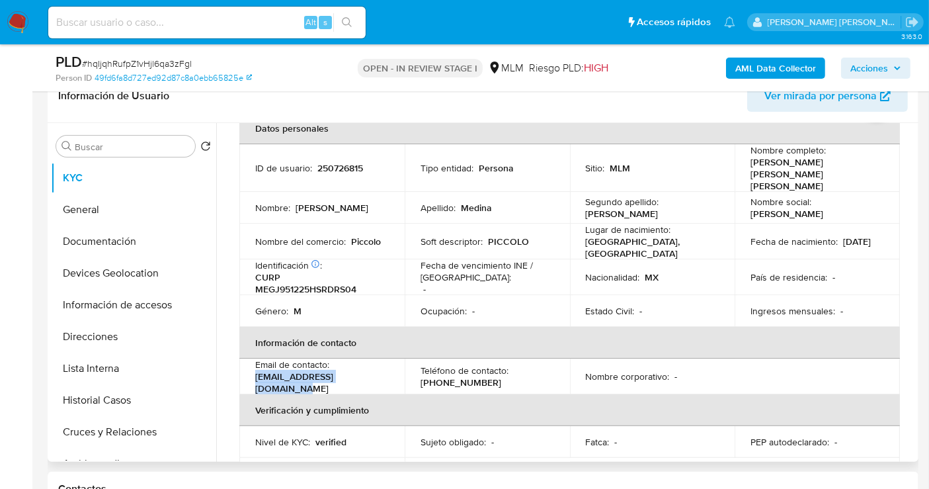
click at [245, 358] on td "Email de contacto : jesusmedina95@hotmail.com" at bounding box center [321, 376] width 165 height 36
copy p "jesusmedina95@hotmail.com"
click at [110, 333] on button "Direcciones" at bounding box center [128, 337] width 155 height 32
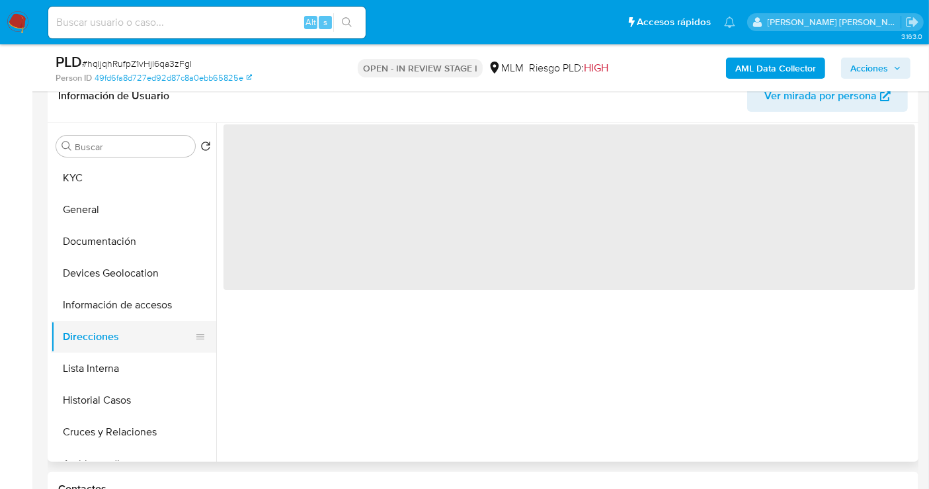
click at [110, 333] on button "Direcciones" at bounding box center [128, 337] width 155 height 32
click at [105, 309] on button "Información de accesos" at bounding box center [128, 305] width 155 height 32
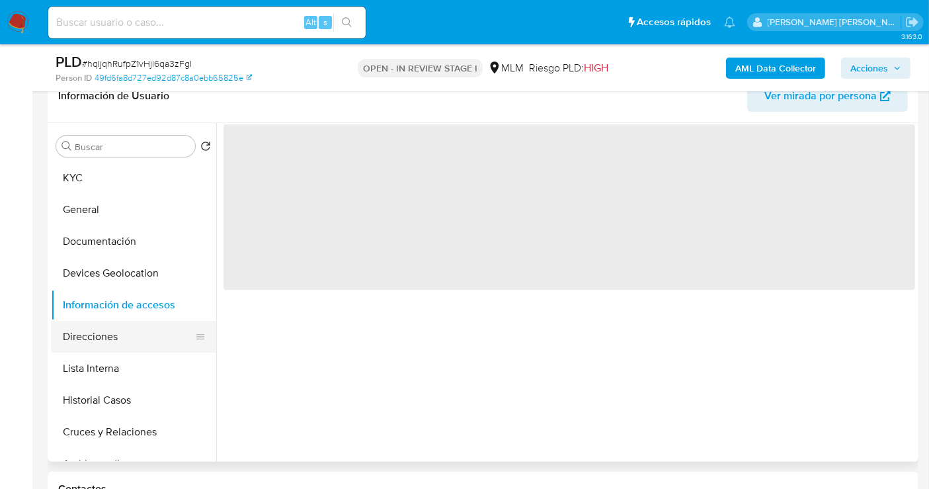
click at [103, 337] on button "Direcciones" at bounding box center [128, 337] width 155 height 32
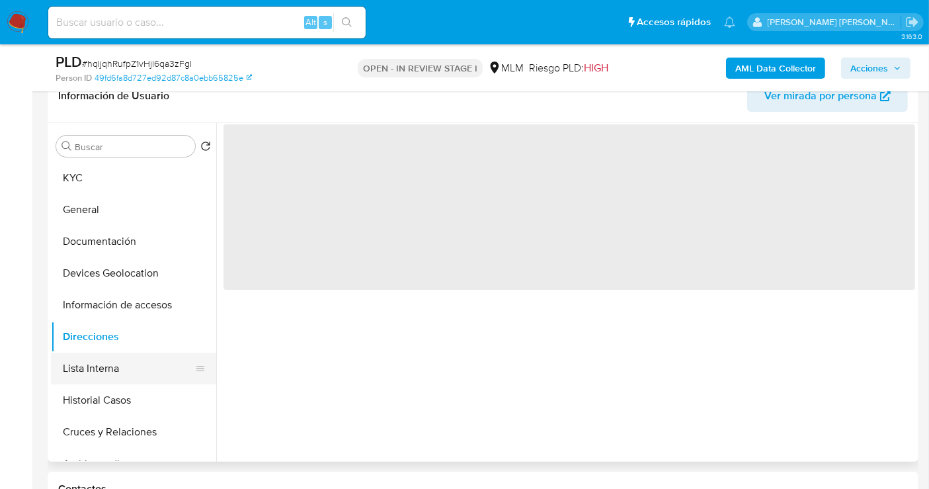
click at [113, 367] on button "Lista Interna" at bounding box center [128, 368] width 155 height 32
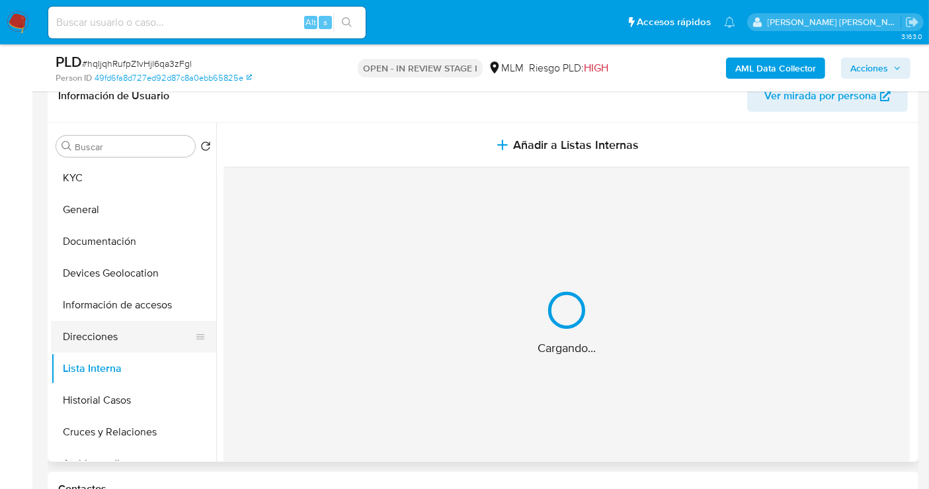
click at [108, 328] on button "Direcciones" at bounding box center [128, 337] width 155 height 32
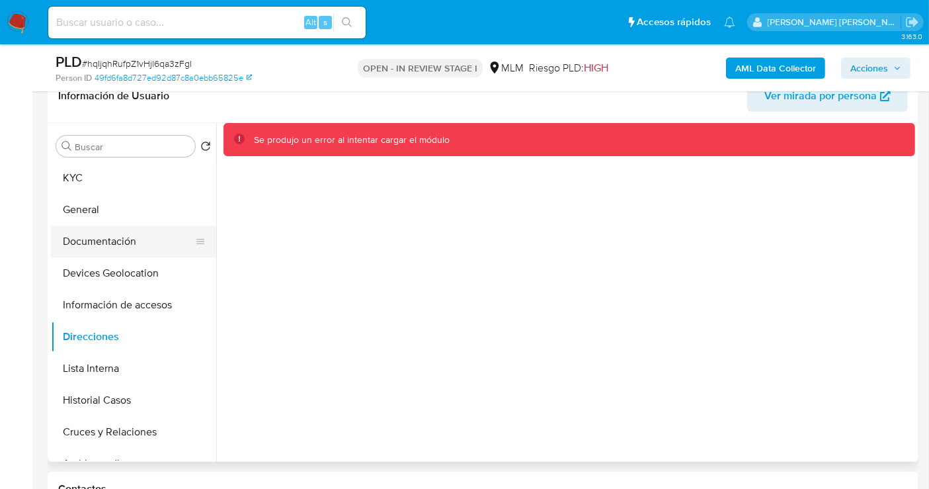
click at [111, 242] on button "Documentación" at bounding box center [128, 241] width 155 height 32
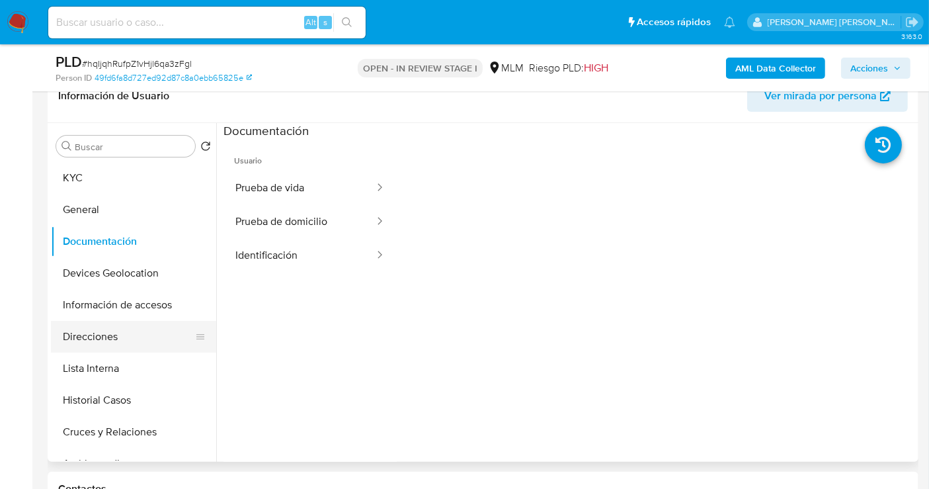
click at [111, 340] on button "Direcciones" at bounding box center [128, 337] width 155 height 32
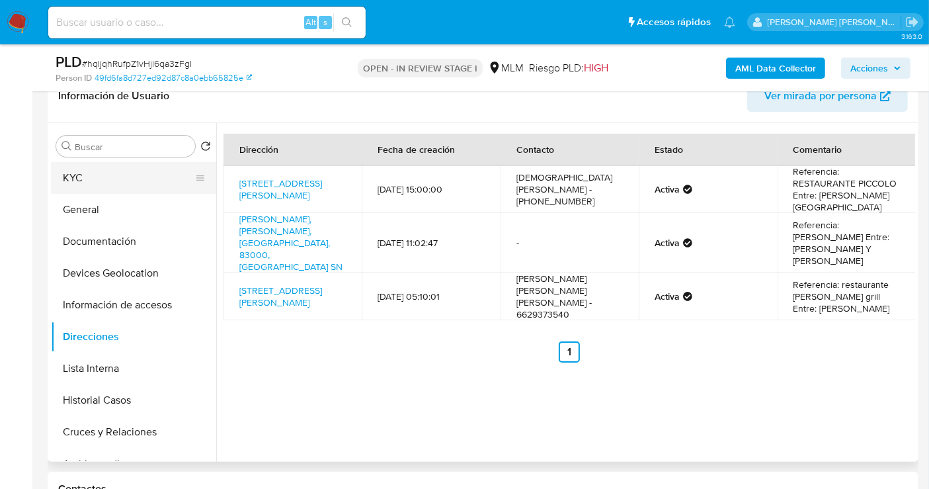
click at [96, 175] on button "KYC" at bounding box center [128, 178] width 155 height 32
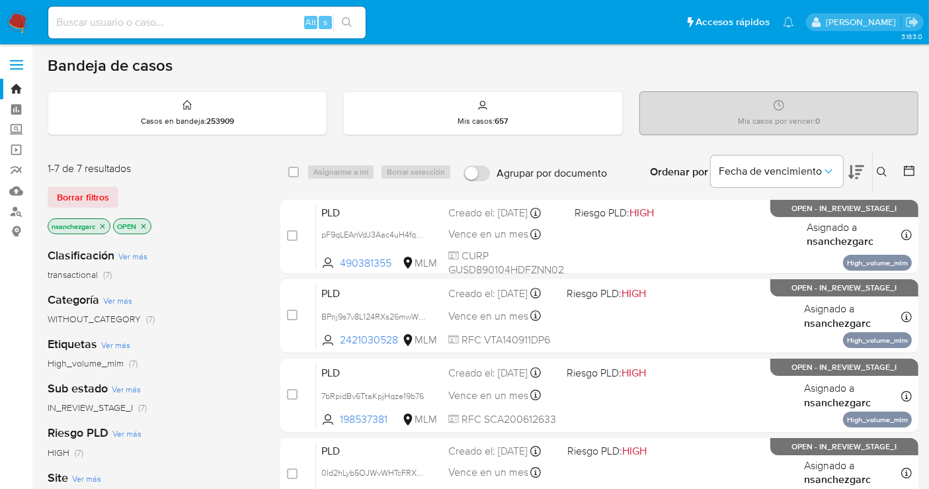
click at [886, 165] on button at bounding box center [884, 172] width 22 height 16
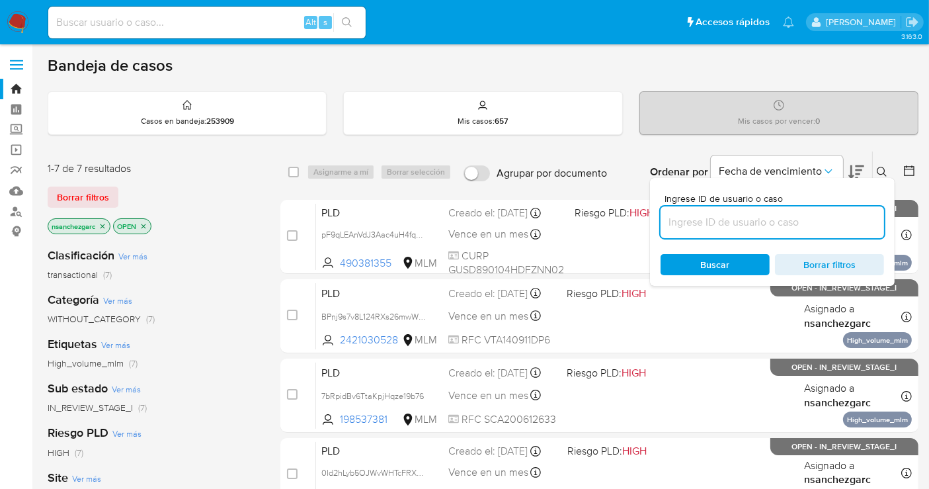
click at [732, 216] on input at bounding box center [771, 222] width 223 height 17
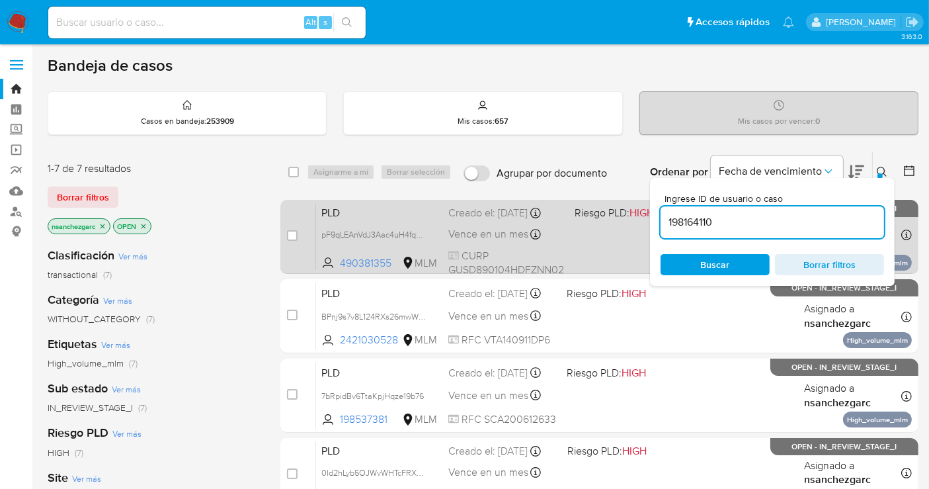
type input "198164110"
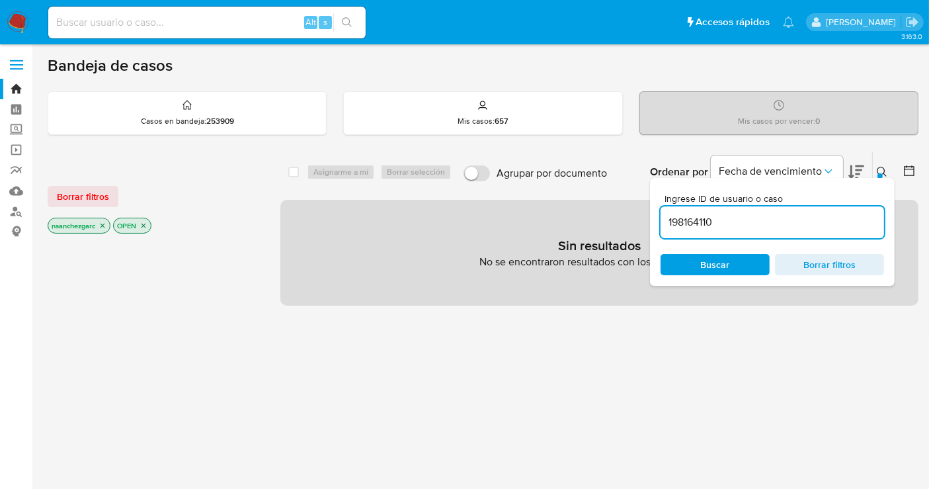
click at [100, 221] on icon "close-filter" at bounding box center [103, 225] width 8 height 8
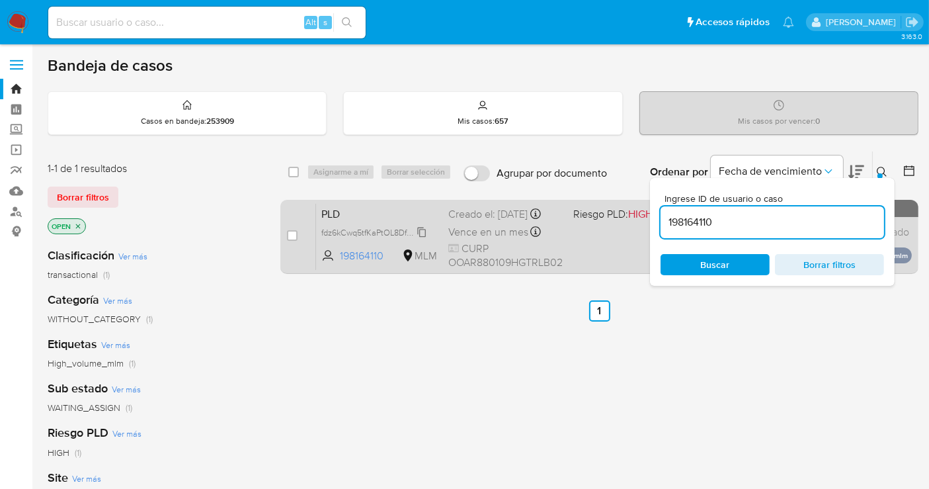
click at [419, 239] on span "fdz6kCwq5tfKaPtOL8DfELrx" at bounding box center [371, 231] width 100 height 15
click at [292, 233] on input "checkbox" at bounding box center [292, 235] width 11 height 11
checkbox input "true"
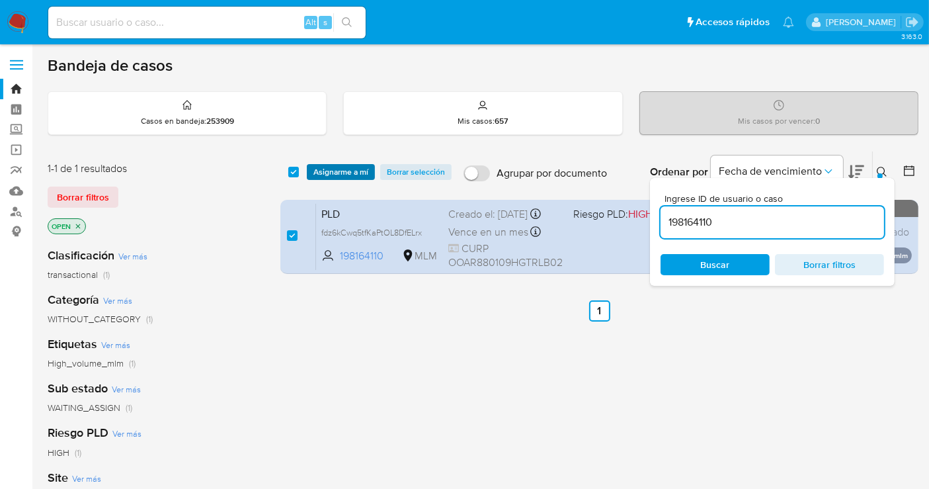
click at [323, 169] on span "Asignarme a mí" at bounding box center [340, 171] width 55 height 13
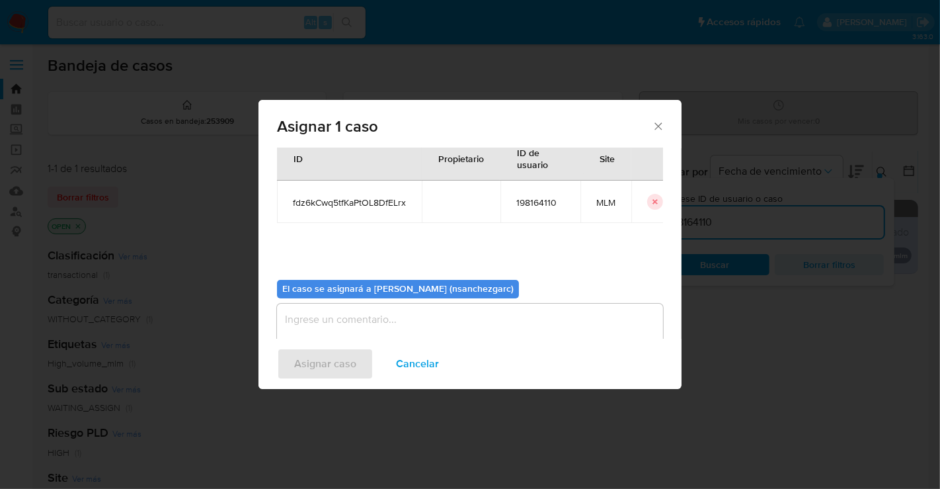
scroll to position [67, 0]
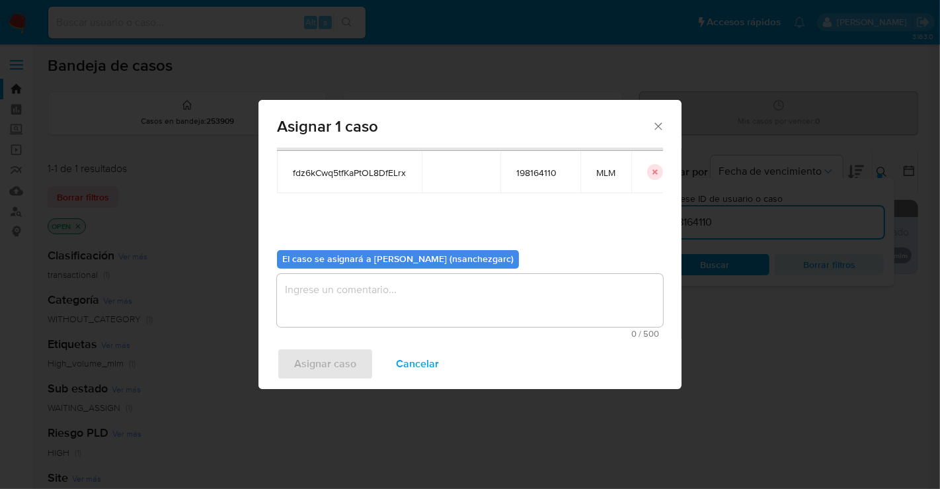
click at [327, 294] on textarea "assign-modal" at bounding box center [470, 300] width 386 height 53
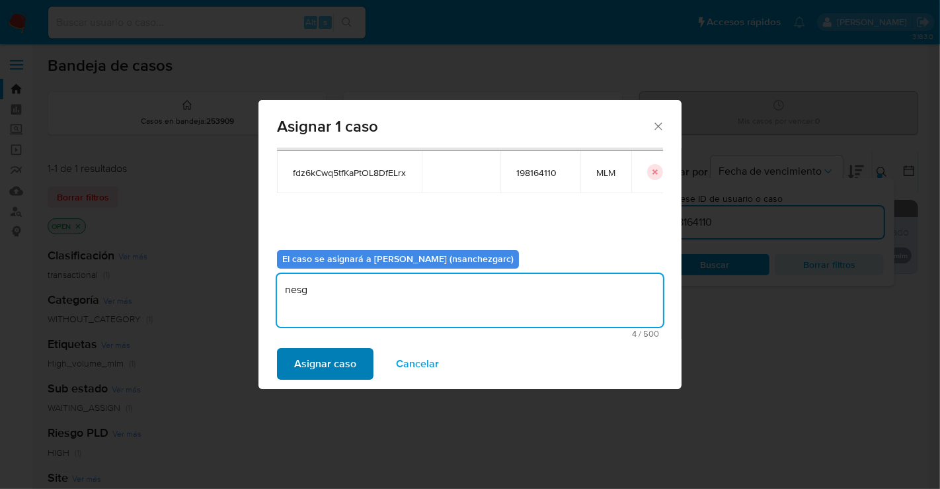
type textarea "nesg"
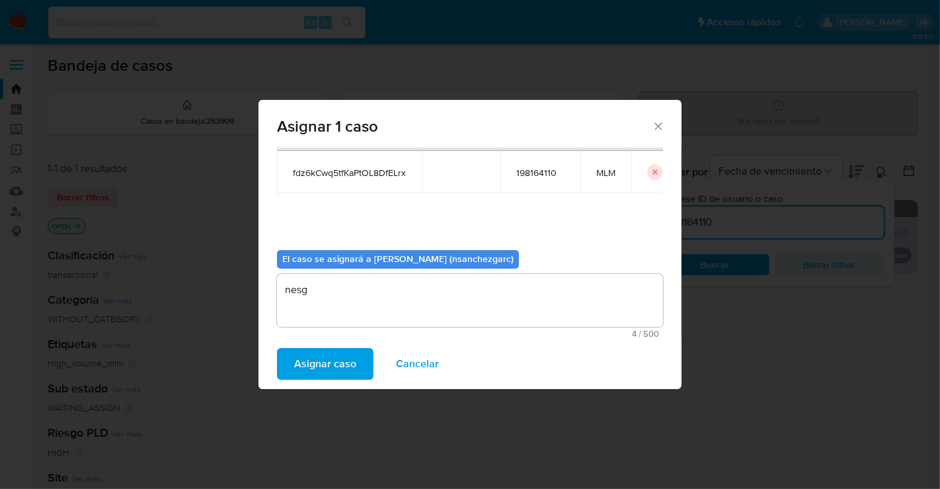
click at [312, 362] on span "Asignar caso" at bounding box center [325, 363] width 62 height 29
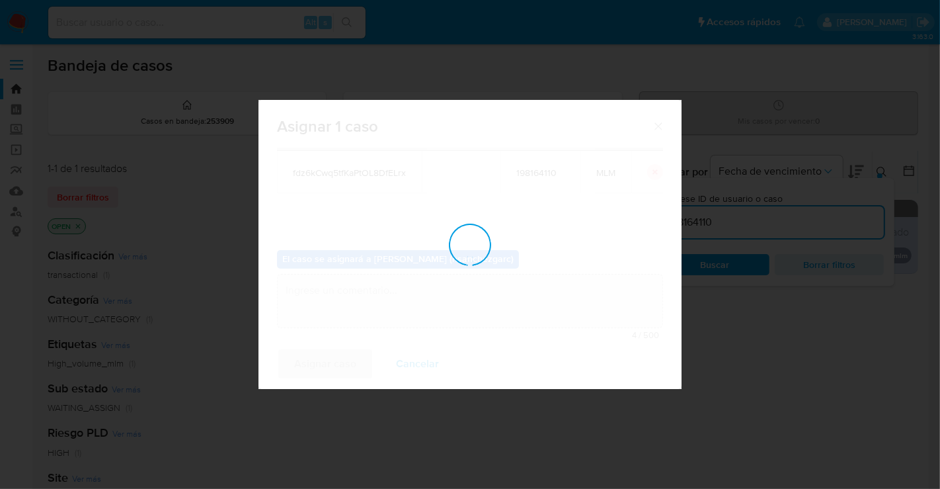
checkbox input "false"
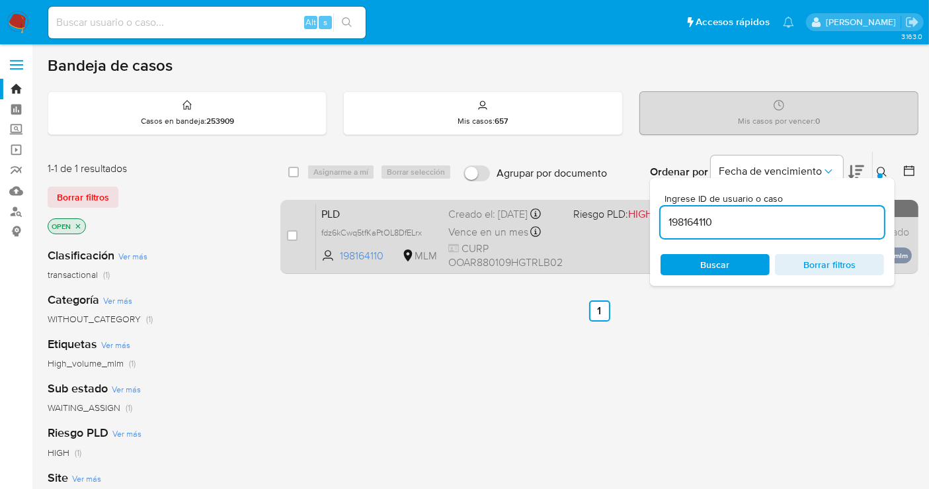
click at [464, 221] on div "Creado el: [DATE] Creado el: [DATE] 02:07:10" at bounding box center [505, 214] width 114 height 15
click at [289, 231] on input "checkbox" at bounding box center [292, 235] width 11 height 11
checkbox input "true"
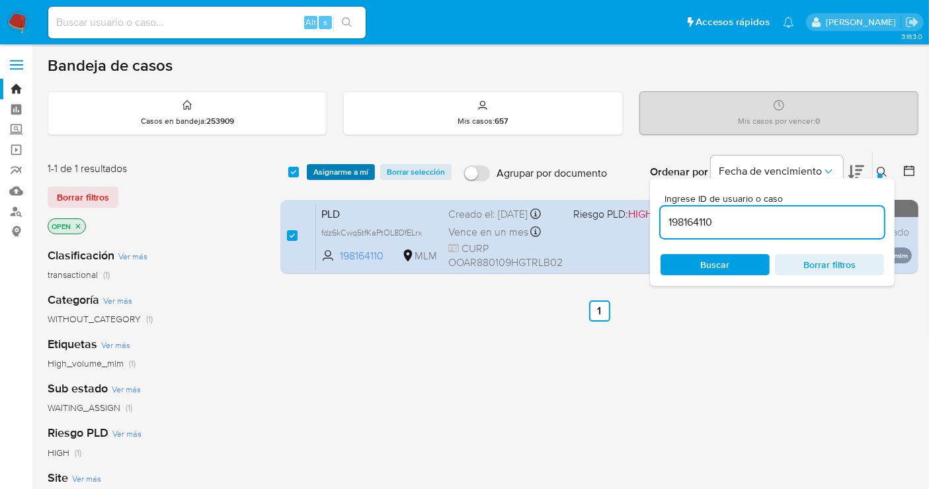
click at [342, 170] on span "Asignarme a mí" at bounding box center [340, 171] width 55 height 13
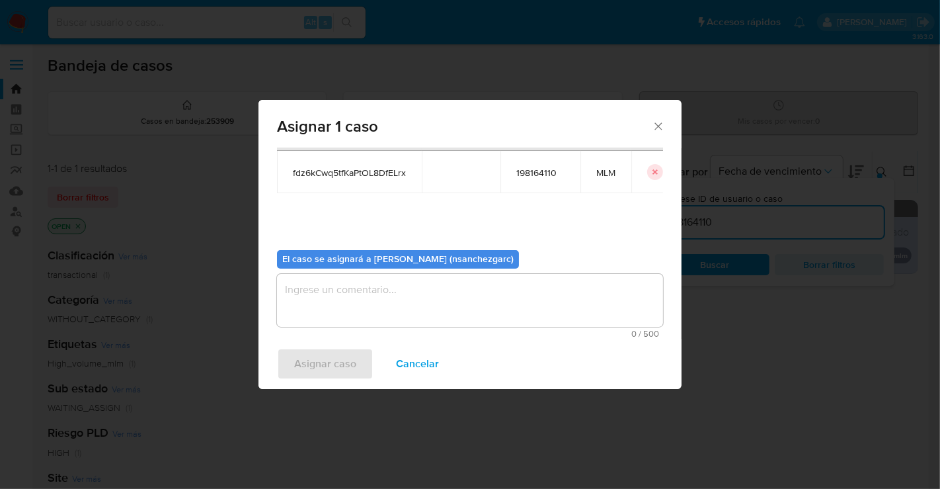
click at [303, 300] on textarea "assign-modal" at bounding box center [470, 300] width 386 height 53
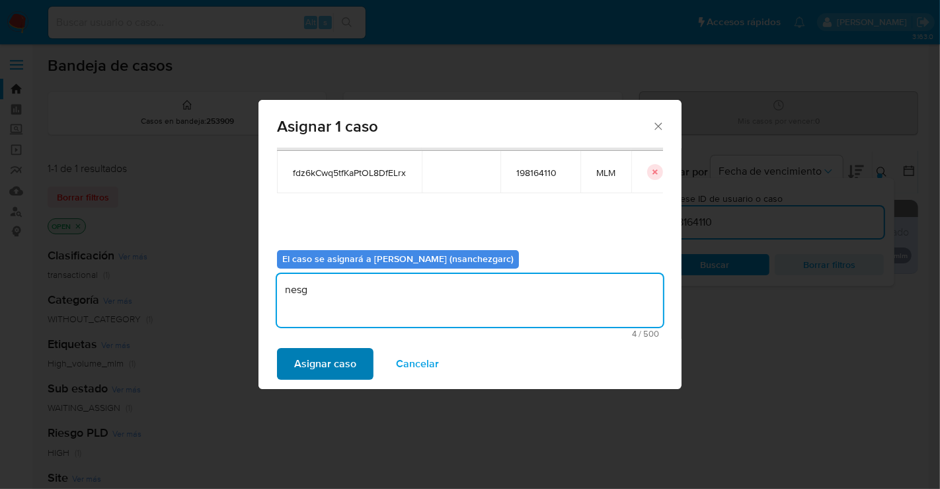
type textarea "nesg"
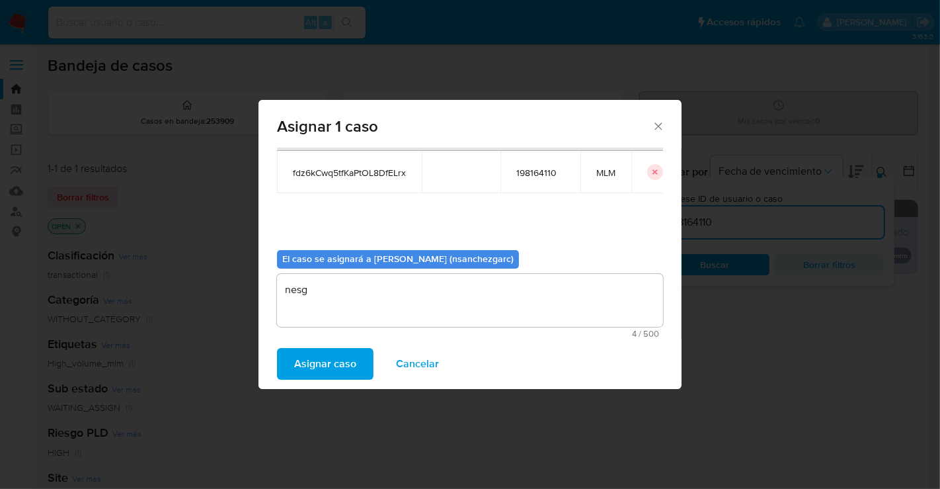
click at [319, 366] on span "Asignar caso" at bounding box center [325, 363] width 62 height 29
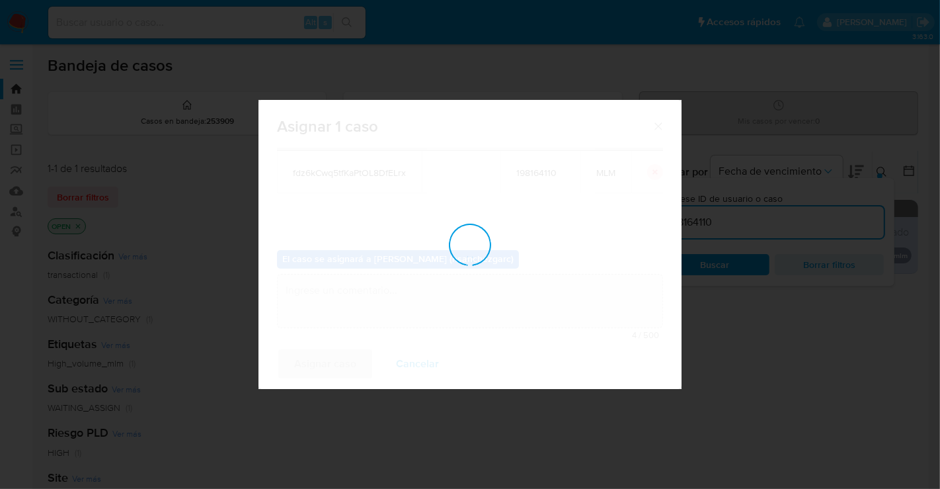
checkbox input "false"
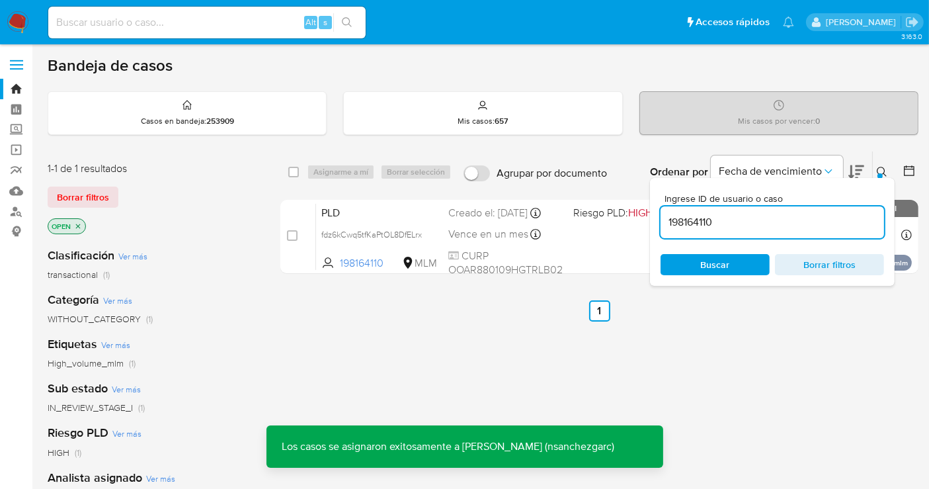
click at [440, 239] on div "PLD fdz6kCwq5tfKaPtOL8DfELrx 198164110 MLM Riesgo PLD: HIGH Creado el: 12/09/20…" at bounding box center [614, 236] width 596 height 67
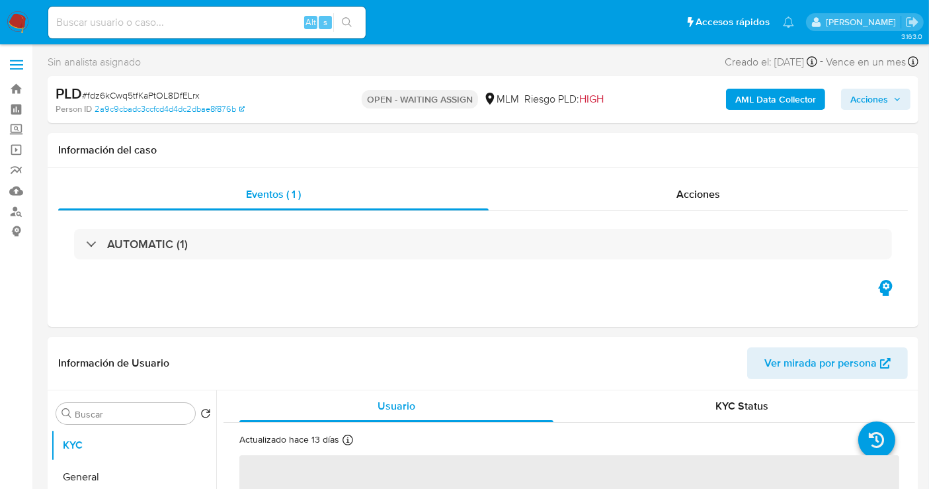
select select "10"
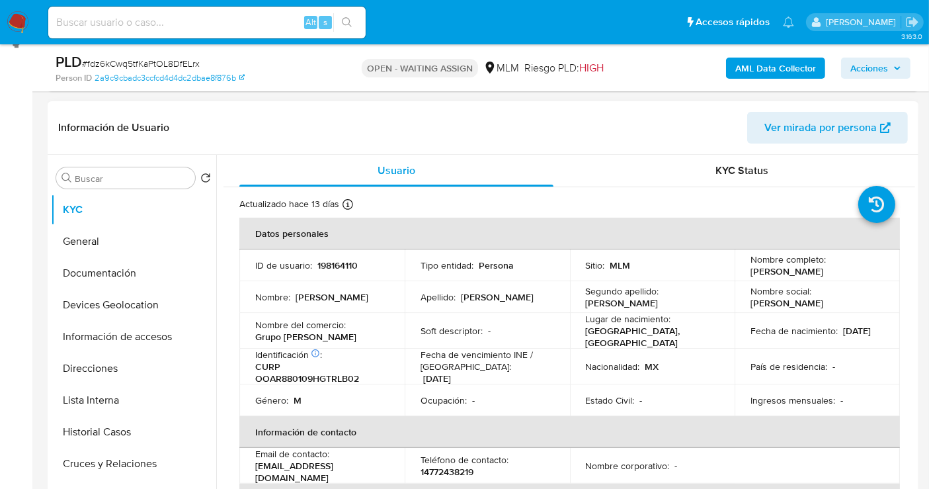
scroll to position [220, 0]
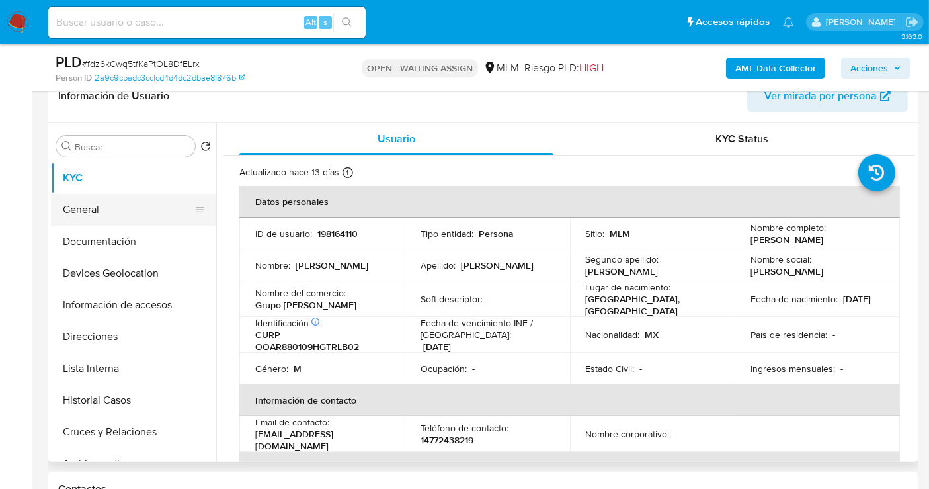
click at [97, 206] on button "General" at bounding box center [128, 210] width 155 height 32
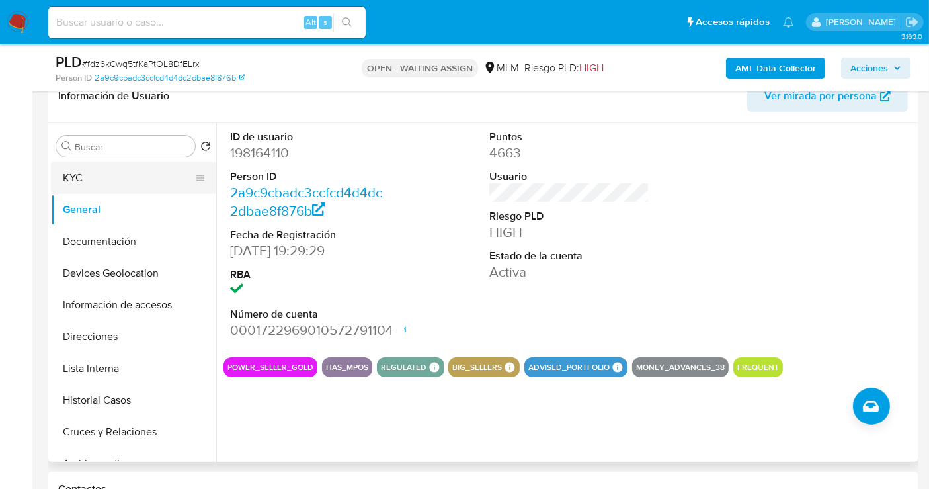
click at [74, 168] on button "KYC" at bounding box center [128, 178] width 155 height 32
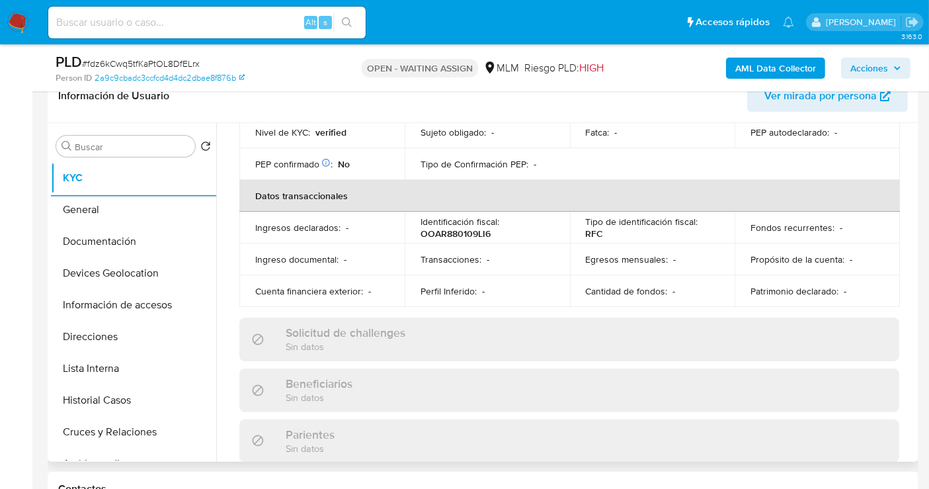
scroll to position [294, 0]
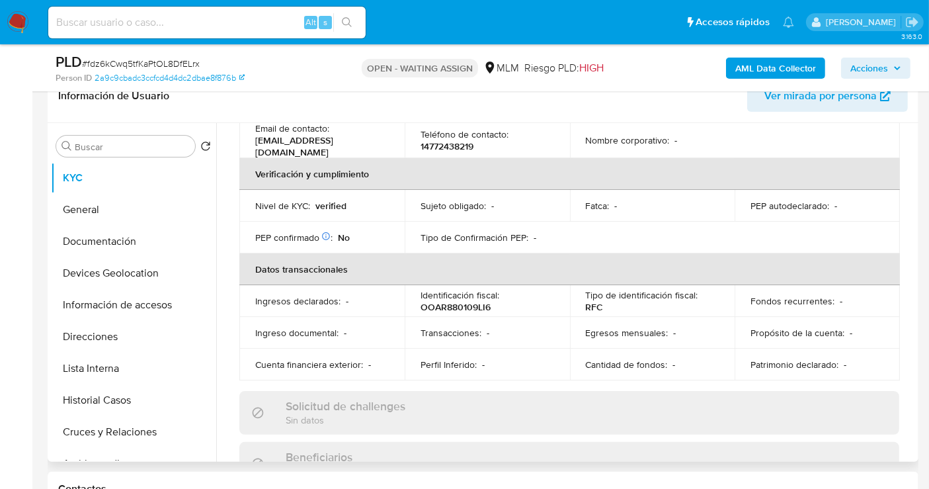
drag, startPoint x: 915, startPoint y: 260, endPoint x: 915, endPoint y: 269, distance: 9.3
click at [915, 269] on div "Buscar Volver al orden por defecto KYC General Documentación Devices Geolocatio…" at bounding box center [483, 292] width 871 height 339
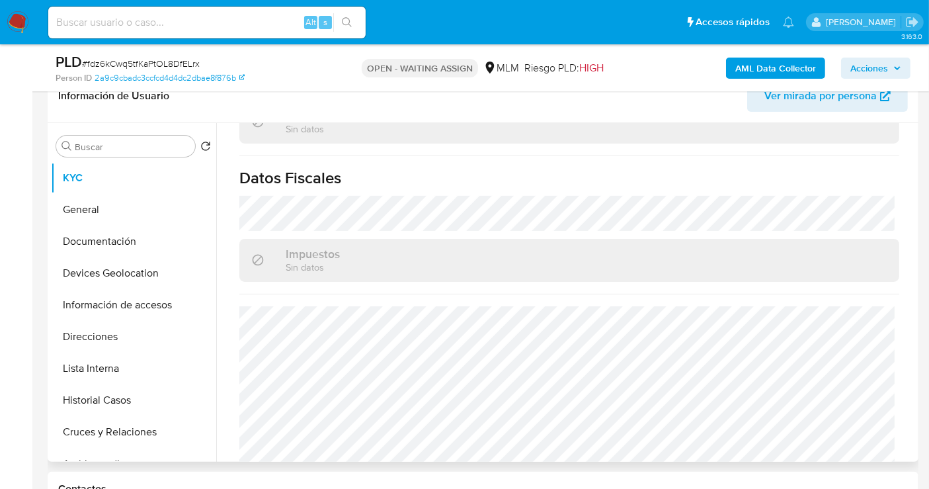
scroll to position [838, 0]
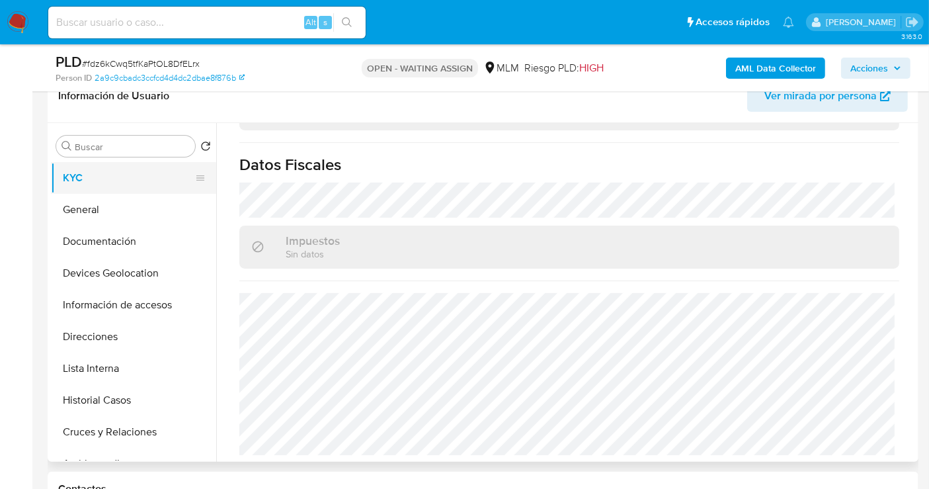
click at [92, 180] on button "KYC" at bounding box center [128, 178] width 155 height 32
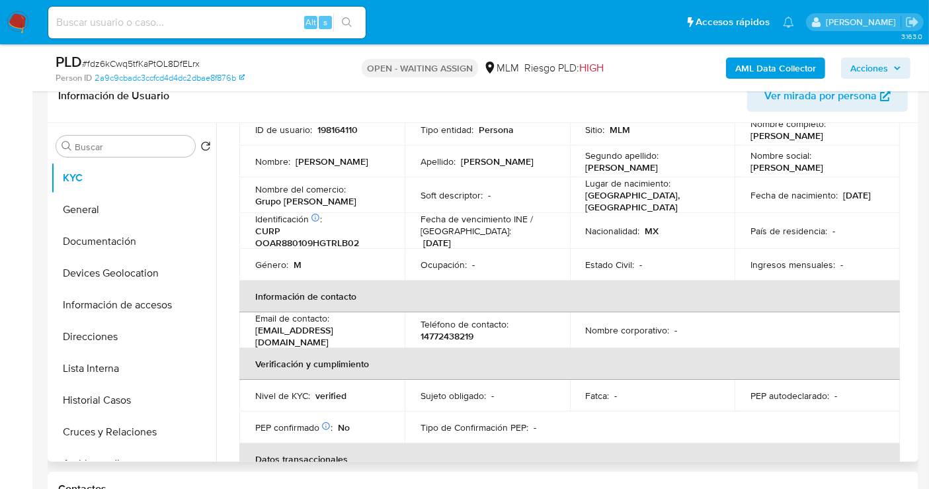
scroll to position [0, 0]
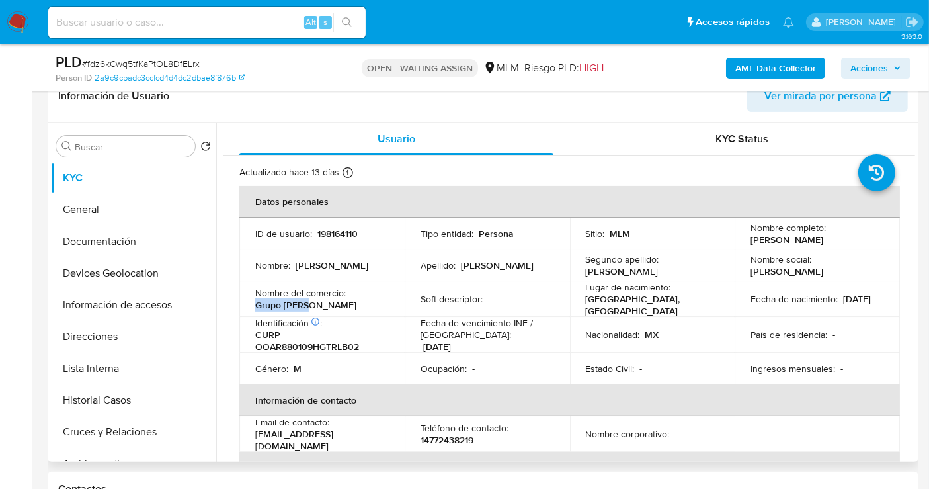
drag, startPoint x: 322, startPoint y: 304, endPoint x: 257, endPoint y: 319, distance: 67.2
click at [254, 312] on td "Nombre del comercio : Grupo Lowen" at bounding box center [321, 299] width 165 height 36
copy p "Grupo Lowen"
click at [91, 241] on button "Documentación" at bounding box center [128, 241] width 155 height 32
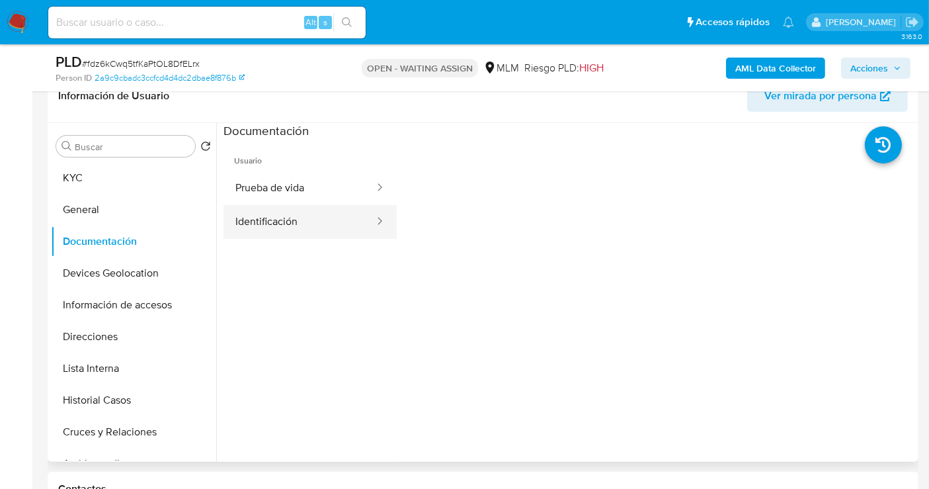
click at [257, 221] on button "Identificación" at bounding box center [299, 222] width 152 height 34
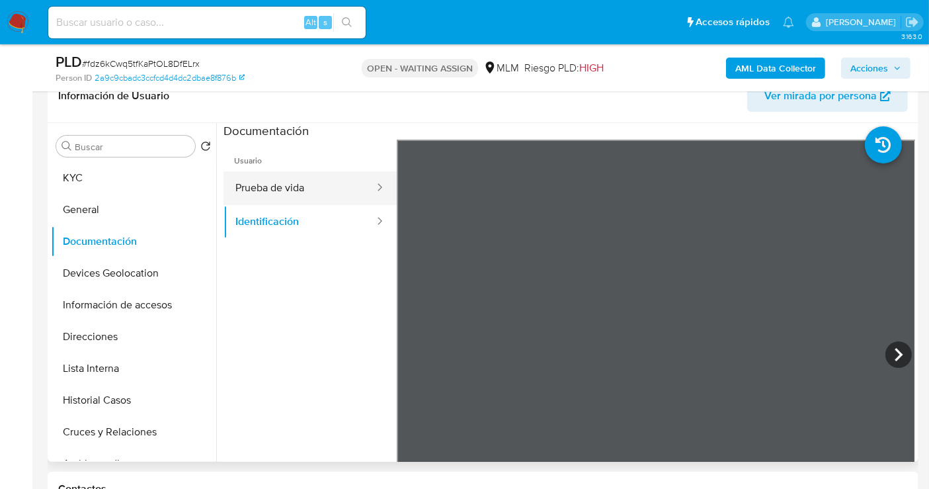
click at [280, 190] on button "Prueba de vida" at bounding box center [299, 188] width 152 height 34
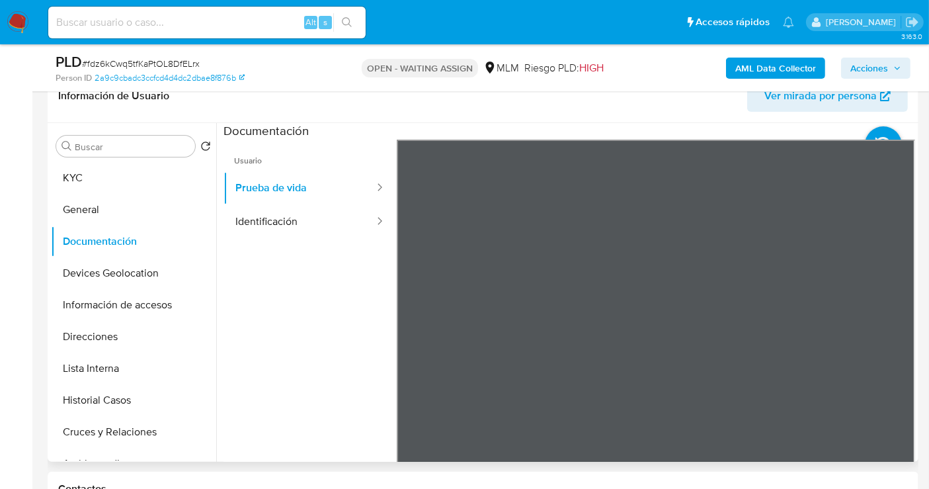
scroll to position [40, 0]
click at [270, 221] on button "Identificación" at bounding box center [299, 222] width 152 height 34
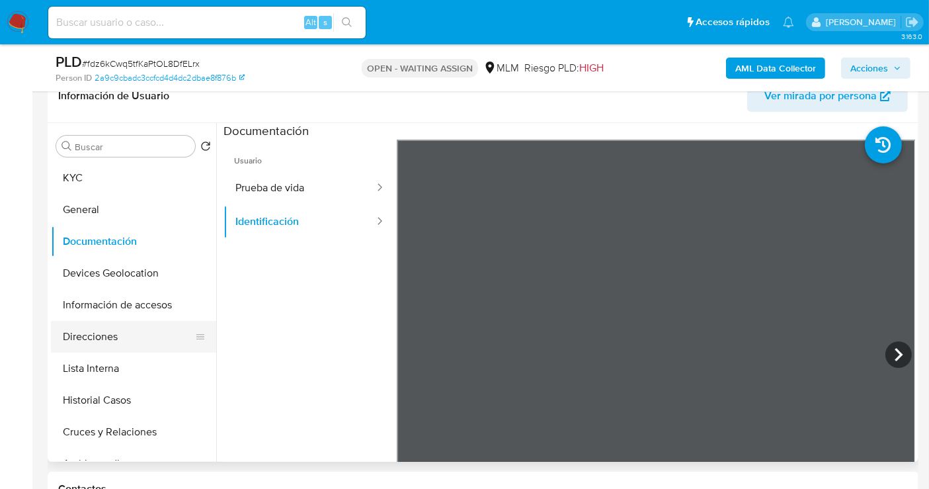
click at [93, 335] on button "Direcciones" at bounding box center [128, 337] width 155 height 32
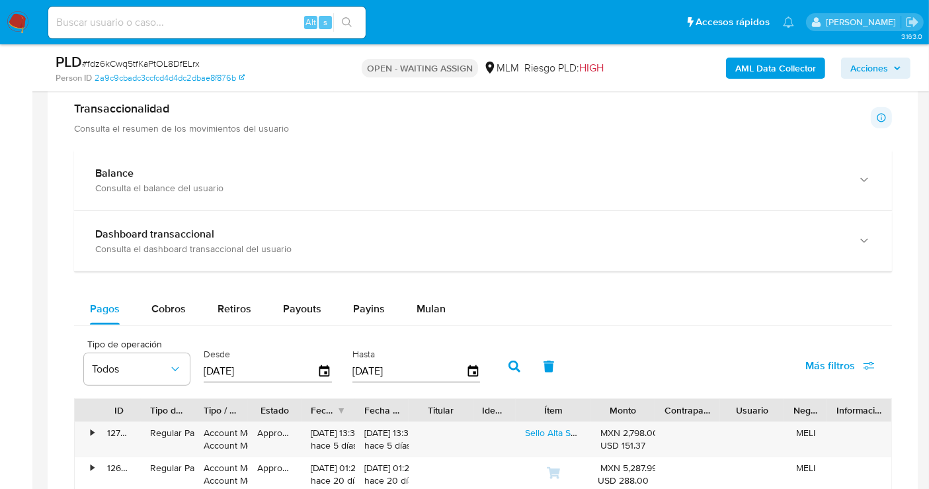
scroll to position [881, 0]
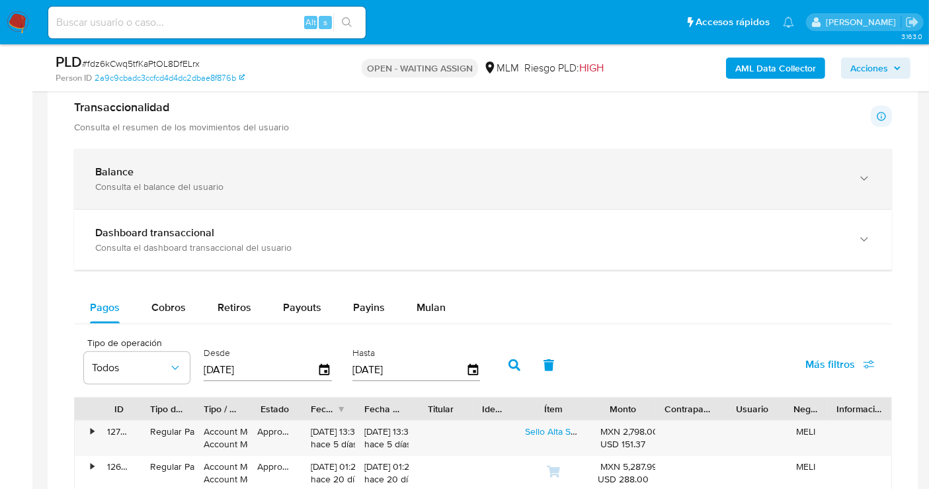
click at [244, 190] on div "Consulta el balance del usuario" at bounding box center [469, 186] width 749 height 12
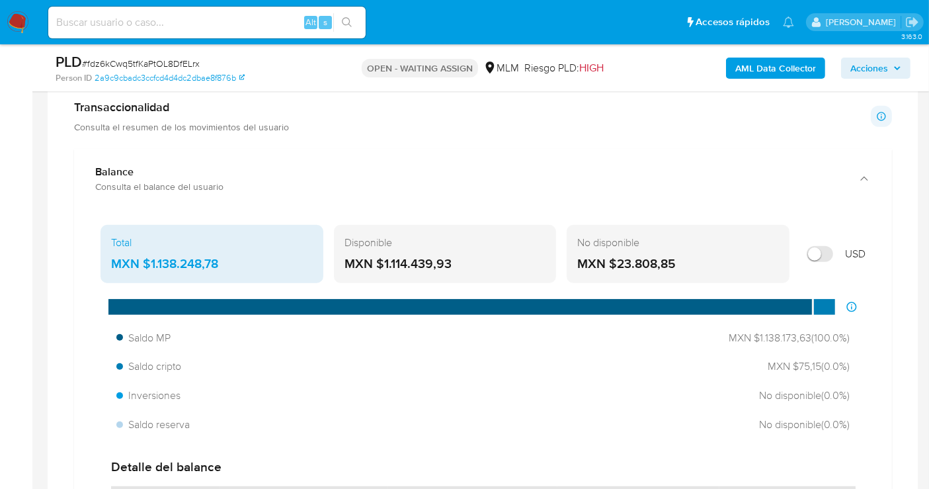
click at [186, 260] on div "MXN $1.138.248,78" at bounding box center [212, 263] width 202 height 17
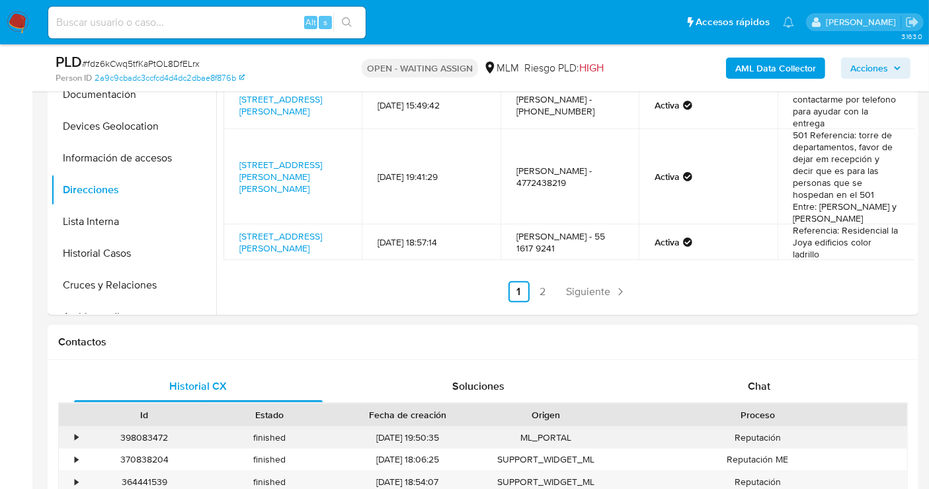
scroll to position [294, 0]
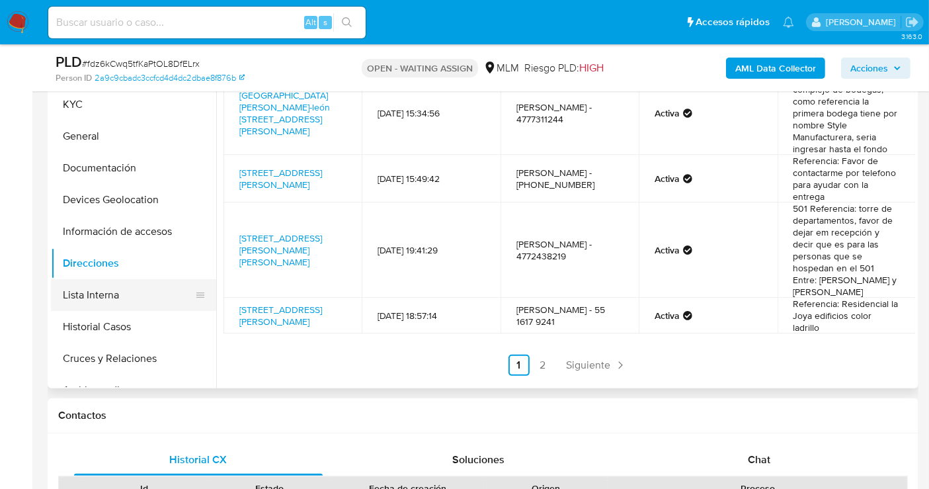
click at [111, 297] on button "Lista Interna" at bounding box center [128, 295] width 155 height 32
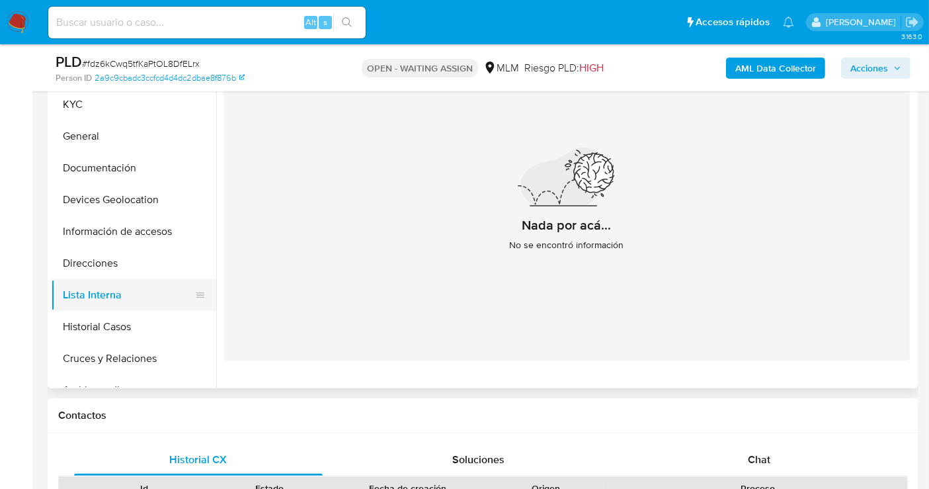
scroll to position [220, 0]
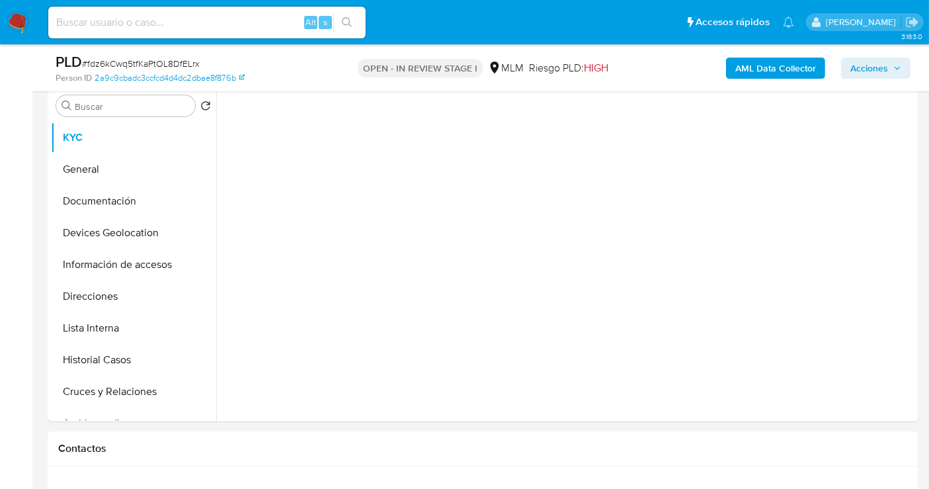
scroll to position [367, 0]
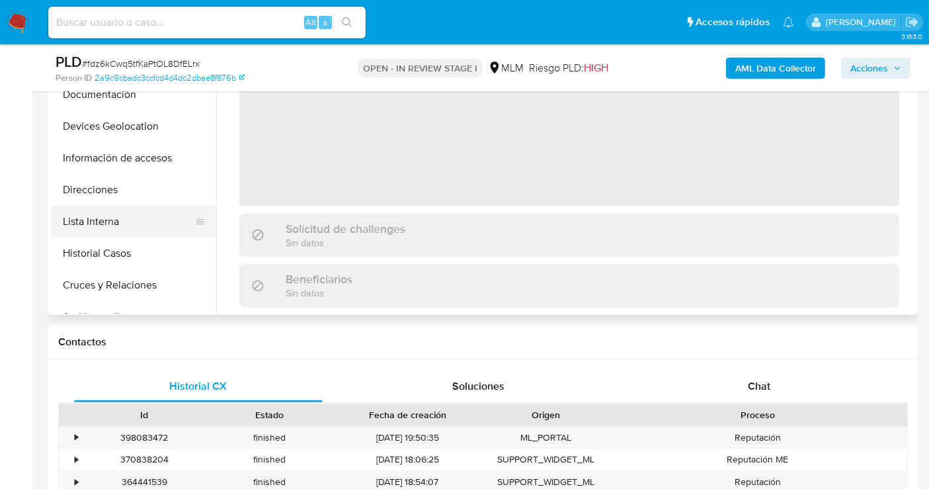
click at [107, 223] on button "Lista Interna" at bounding box center [128, 222] width 155 height 32
select select "10"
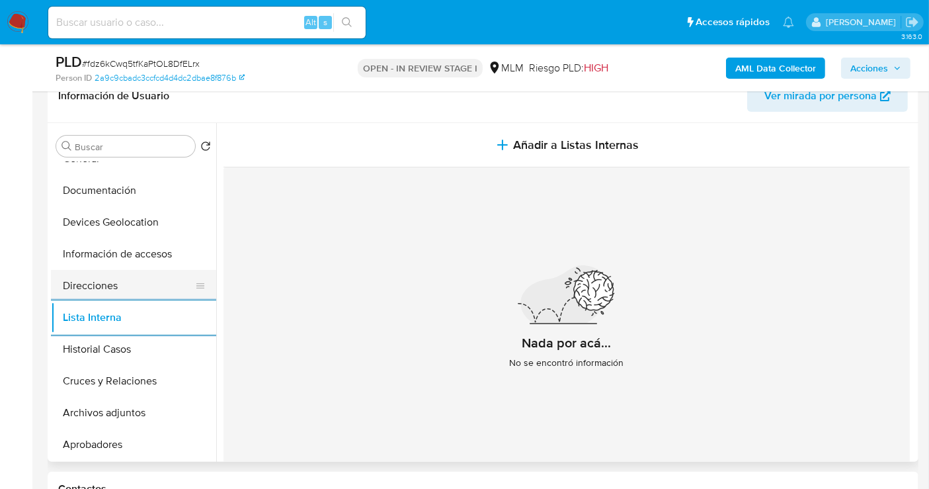
scroll to position [73, 0]
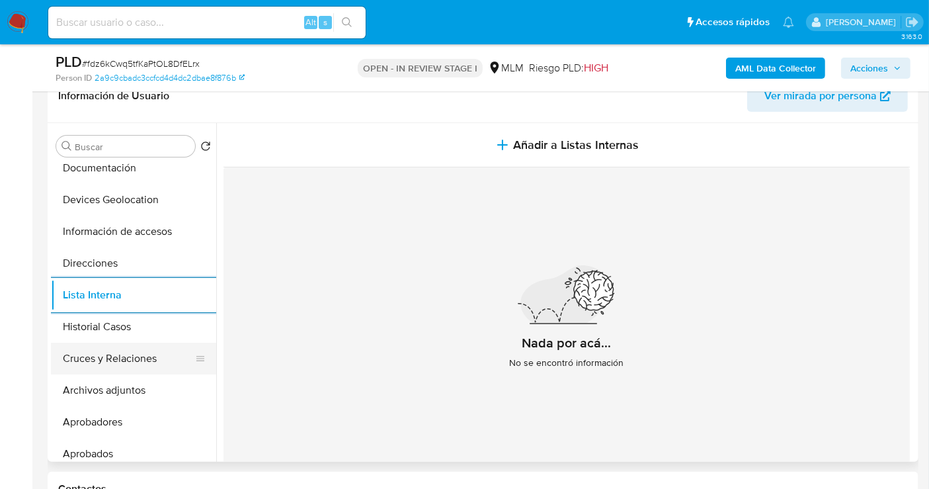
click at [104, 348] on button "Cruces y Relaciones" at bounding box center [128, 358] width 155 height 32
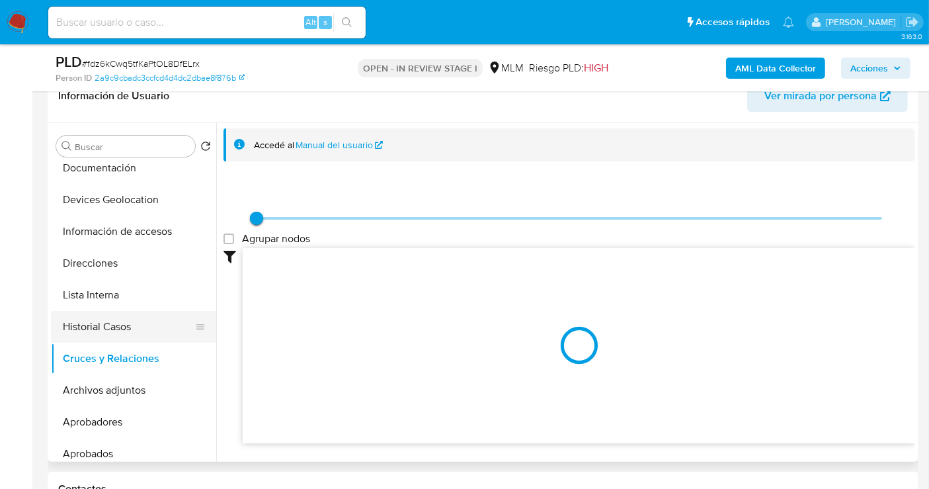
click at [136, 323] on button "Historial Casos" at bounding box center [128, 327] width 155 height 32
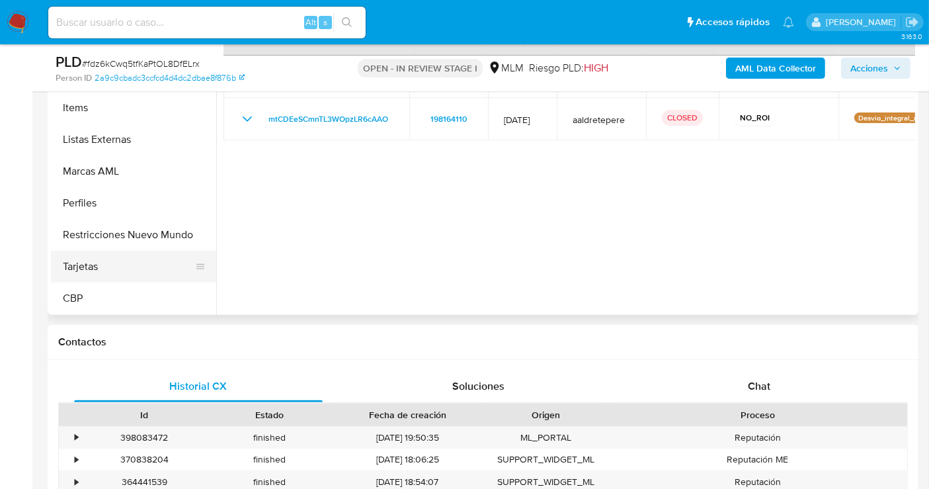
scroll to position [506, 0]
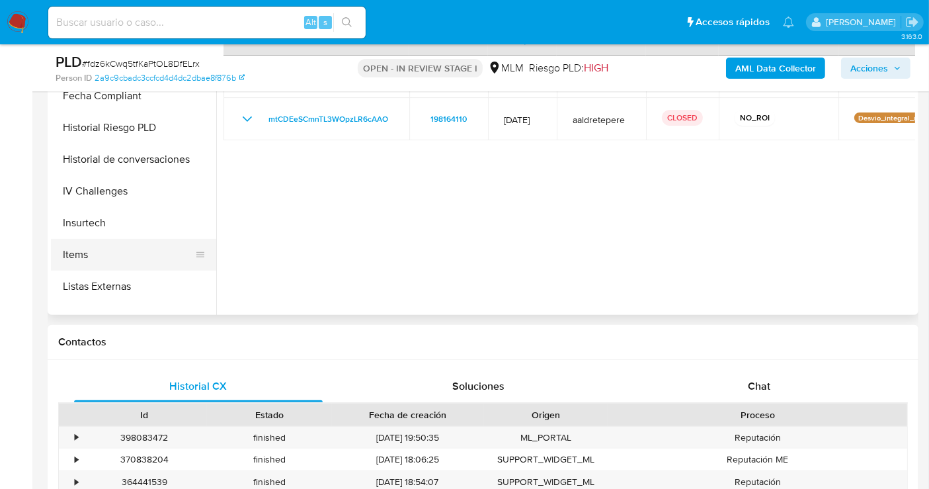
click at [87, 251] on button "Items" at bounding box center [128, 255] width 155 height 32
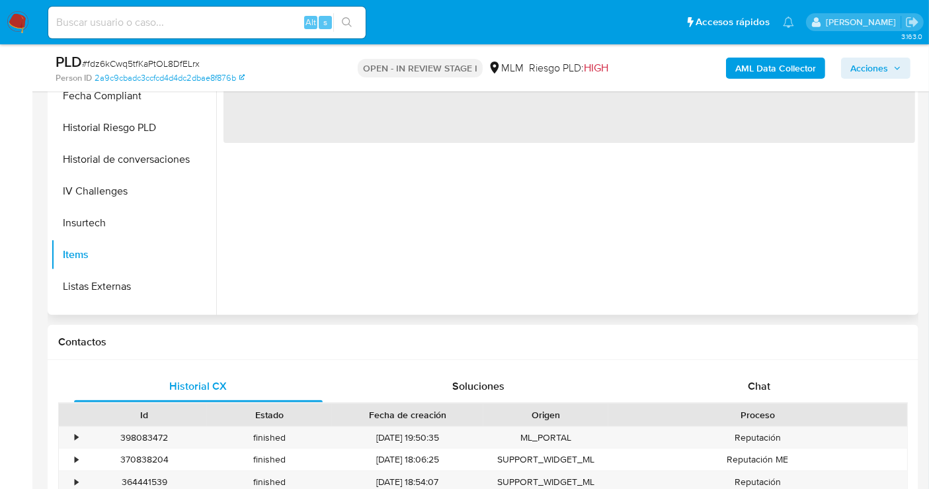
scroll to position [220, 0]
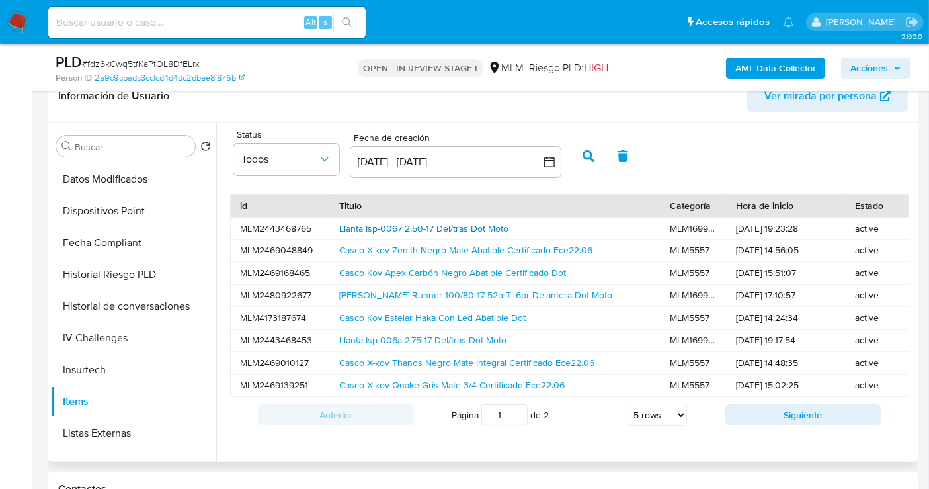
click at [374, 226] on link "Llanta Isp-0067 2.50-17 Del/tras Dot Moto" at bounding box center [423, 227] width 169 height 13
click at [795, 94] on span "Ver mirada por persona" at bounding box center [820, 96] width 112 height 32
